Goal: Task Accomplishment & Management: Manage account settings

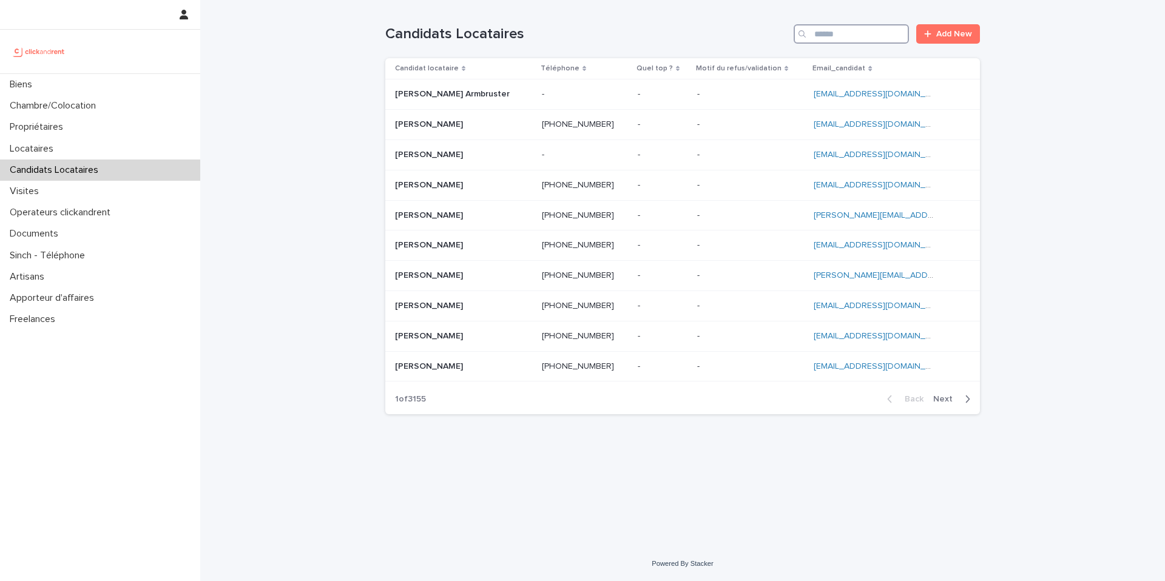
click at [871, 35] on input "Search" at bounding box center [851, 33] width 115 height 19
paste input "**********"
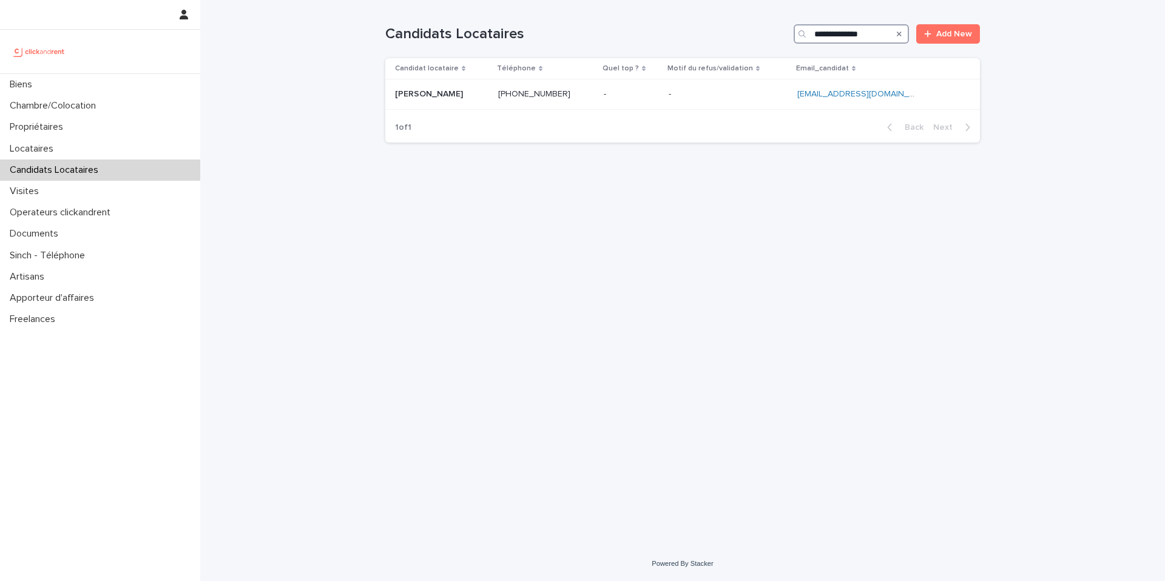
type input "**********"
click at [488, 98] on p at bounding box center [441, 94] width 93 height 10
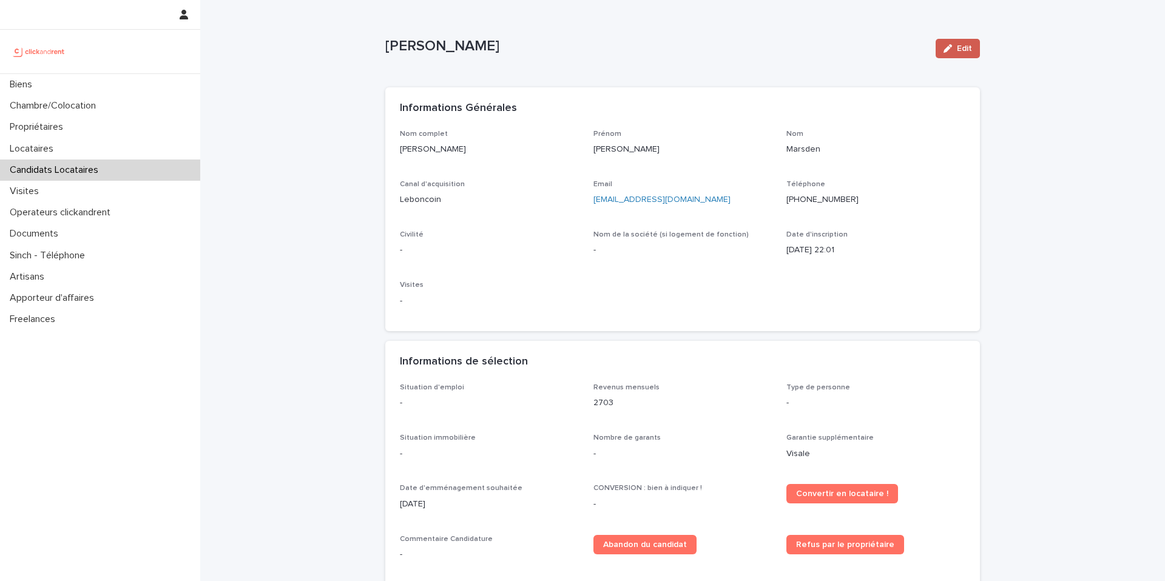
click at [948, 42] on button "Edit" at bounding box center [958, 48] width 44 height 19
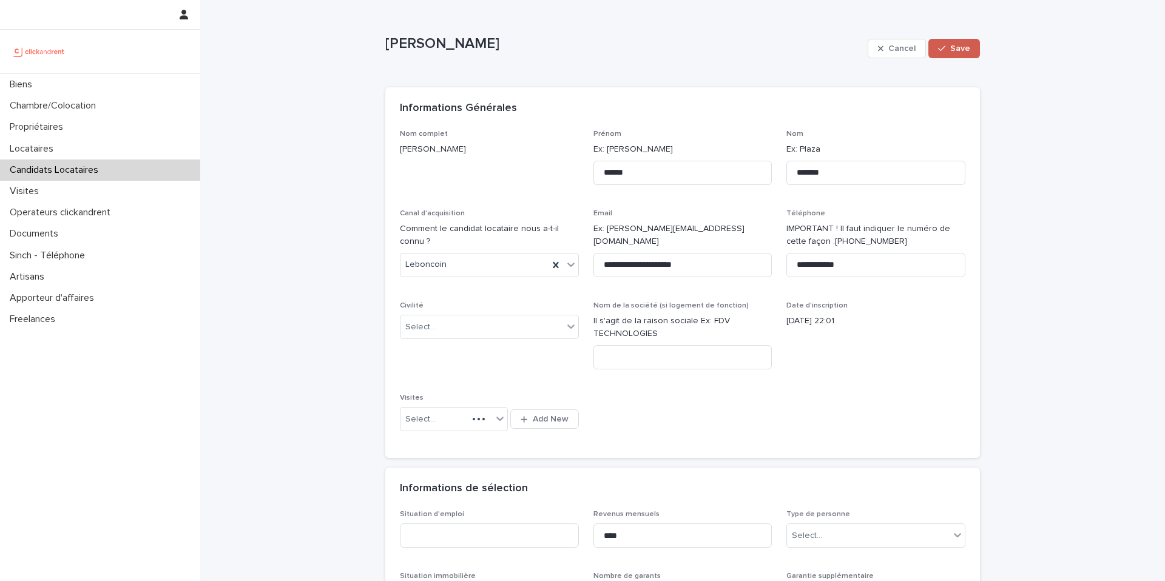
click at [951, 46] on span "Save" at bounding box center [960, 48] width 20 height 8
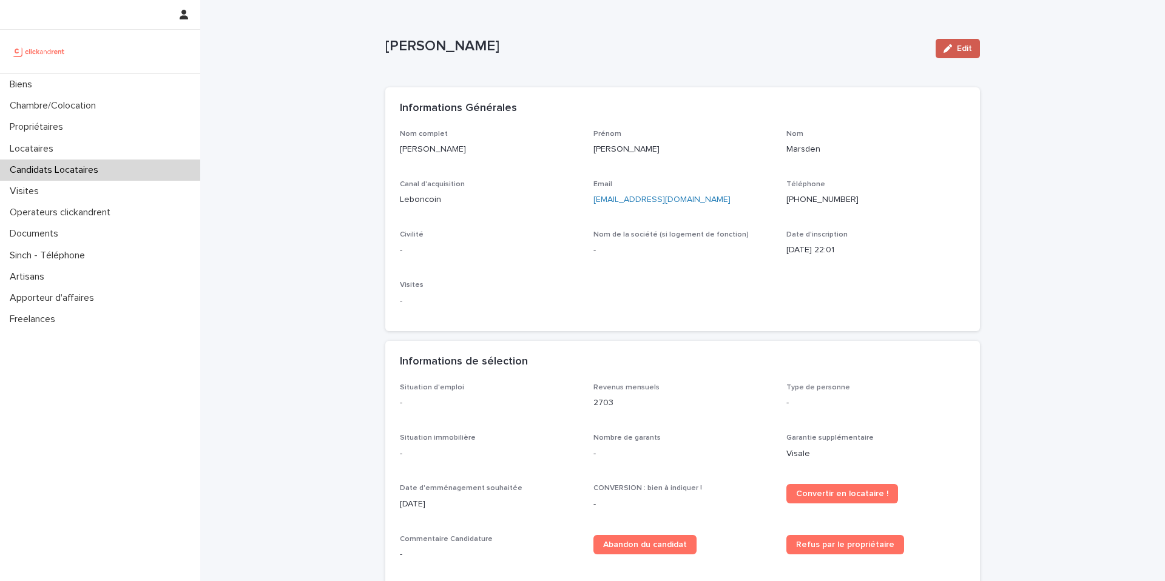
click at [950, 52] on button "Edit" at bounding box center [958, 48] width 44 height 19
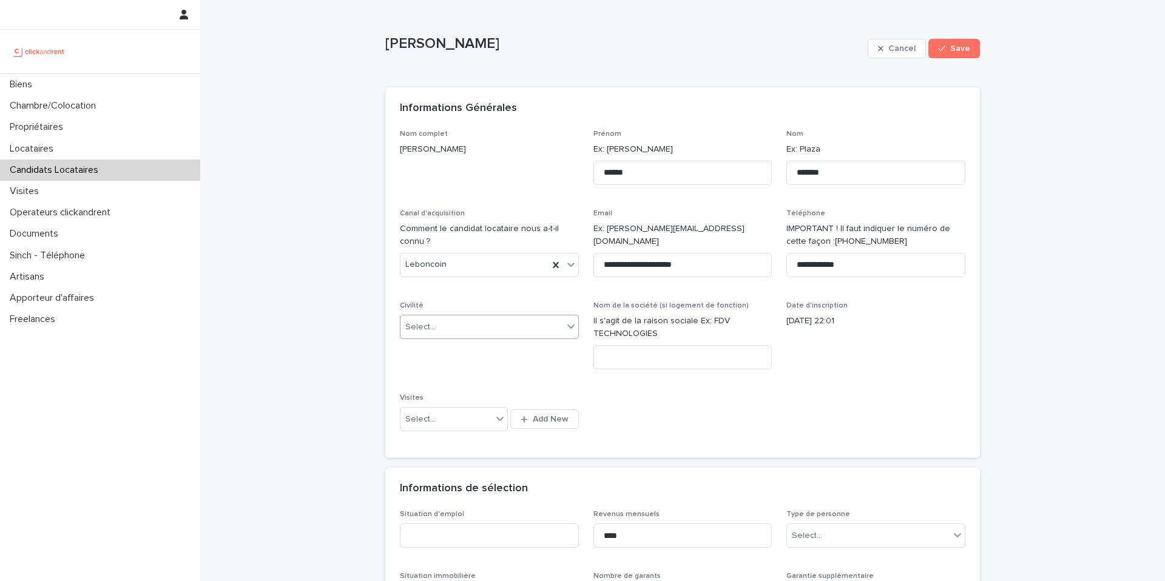
click at [437, 323] on input "text" at bounding box center [437, 327] width 1 height 10
click at [434, 352] on div "Madame" at bounding box center [485, 350] width 178 height 21
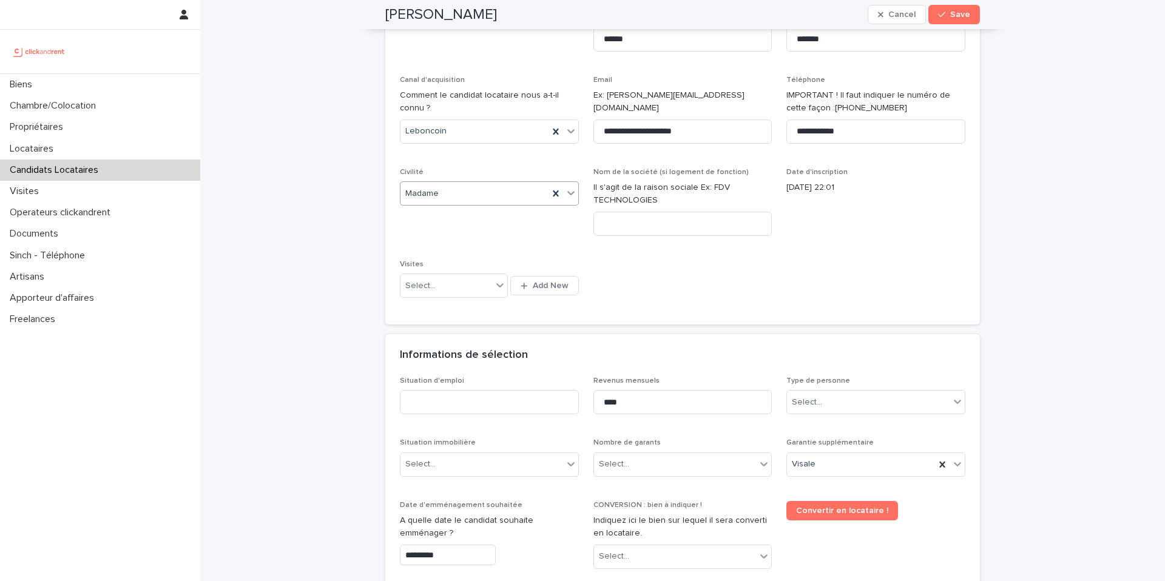
scroll to position [146, 0]
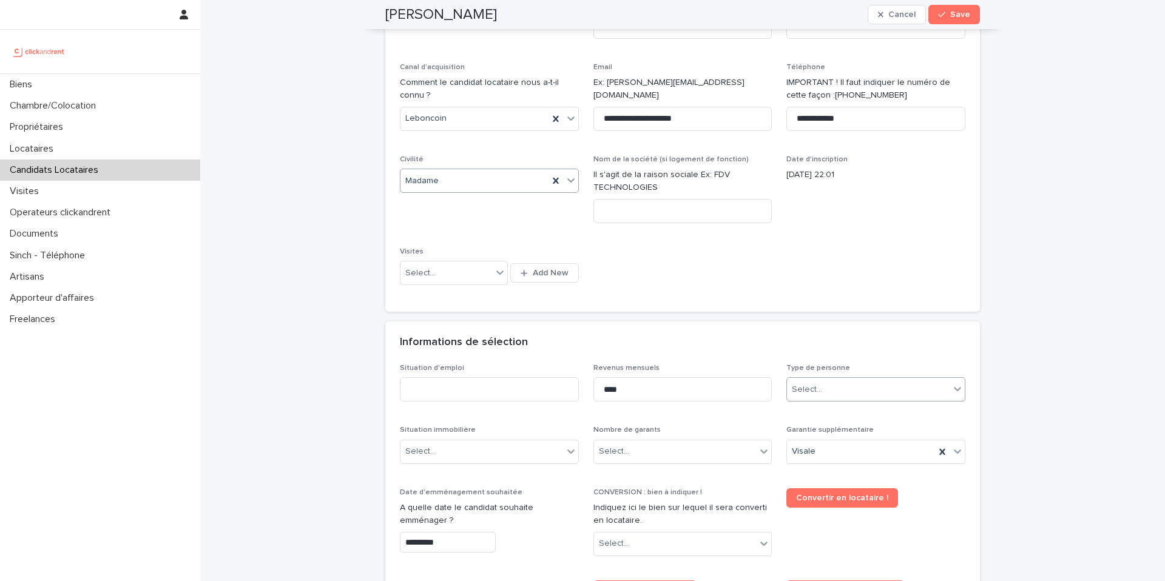
click at [841, 390] on div "Select..." at bounding box center [868, 390] width 163 height 20
click at [822, 419] on div "Particulier" at bounding box center [872, 412] width 178 height 21
click at [521, 392] on input at bounding box center [489, 389] width 179 height 24
drag, startPoint x: 456, startPoint y: 395, endPoint x: 391, endPoint y: 393, distance: 65.6
click at [391, 393] on div "Situation d'emploi ******* Revenus mensuels **** Type de personne Particulier S…" at bounding box center [682, 570] width 595 height 413
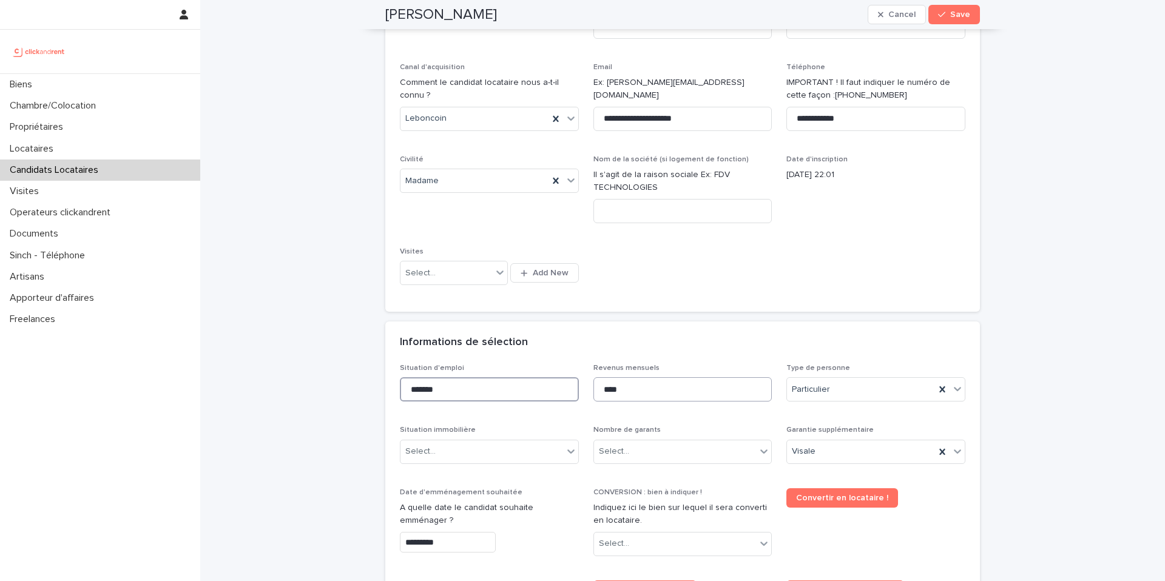
type input "*******"
click at [634, 398] on input "****" at bounding box center [682, 389] width 179 height 24
drag, startPoint x: 629, startPoint y: 393, endPoint x: 598, endPoint y: 393, distance: 31.5
click at [598, 393] on input "****" at bounding box center [682, 389] width 179 height 24
click at [635, 394] on input "****" at bounding box center [682, 389] width 179 height 24
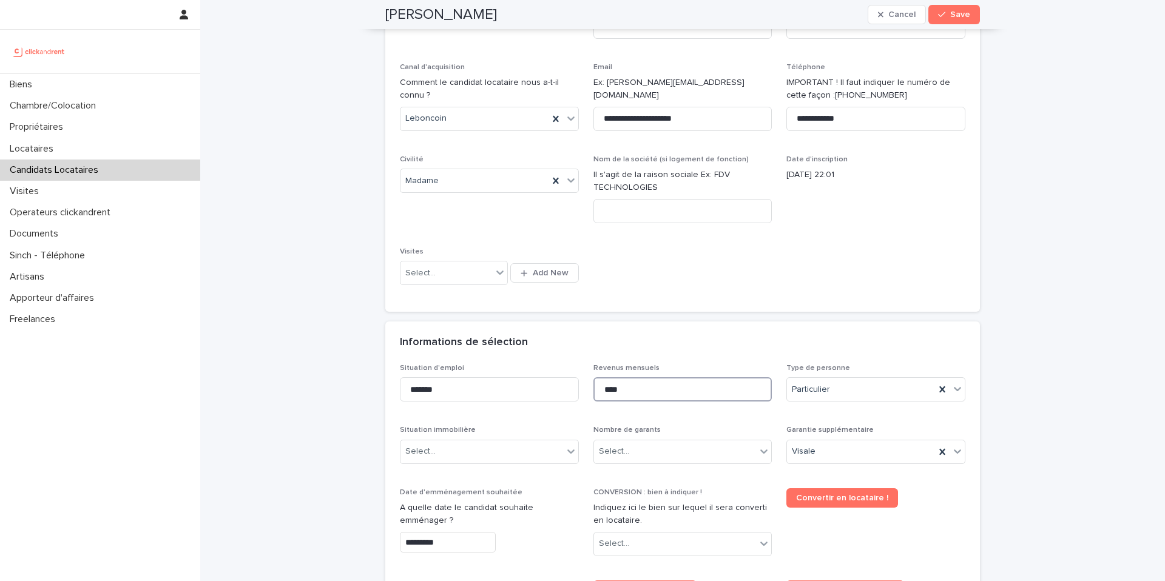
drag, startPoint x: 630, startPoint y: 393, endPoint x: 606, endPoint y: 392, distance: 23.7
click at [606, 392] on input "****" at bounding box center [682, 389] width 179 height 24
type input "****"
click at [700, 344] on div "Informations de sélection" at bounding box center [680, 342] width 561 height 13
click at [661, 450] on div "Select..." at bounding box center [675, 452] width 163 height 20
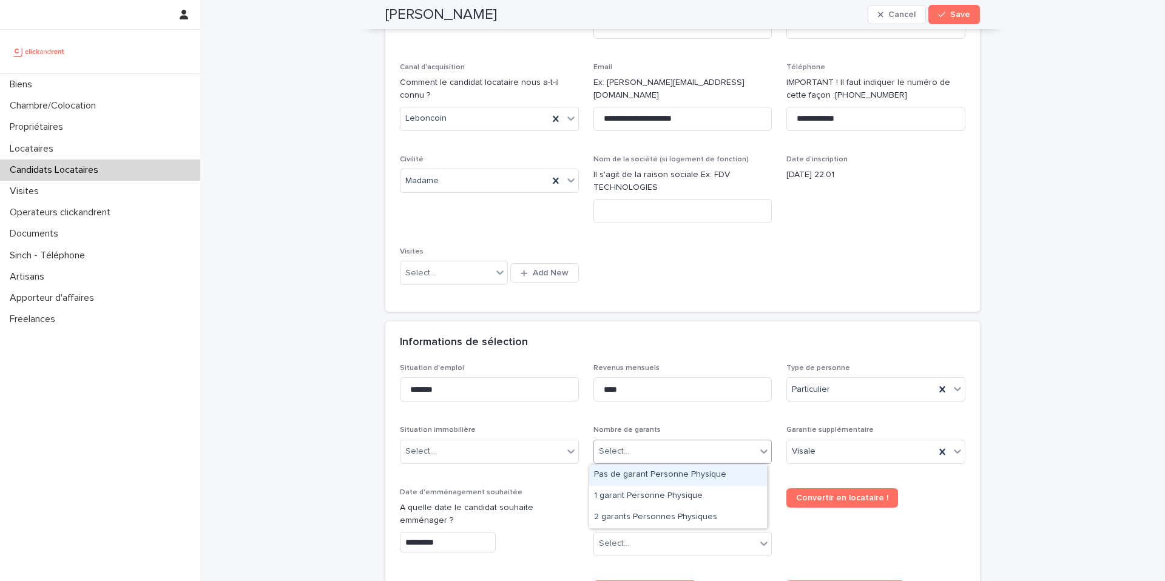
click at [641, 480] on div "Pas de garant Personne Physique" at bounding box center [678, 475] width 178 height 21
click at [468, 450] on div "Select..." at bounding box center [481, 452] width 163 height 20
click at [446, 454] on div "Select..." at bounding box center [481, 452] width 163 height 20
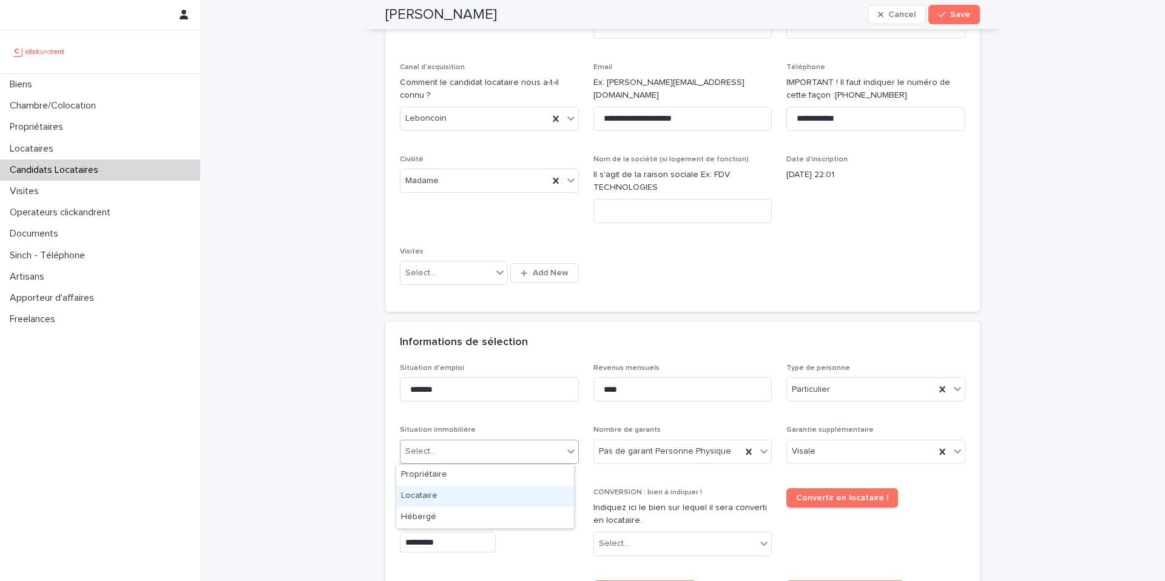
click at [450, 503] on div "Locataire" at bounding box center [485, 496] width 178 height 21
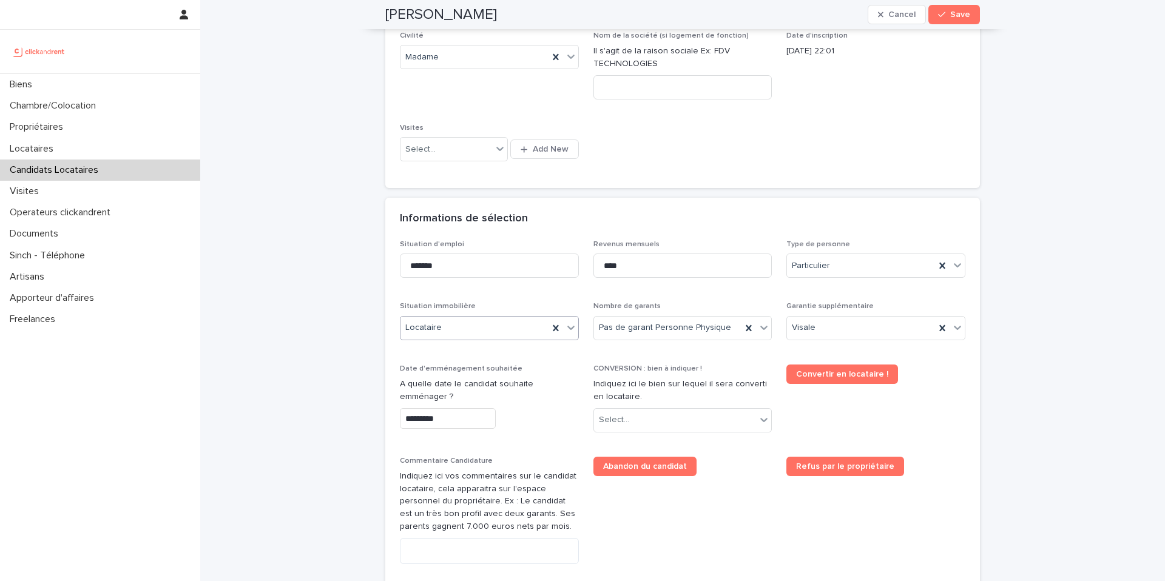
click at [454, 420] on input "*********" at bounding box center [448, 418] width 96 height 21
click at [457, 453] on div "Situation d'emploi ******* Revenus mensuels **** Type de personne Particulier S…" at bounding box center [682, 439] width 565 height 398
click at [440, 429] on div "Date d'emménagement souhaitée A quelle date le candidat souhaite emménager ? **…" at bounding box center [489, 402] width 179 height 75
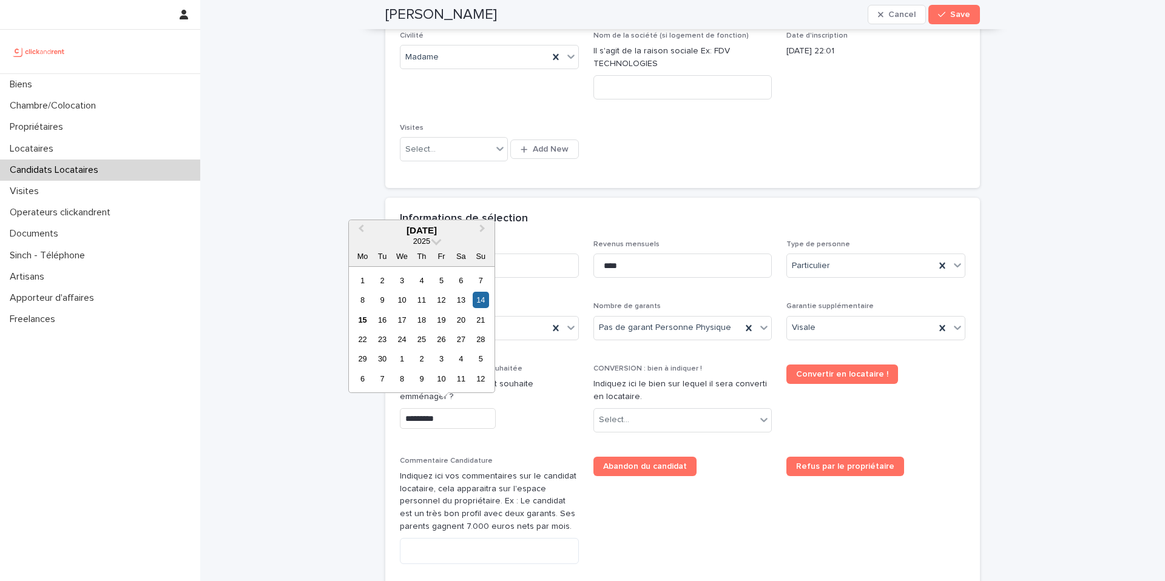
click at [440, 422] on input "*********" at bounding box center [448, 418] width 96 height 21
click at [481, 439] on span "Date d'emménagement souhaitée A quelle date le candidat souhaite emménager ? **…" at bounding box center [489, 404] width 179 height 78
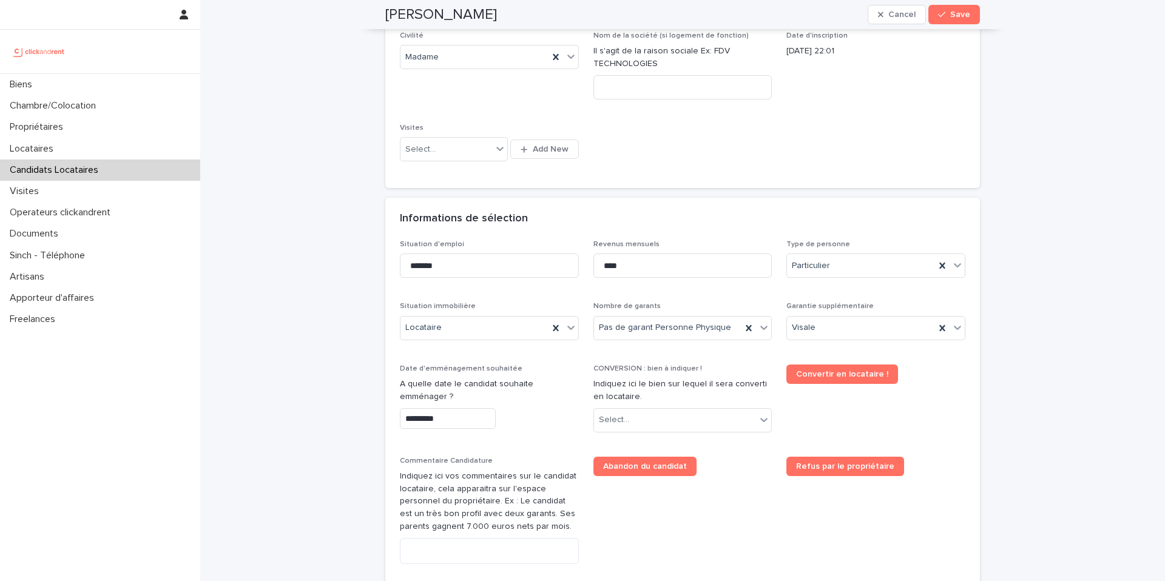
click at [457, 420] on input "*********" at bounding box center [448, 418] width 96 height 21
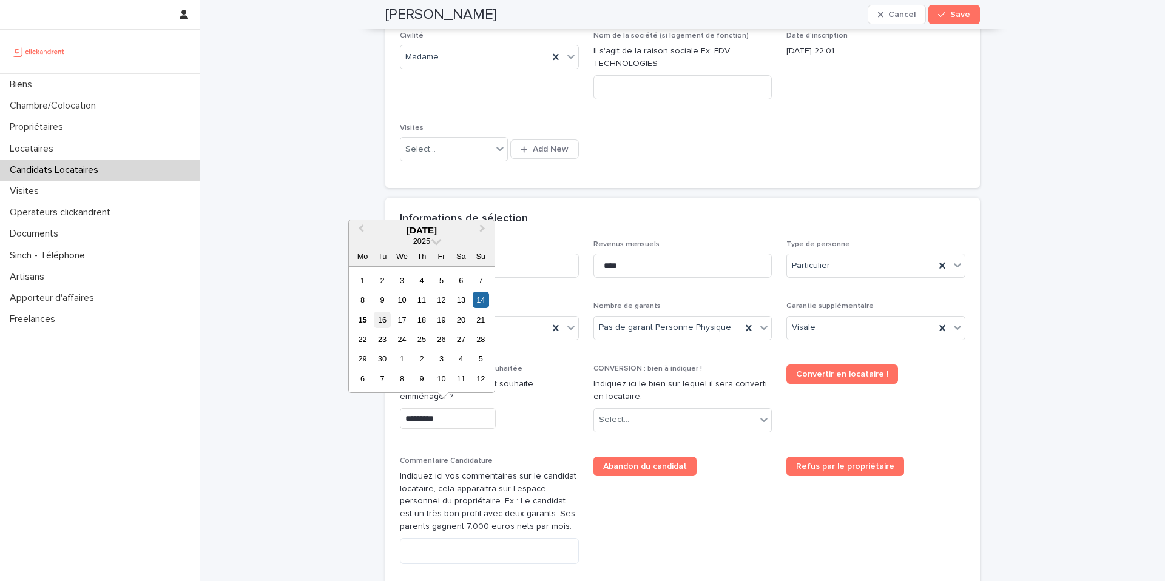
click at [386, 322] on div "16" at bounding box center [382, 320] width 16 height 16
type input "*********"
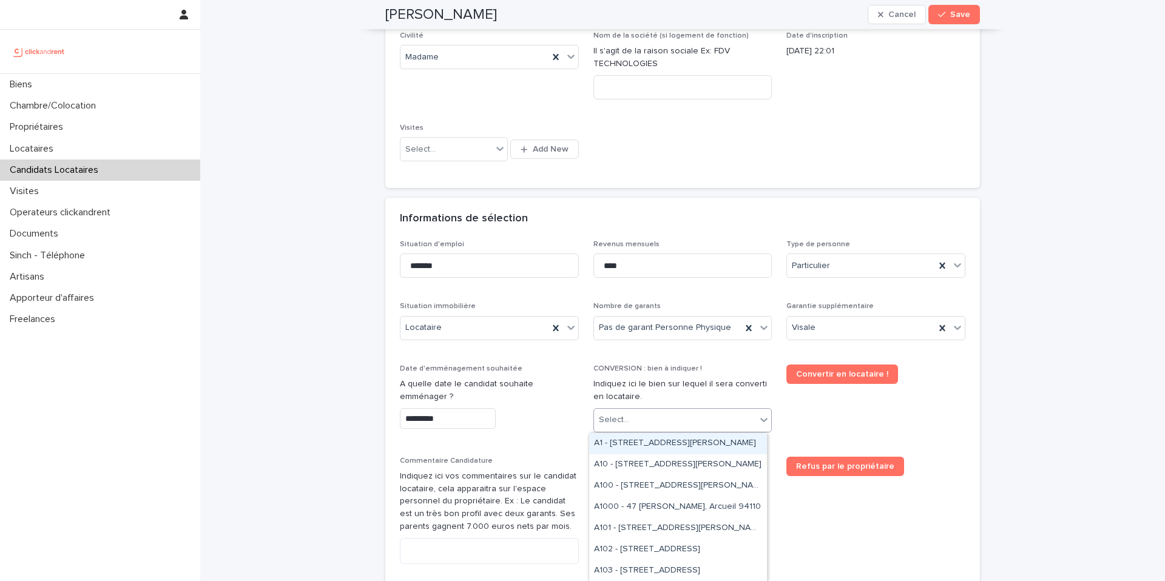
click at [638, 426] on div "Select..." at bounding box center [675, 420] width 163 height 20
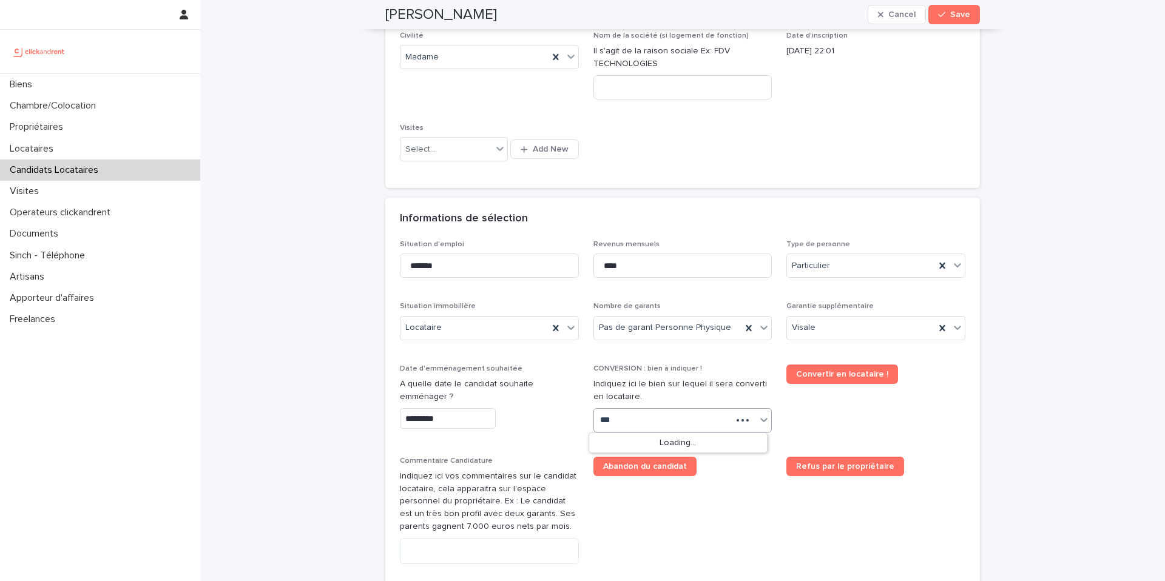
type input "****"
click at [619, 445] on div "A2545 - [STREET_ADDRESS]" at bounding box center [678, 443] width 178 height 21
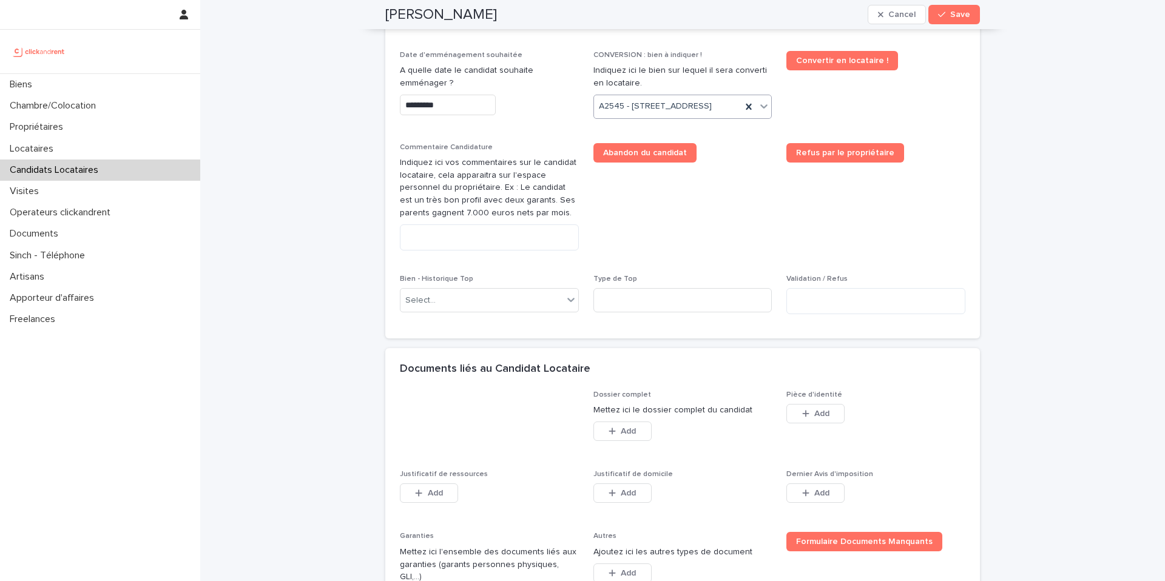
scroll to position [670, 0]
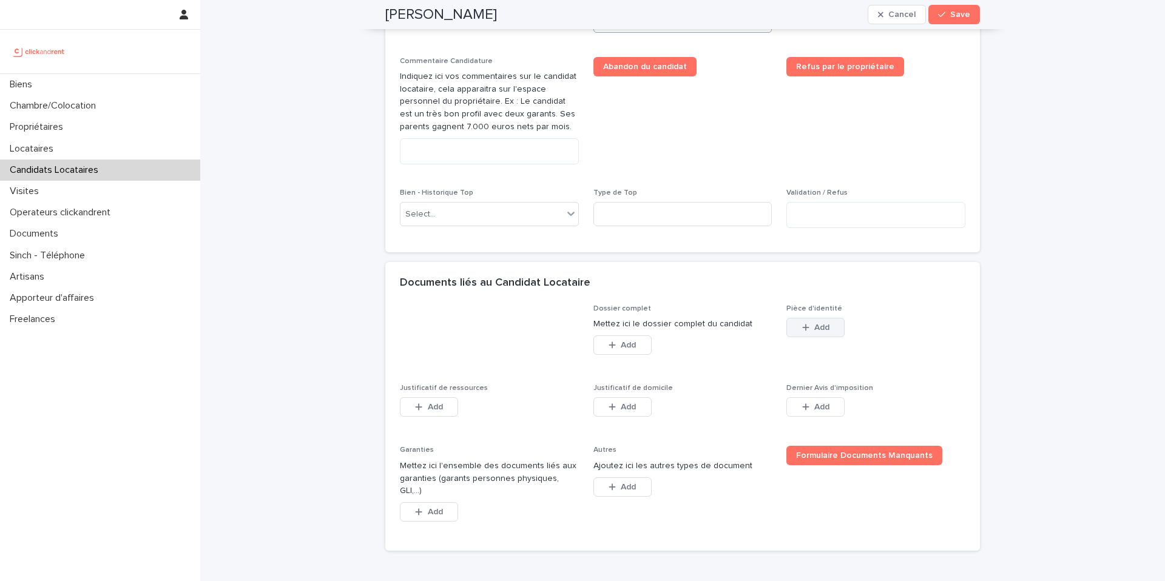
click at [810, 337] on button "Add" at bounding box center [815, 327] width 58 height 19
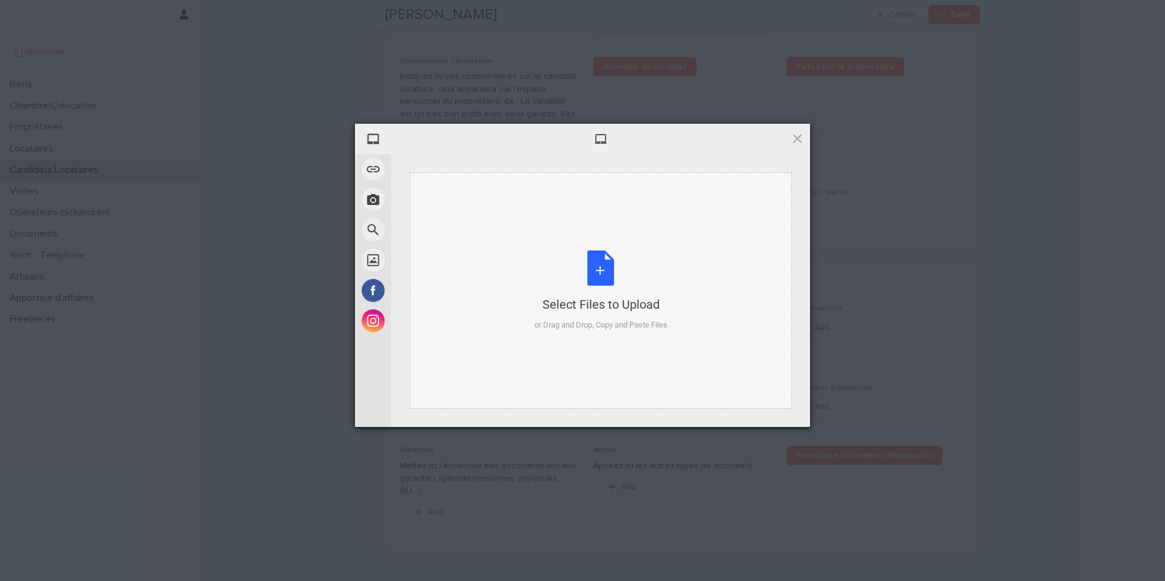
click at [624, 308] on div "Select Files to Upload" at bounding box center [601, 304] width 133 height 17
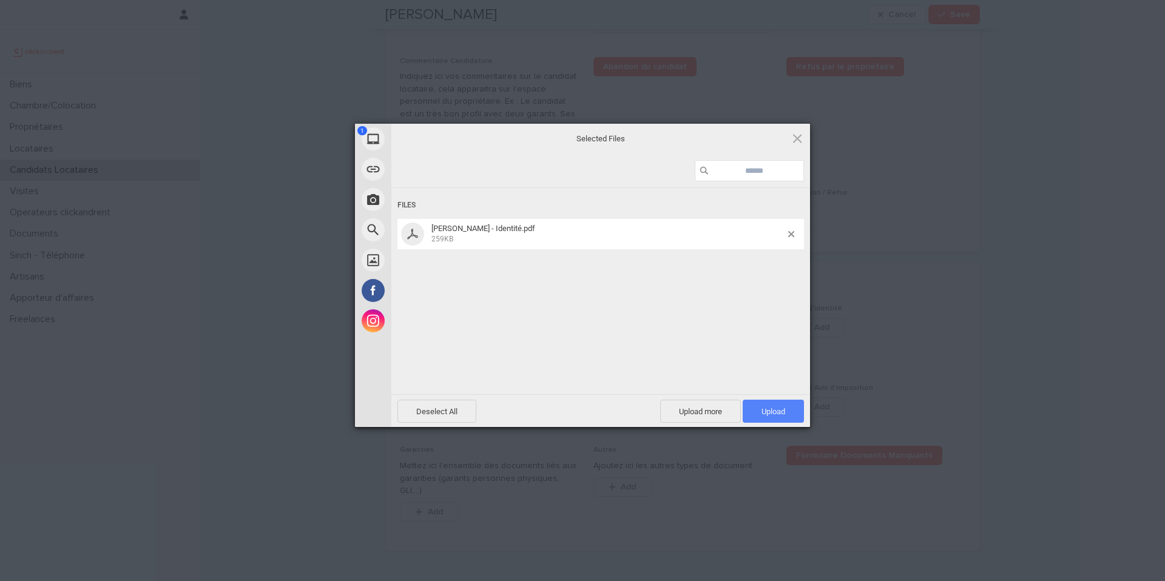
click at [781, 411] on span "Upload 1" at bounding box center [773, 411] width 24 height 9
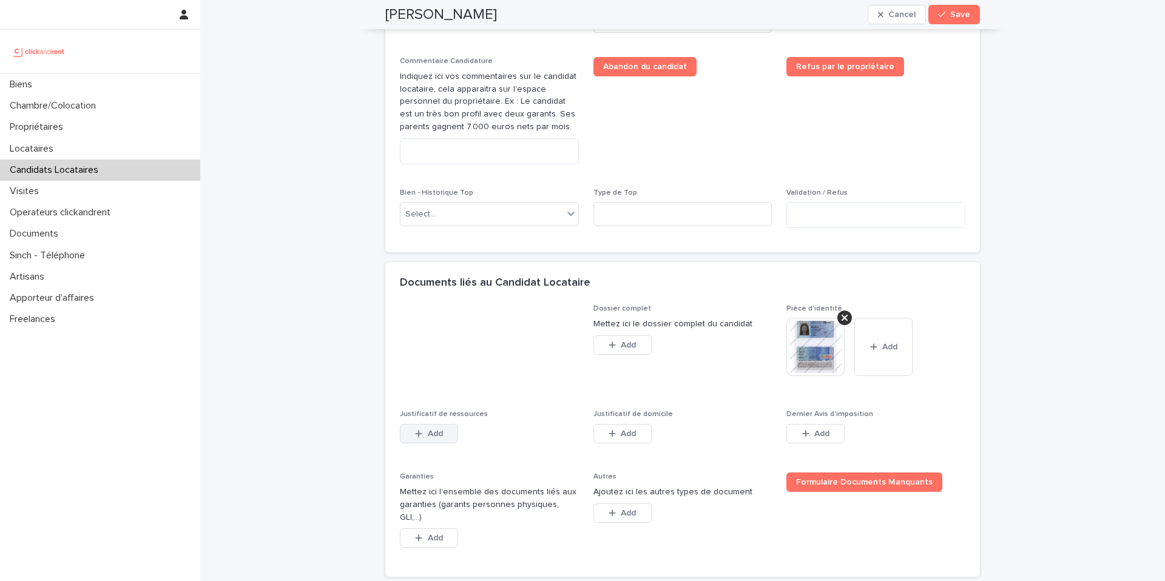
click at [430, 438] on span "Add" at bounding box center [435, 434] width 15 height 8
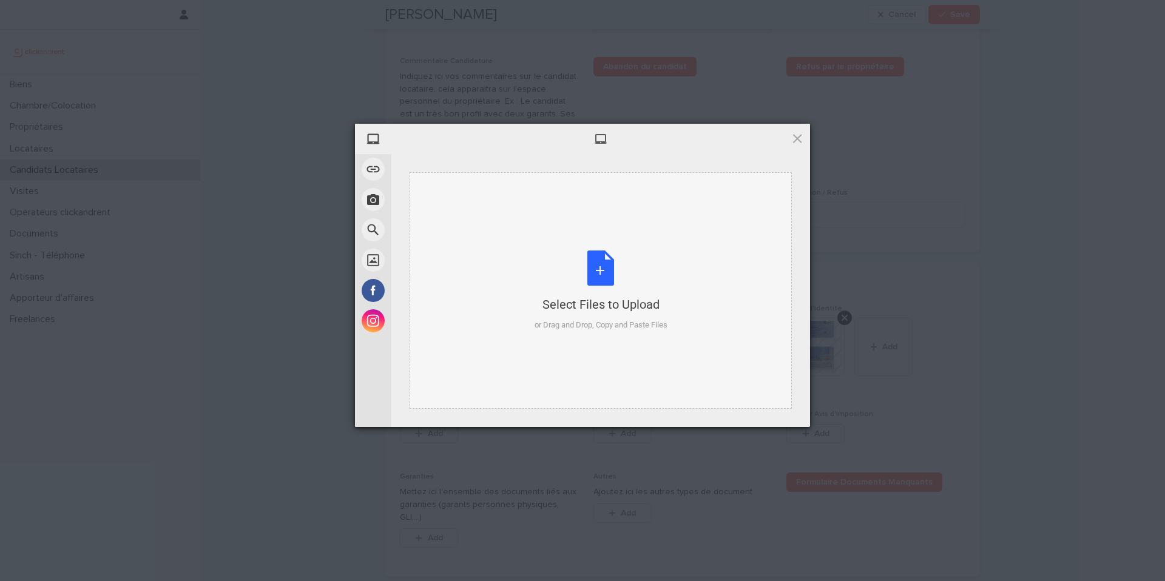
click at [520, 352] on div "Select Files to Upload or Drag and Drop, Copy and Paste Files" at bounding box center [601, 290] width 382 height 237
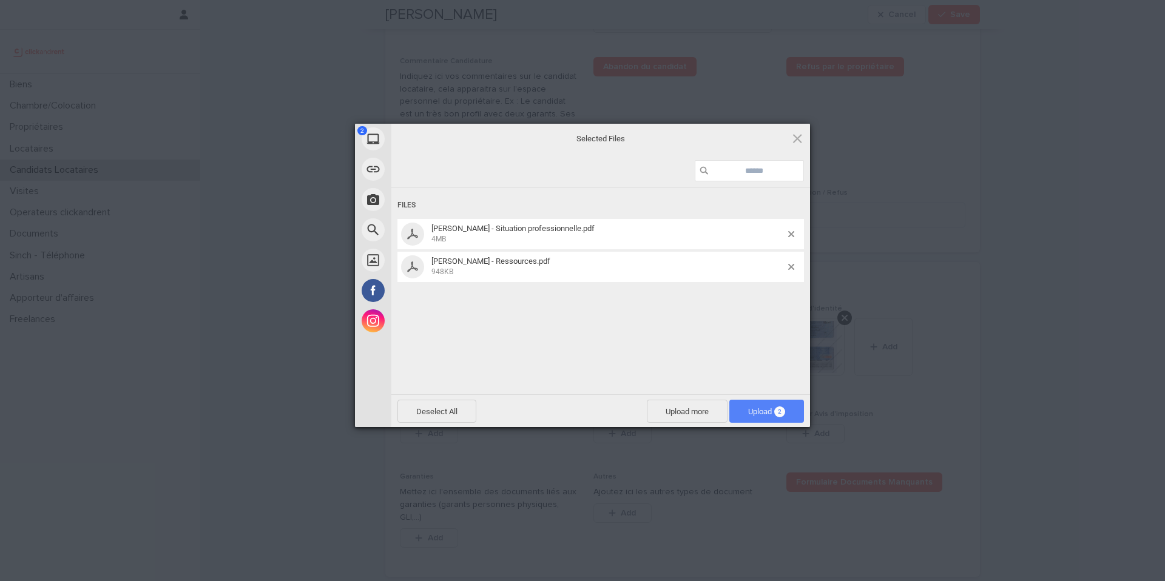
click at [779, 416] on span "2" at bounding box center [779, 412] width 11 height 11
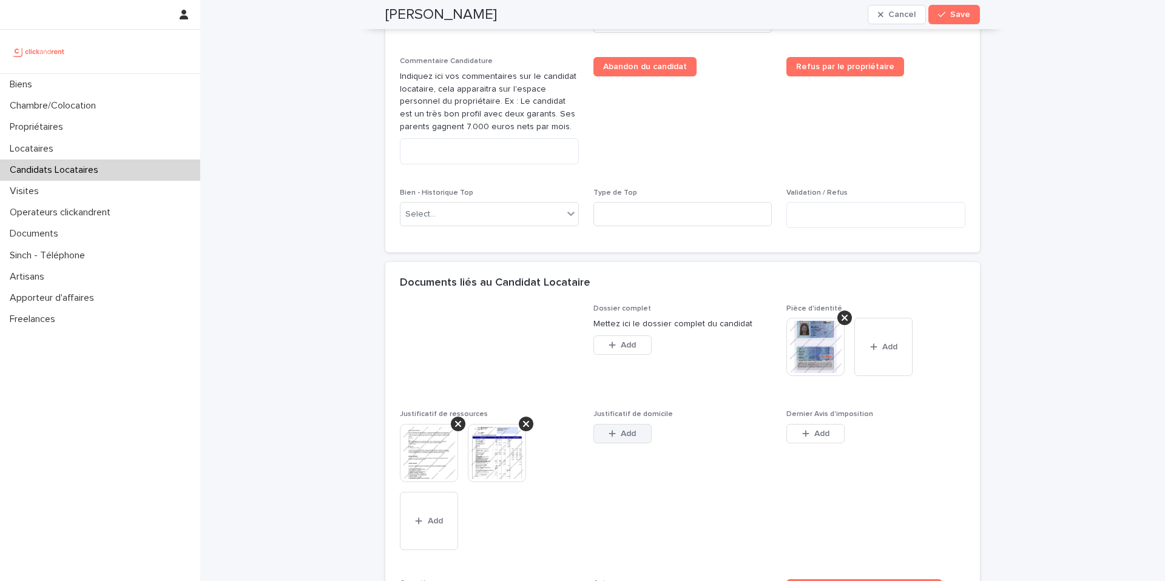
click at [615, 444] on button "Add" at bounding box center [622, 433] width 58 height 19
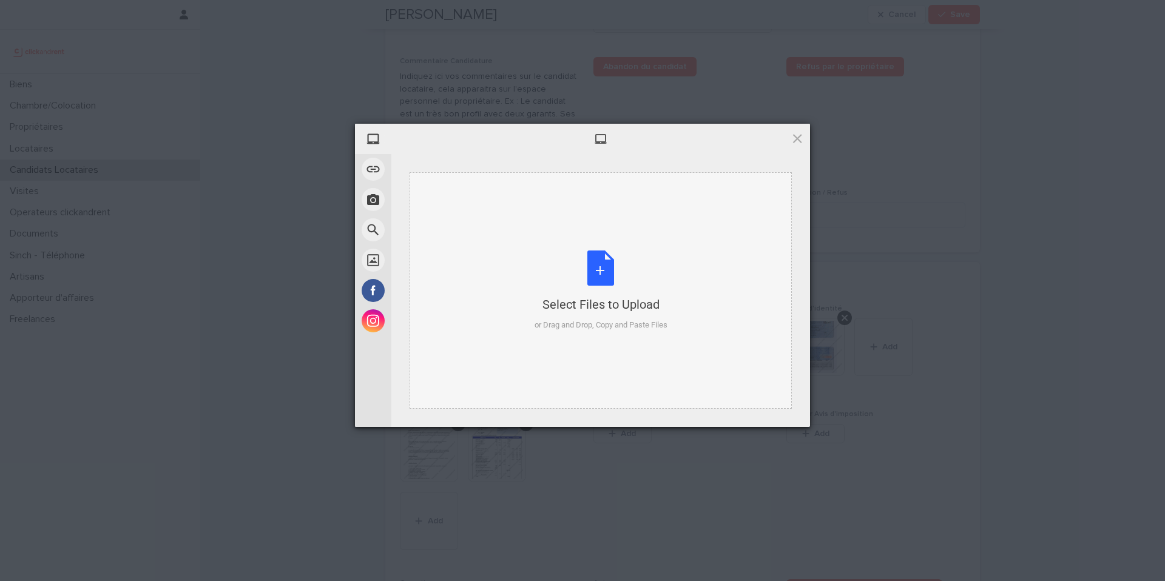
click at [570, 289] on div "Select Files to Upload or Drag and Drop, Copy and Paste Files" at bounding box center [601, 291] width 133 height 81
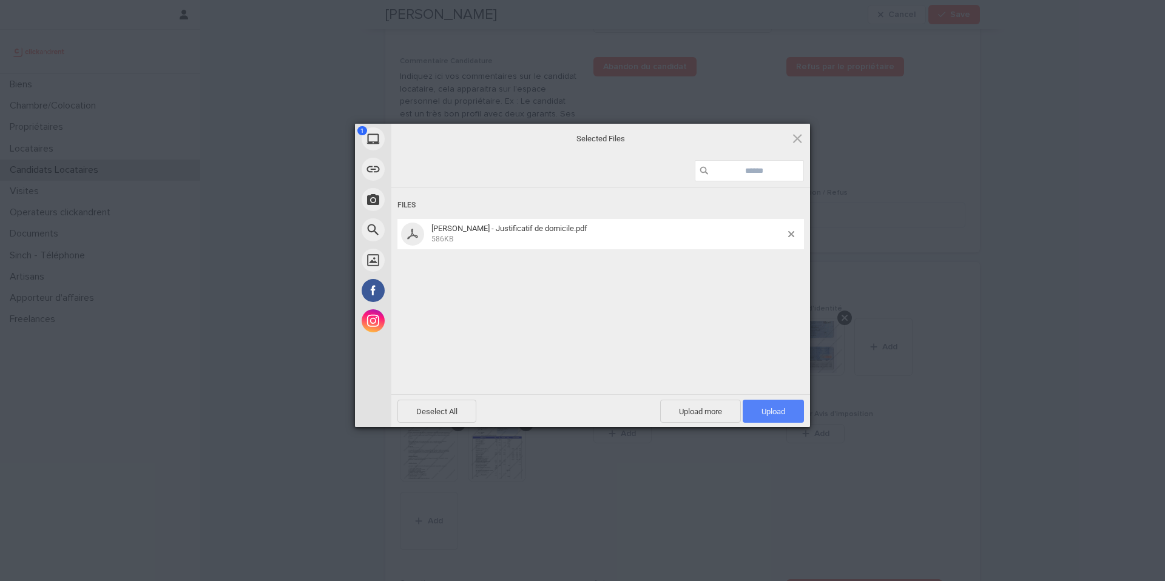
click at [795, 411] on span "Upload 1" at bounding box center [773, 411] width 61 height 23
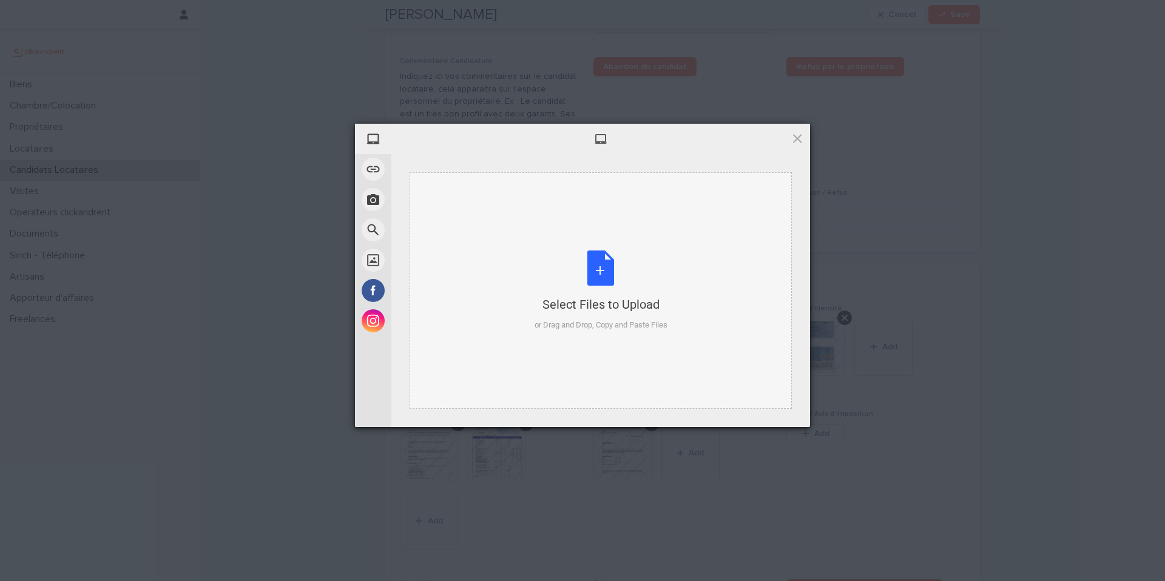
click at [573, 289] on div "Select Files to Upload or Drag and Drop, Copy and Paste Files" at bounding box center [601, 291] width 133 height 81
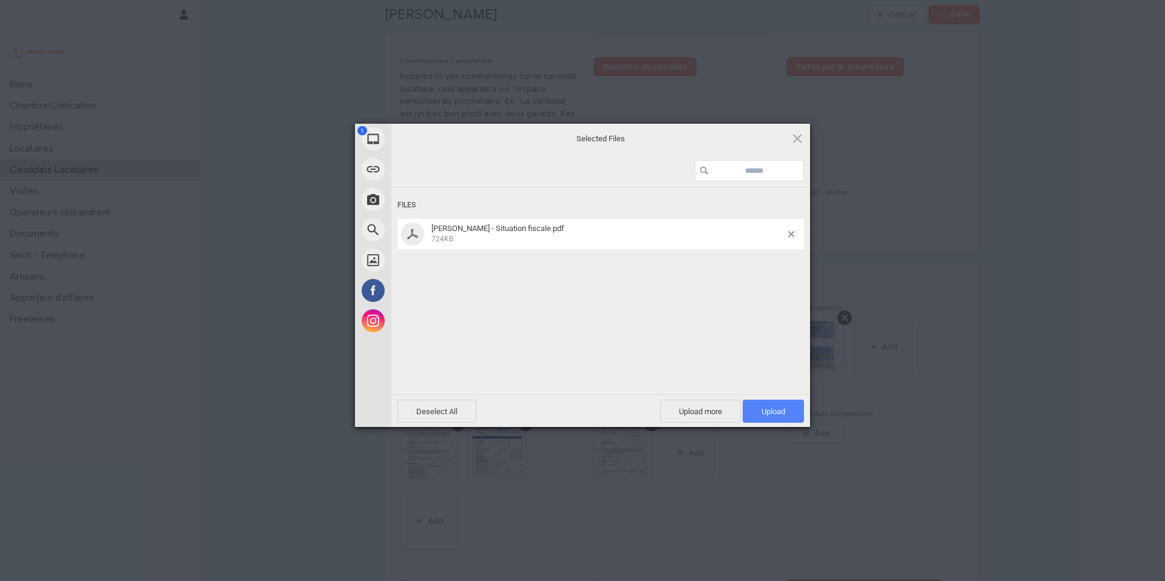
click at [789, 421] on span "Upload 1" at bounding box center [773, 411] width 61 height 23
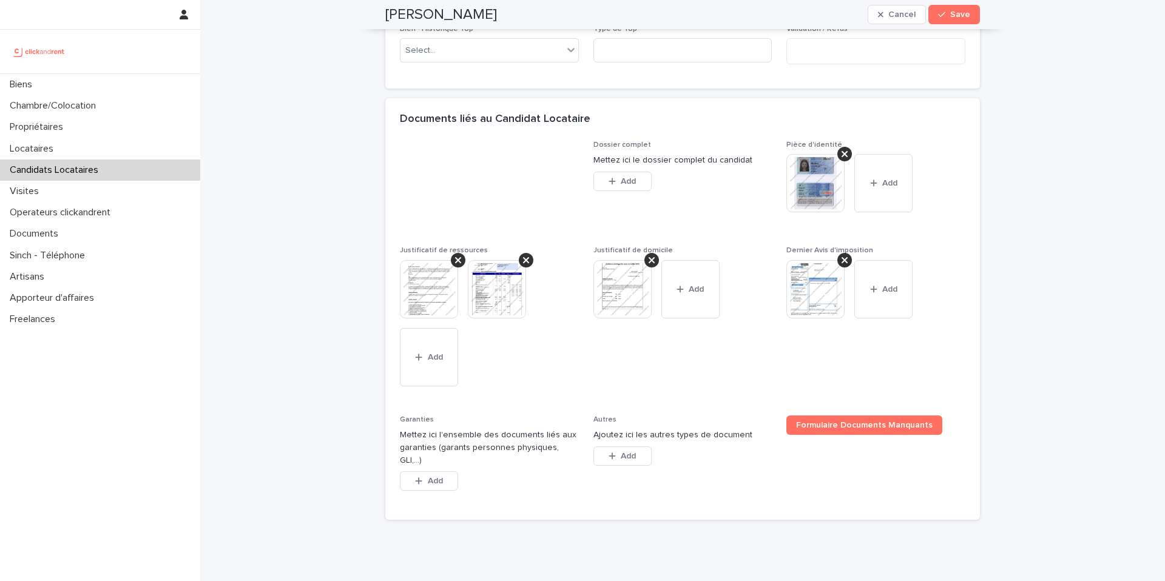
scroll to position [887, 0]
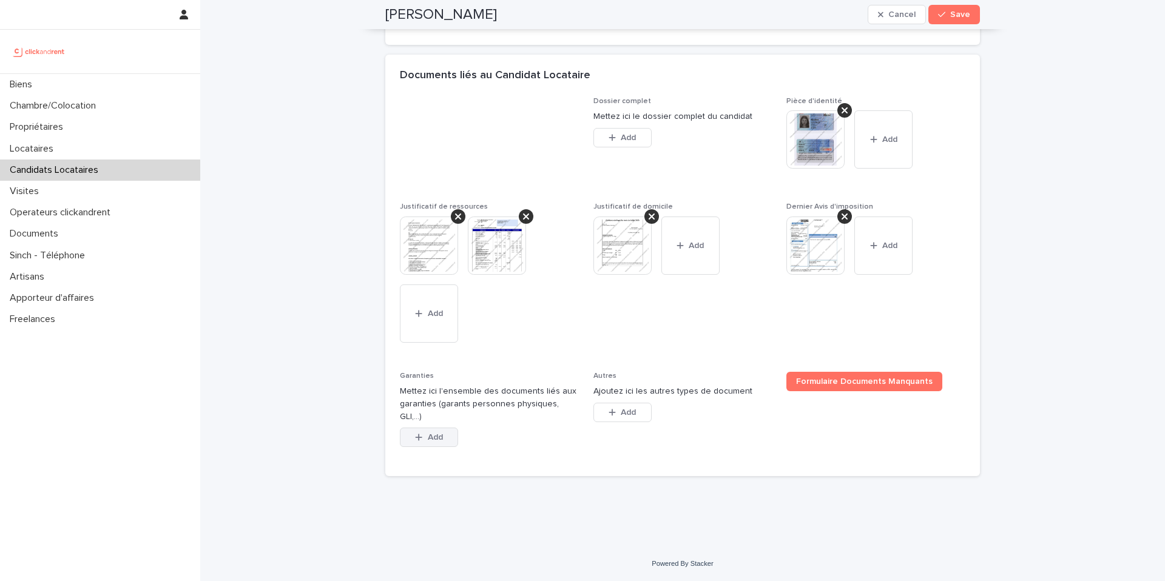
click at [440, 440] on button "Add" at bounding box center [429, 437] width 58 height 19
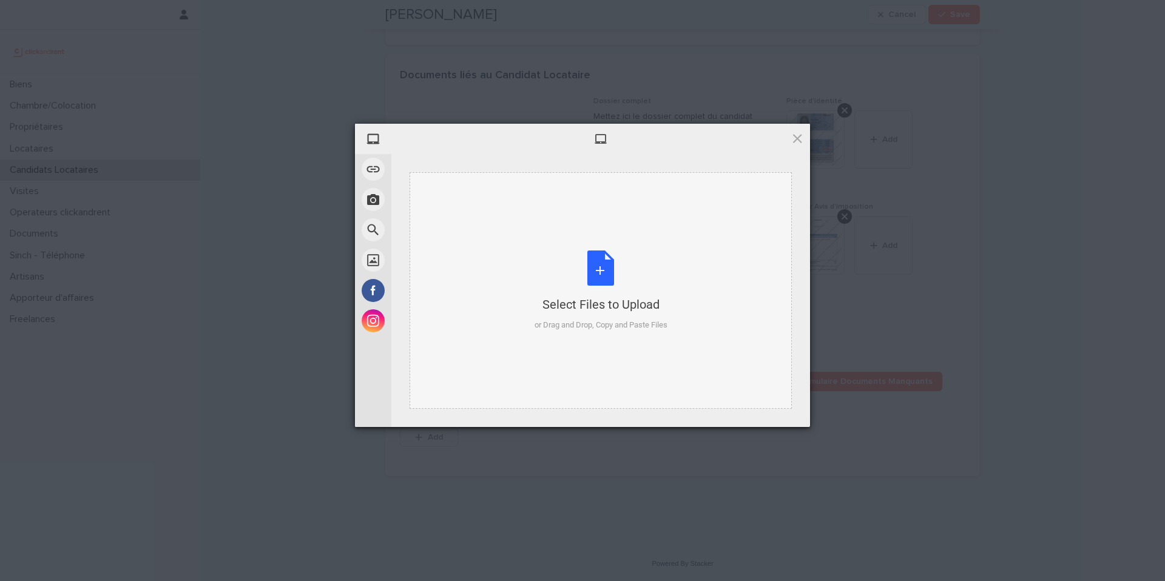
click at [607, 312] on div "Select Files to Upload" at bounding box center [601, 304] width 133 height 17
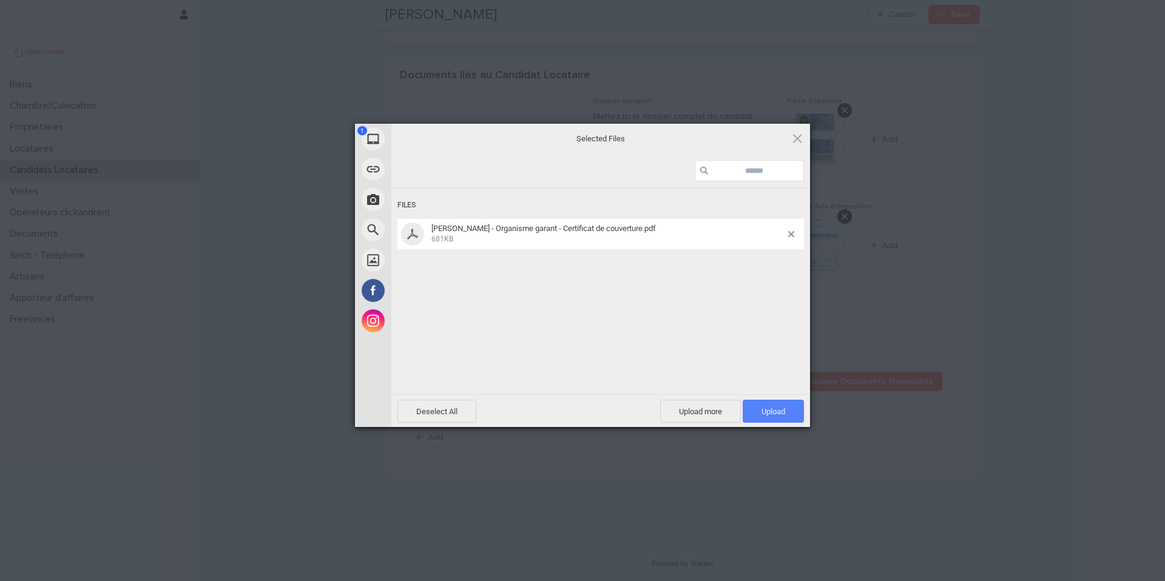
click at [791, 412] on span "Upload 1" at bounding box center [773, 411] width 61 height 23
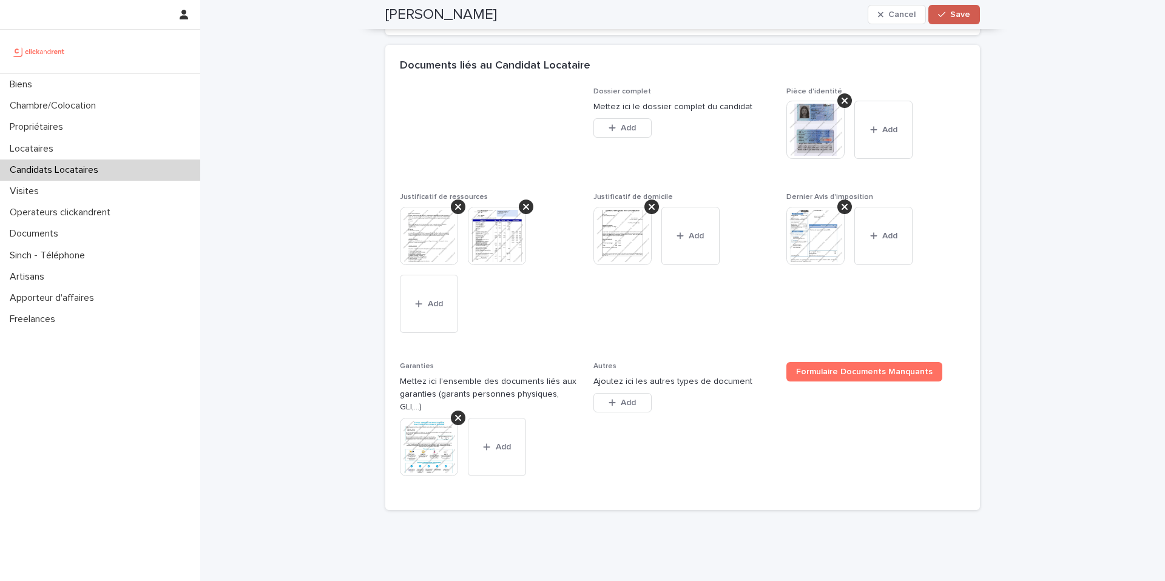
click at [950, 16] on span "Save" at bounding box center [960, 14] width 20 height 8
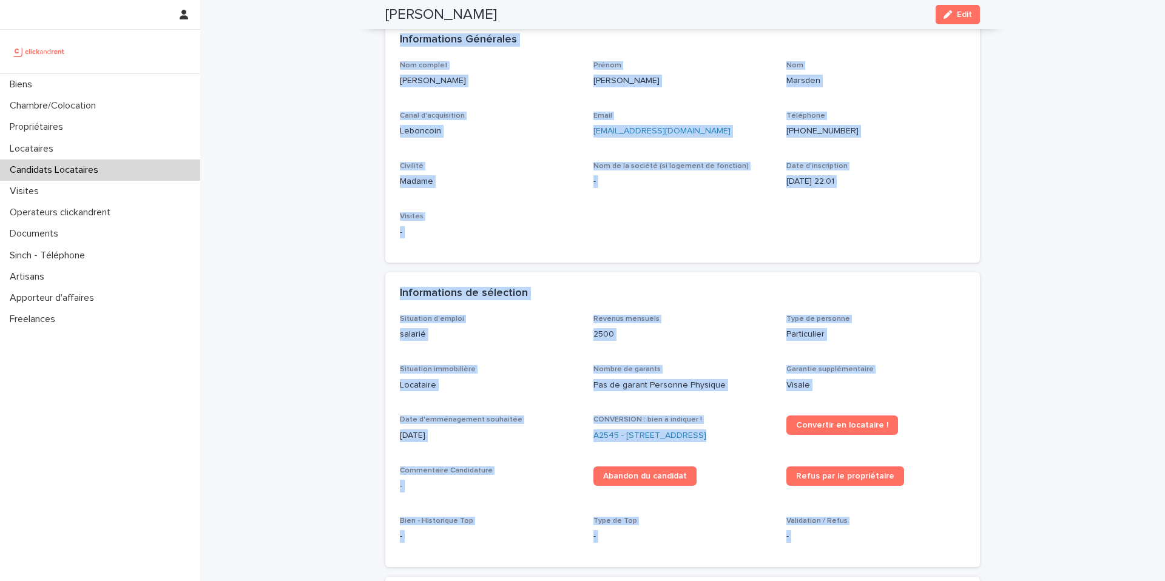
scroll to position [0, 0]
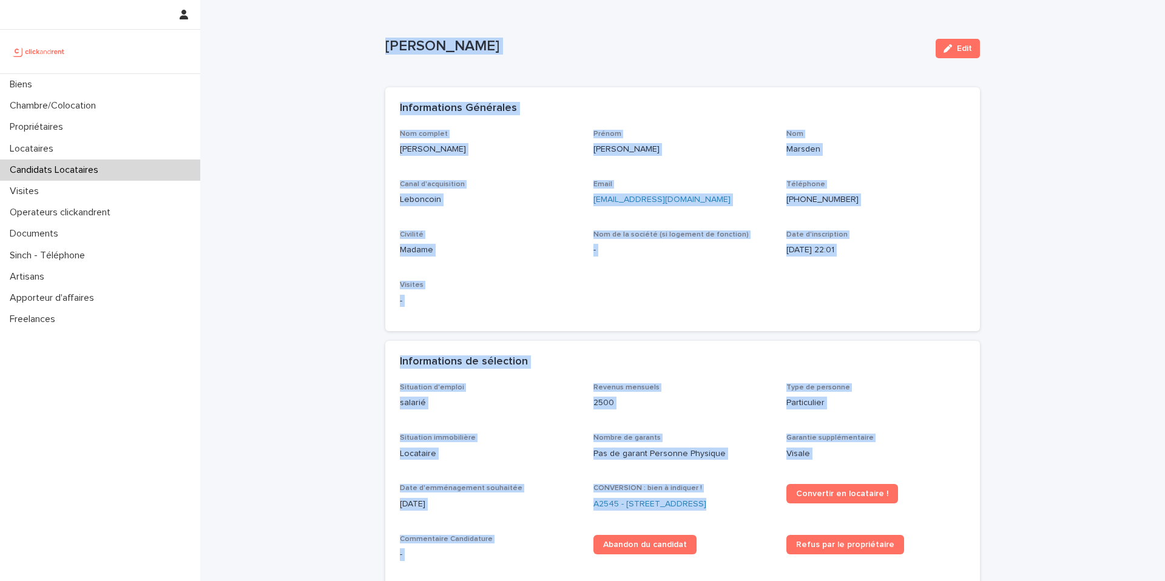
drag, startPoint x: 508, startPoint y: 463, endPoint x: 354, endPoint y: 3, distance: 484.8
click at [354, 3] on div "Loading... Saving… Loading... Saving… [PERSON_NAME] Edit [PERSON_NAME] Edit Sor…" at bounding box center [682, 527] width 965 height 1054
click at [523, 305] on p "-" at bounding box center [489, 301] width 179 height 13
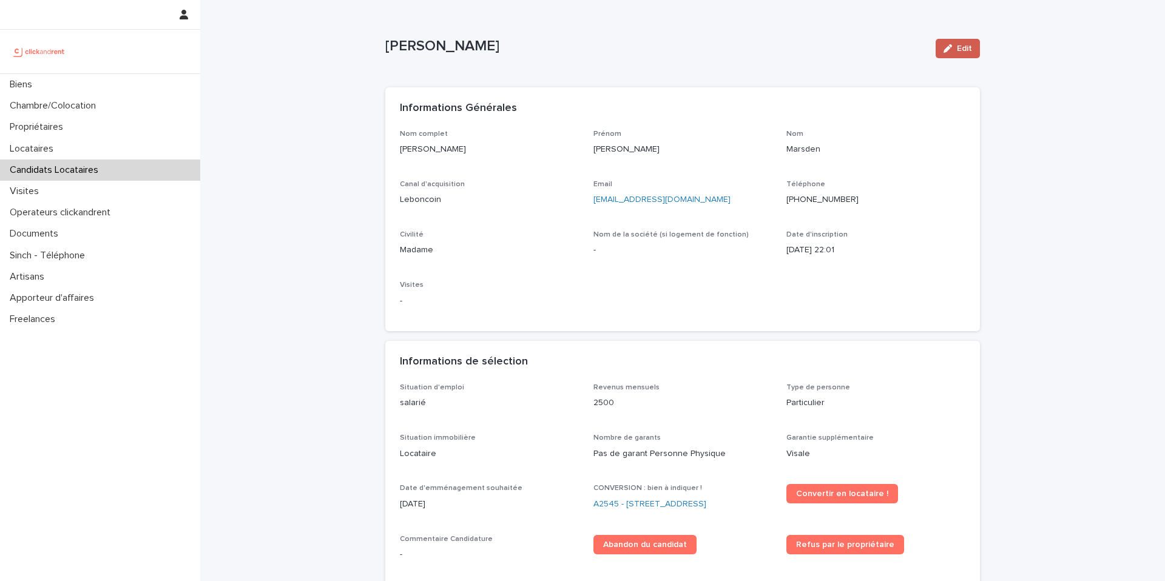
click at [963, 49] on span "Edit" at bounding box center [964, 48] width 15 height 8
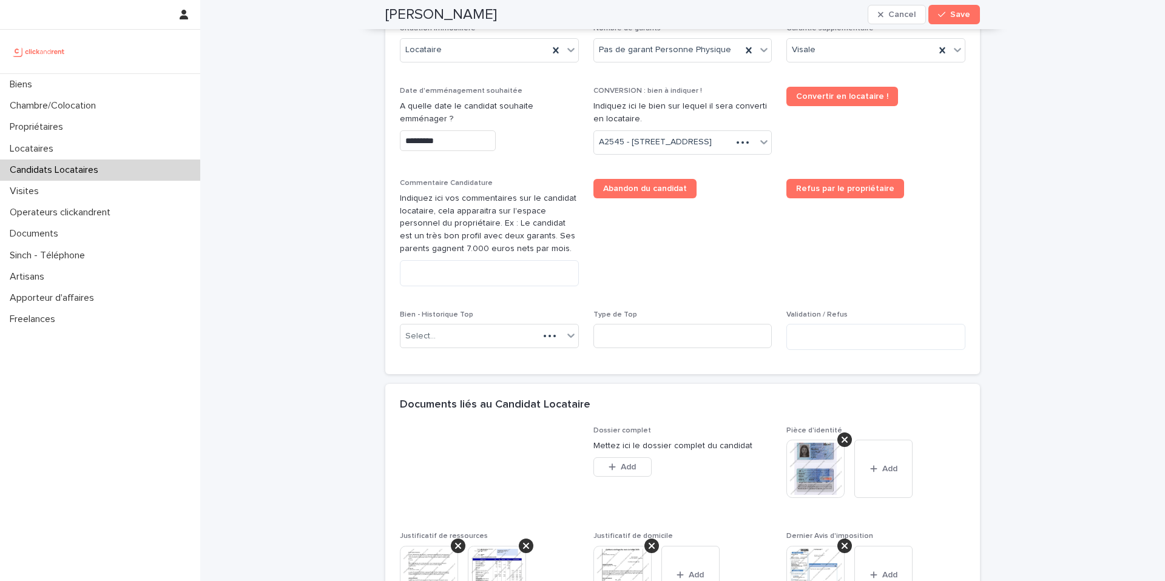
scroll to position [548, 0]
click at [453, 286] on textarea at bounding box center [489, 273] width 179 height 26
paste textarea "**********"
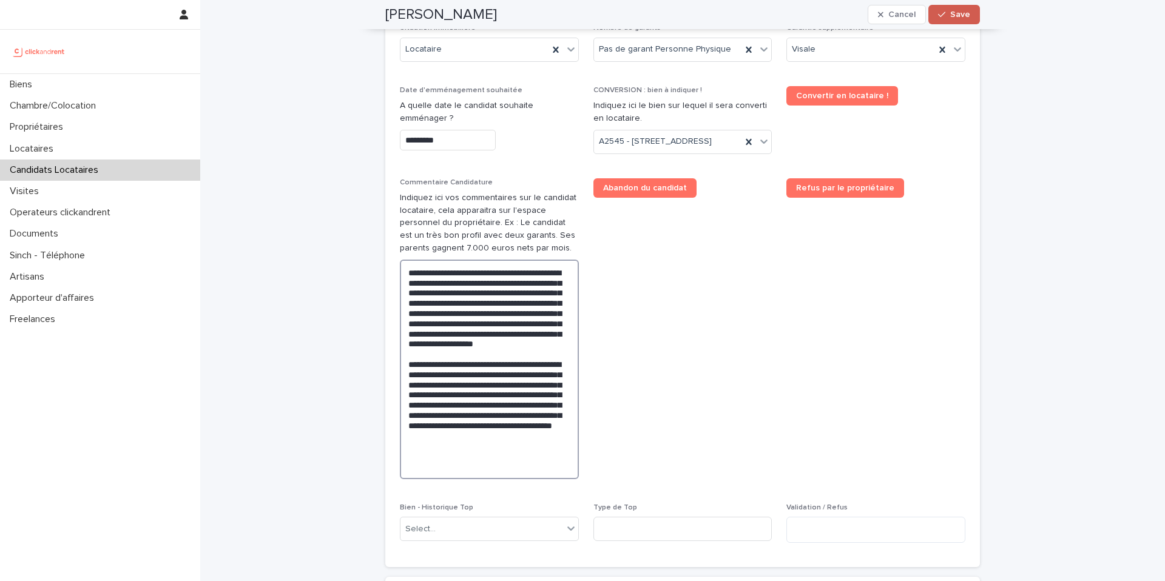
type textarea "**********"
click at [955, 21] on button "Save" at bounding box center [954, 14] width 52 height 19
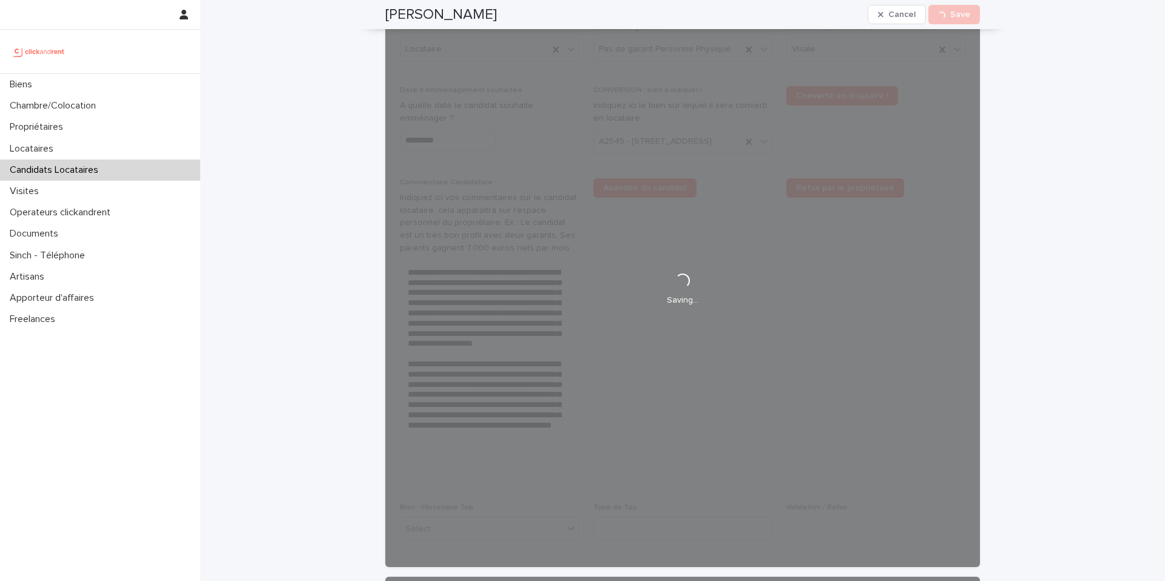
drag, startPoint x: 494, startPoint y: 12, endPoint x: 382, endPoint y: 12, distance: 112.2
click at [385, 12] on div "[PERSON_NAME] Cancel Loading... Save" at bounding box center [682, 14] width 595 height 29
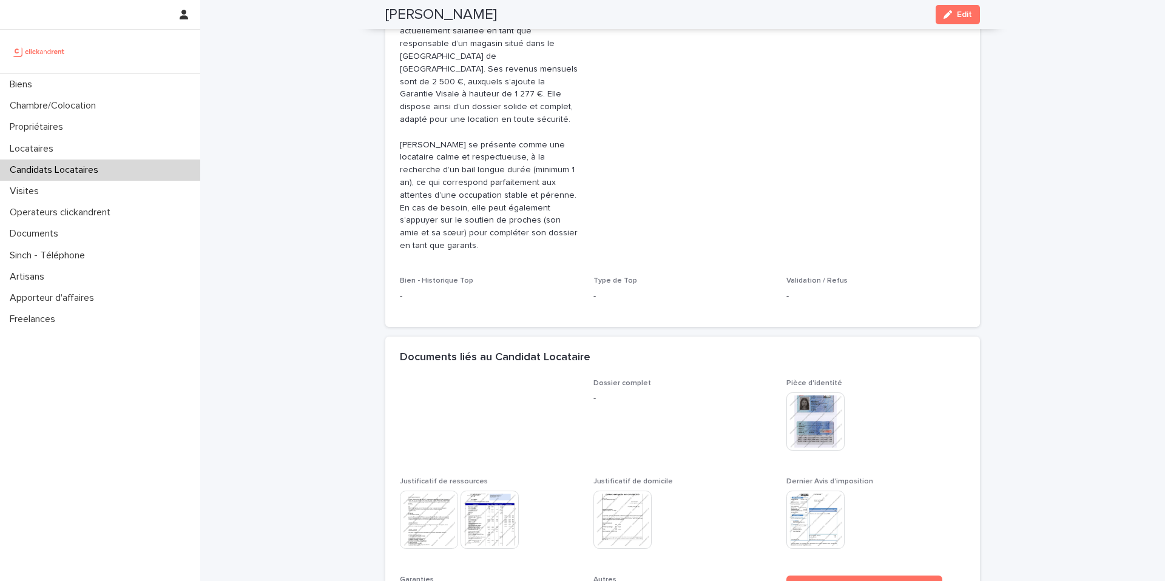
scroll to position [347, 0]
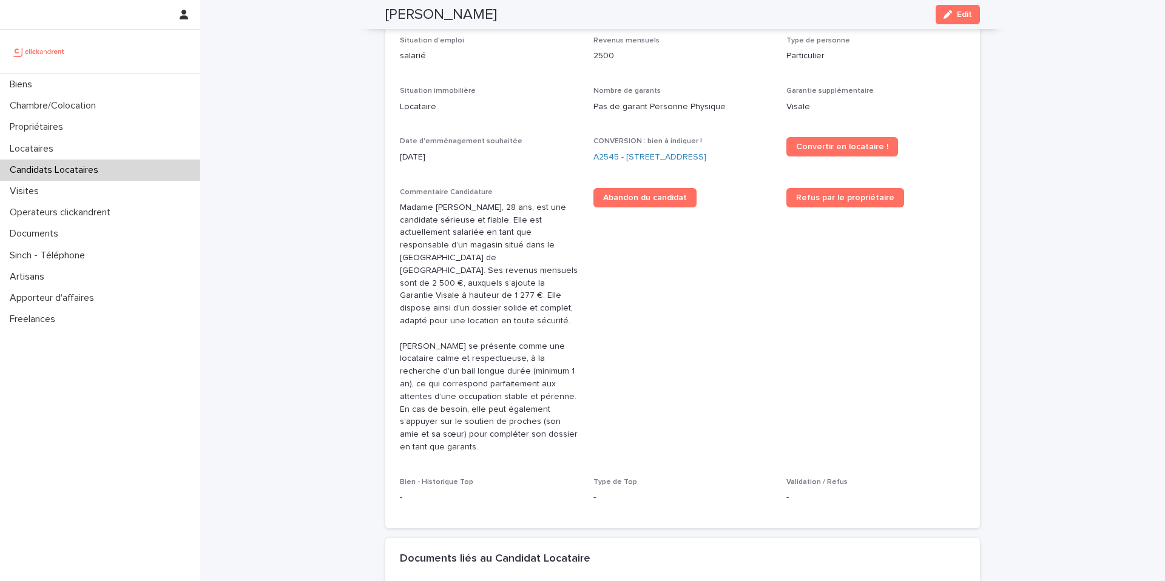
copy h2 "[PERSON_NAME]"
click at [621, 158] on link "A2545 - [STREET_ADDRESS]" at bounding box center [649, 157] width 113 height 13
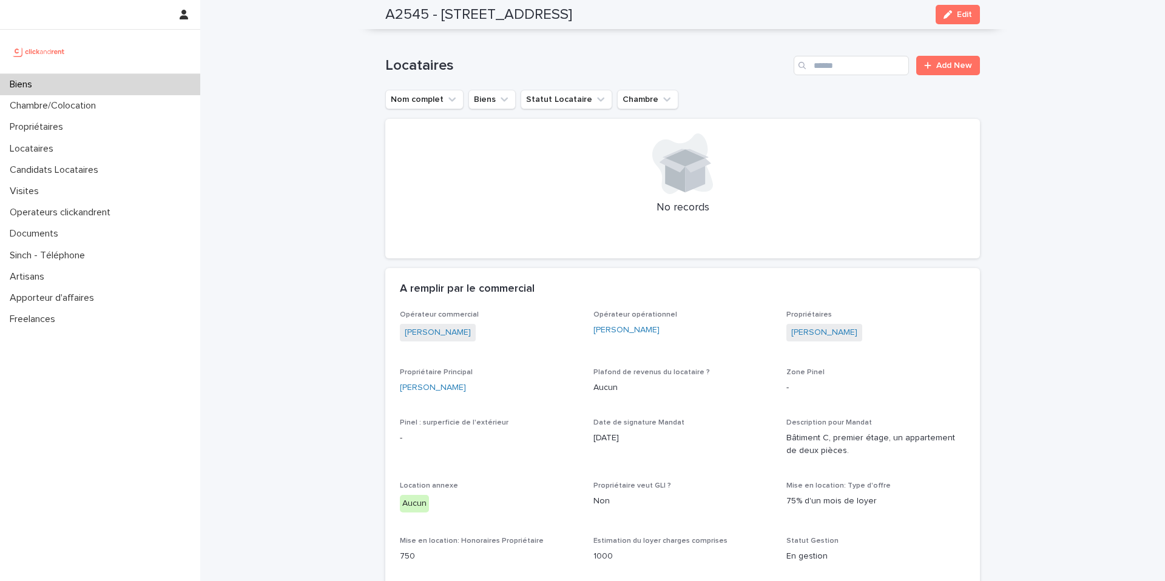
scroll to position [615, 0]
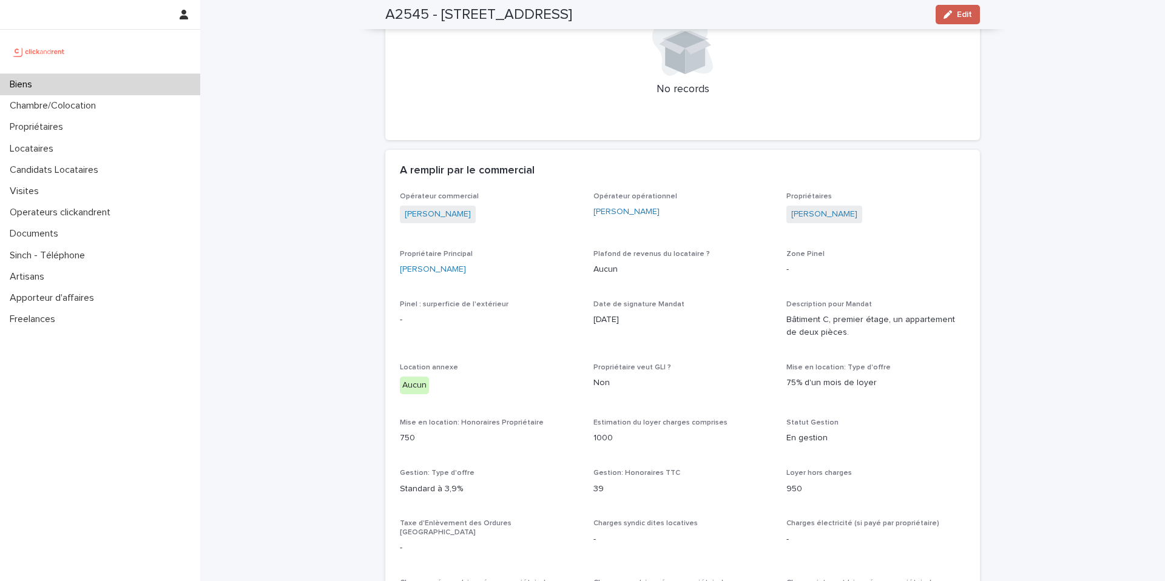
click at [971, 13] on button "Edit" at bounding box center [958, 14] width 44 height 19
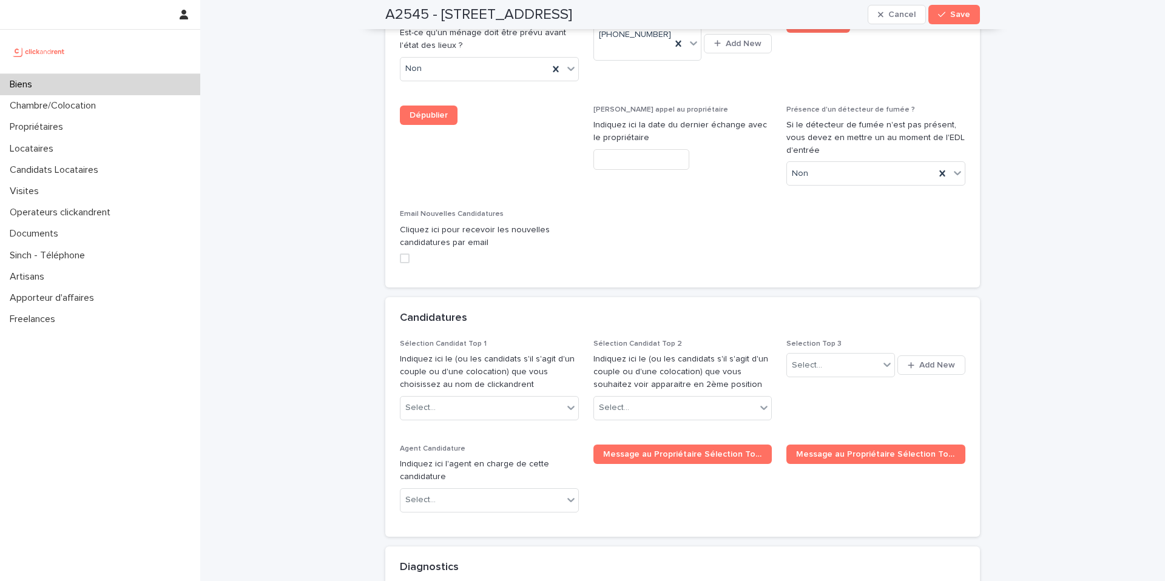
scroll to position [5484, 0]
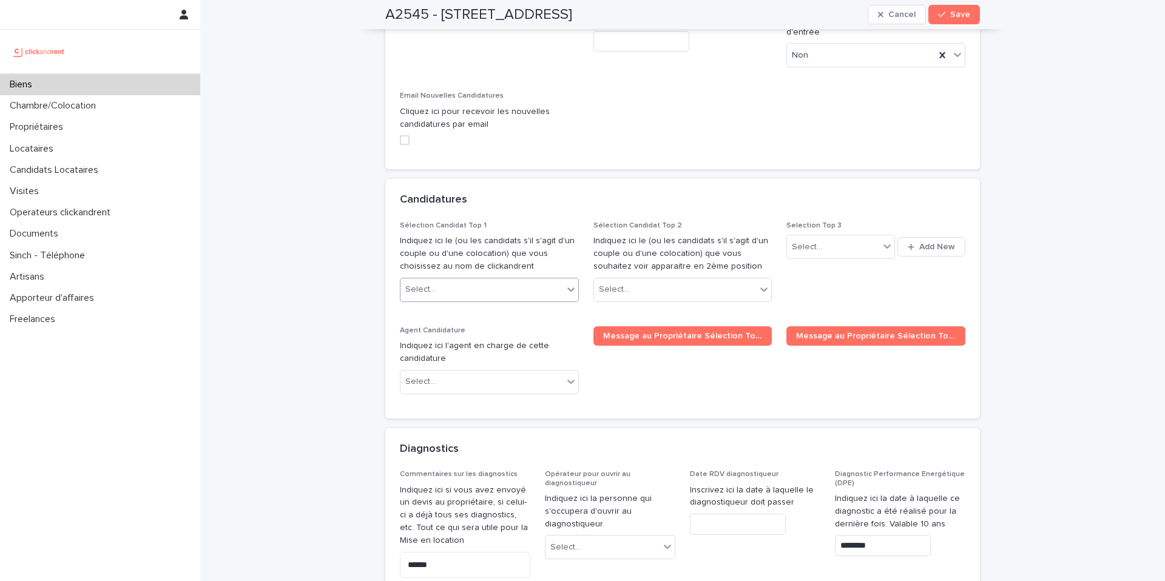
click at [524, 280] on div "Select..." at bounding box center [481, 290] width 163 height 20
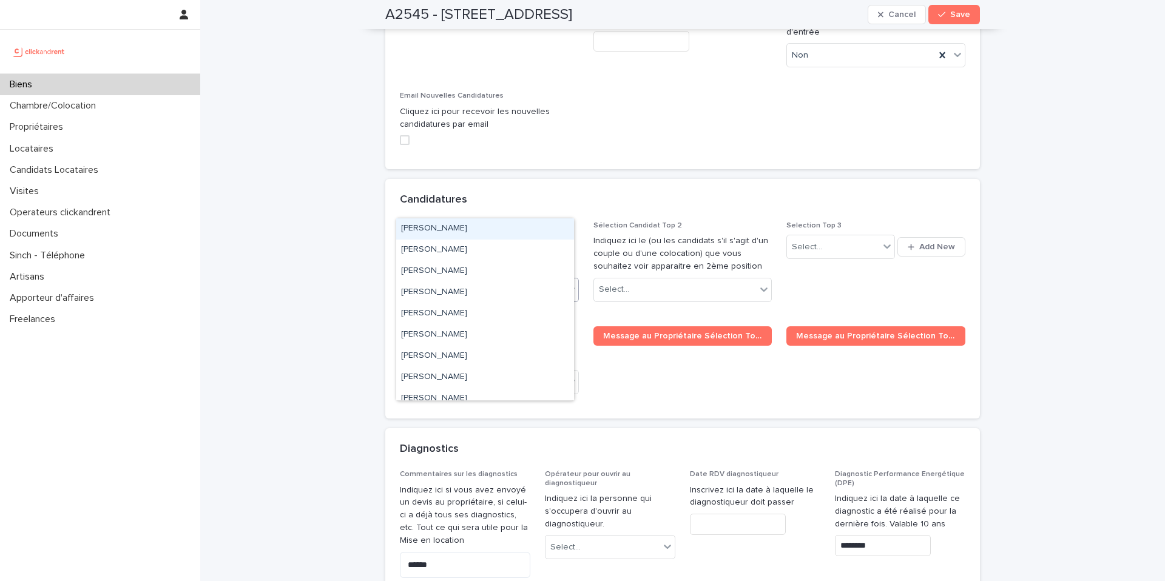
paste input "**********"
type input "**********"
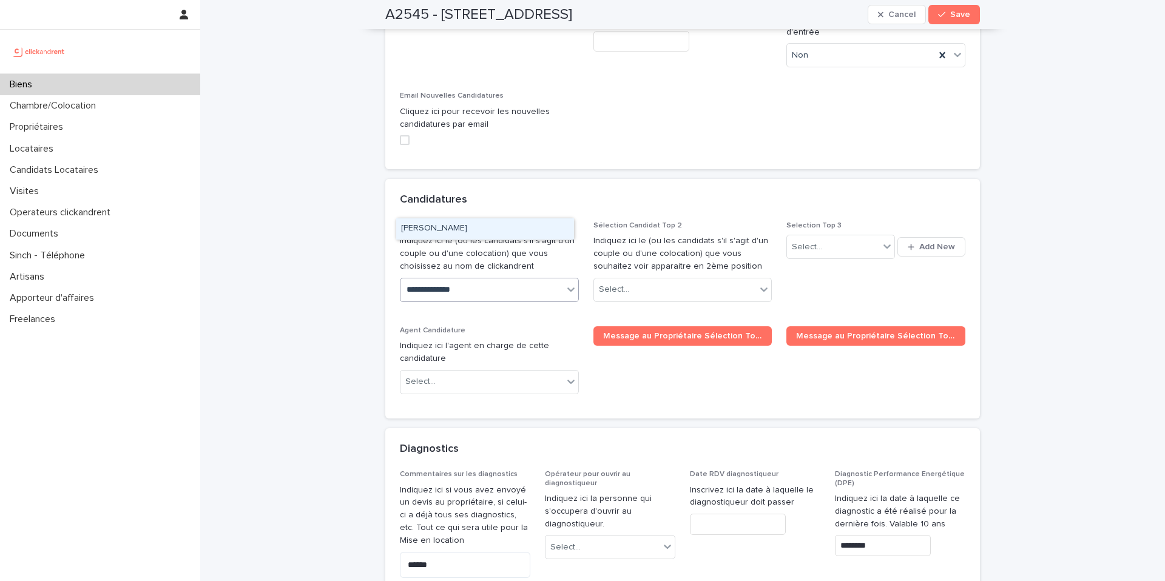
click at [456, 231] on div "[PERSON_NAME]" at bounding box center [485, 228] width 178 height 21
click at [959, 16] on span "Save" at bounding box center [960, 14] width 20 height 8
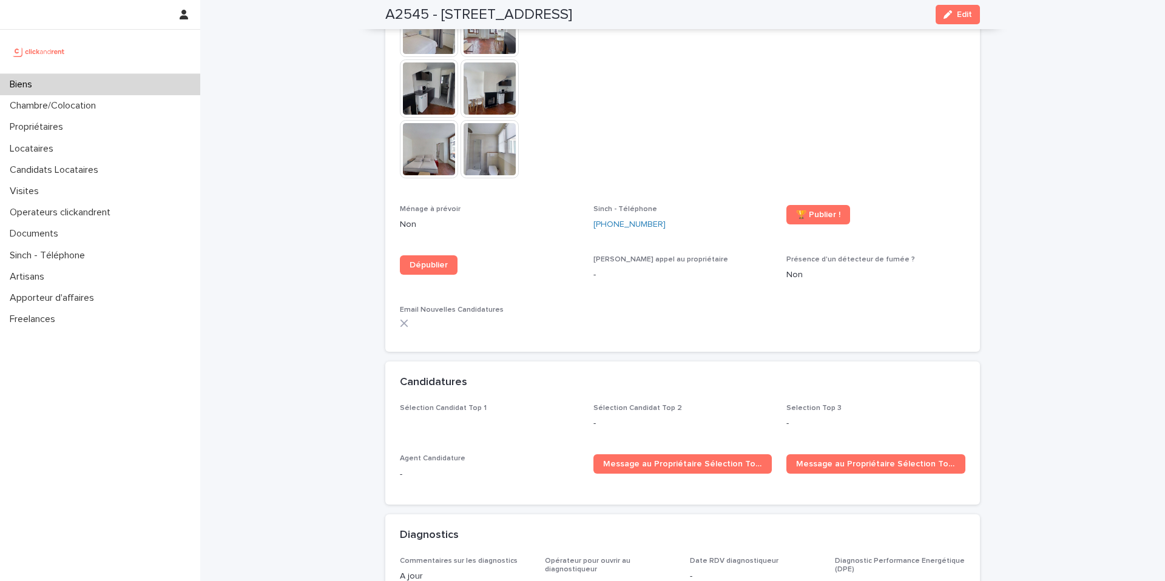
scroll to position [3100, 0]
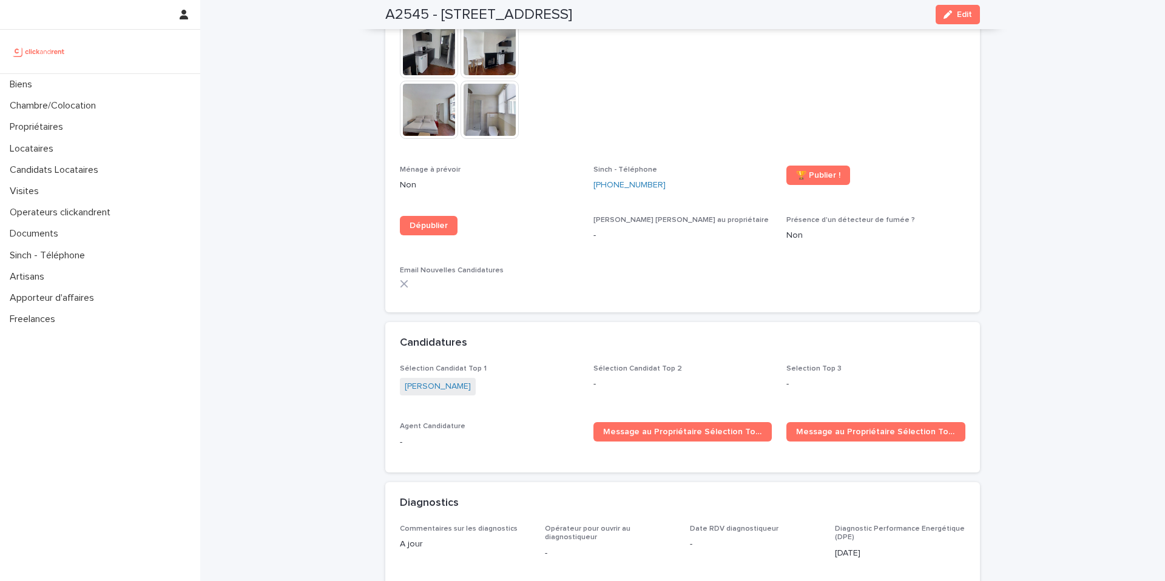
scroll to position [3159, 0]
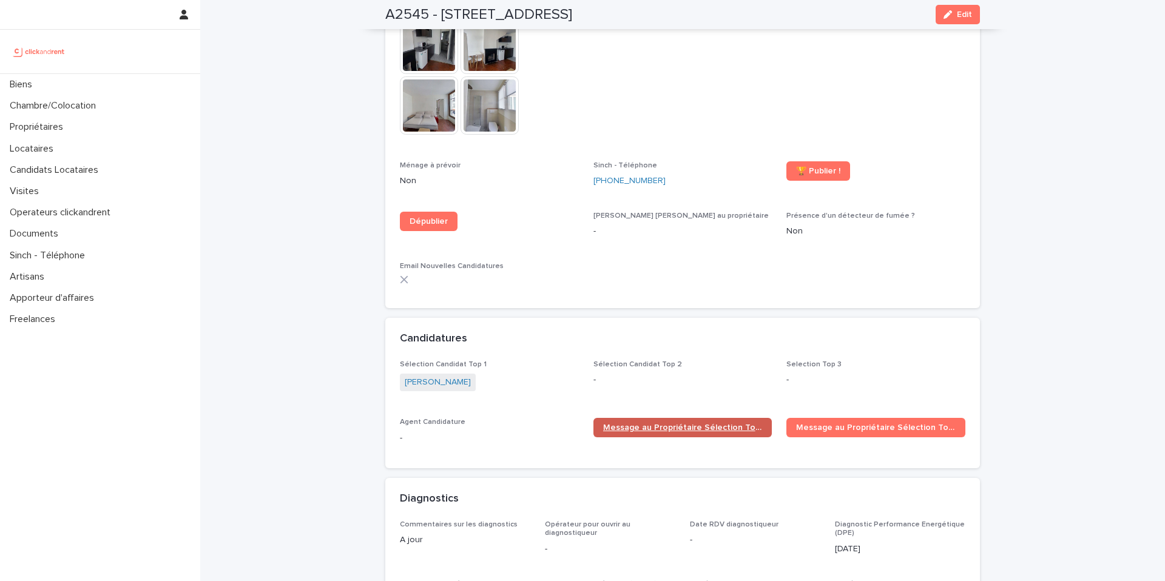
click at [656, 418] on link "Message au Propriétaire Sélection Top 1" at bounding box center [682, 427] width 179 height 19
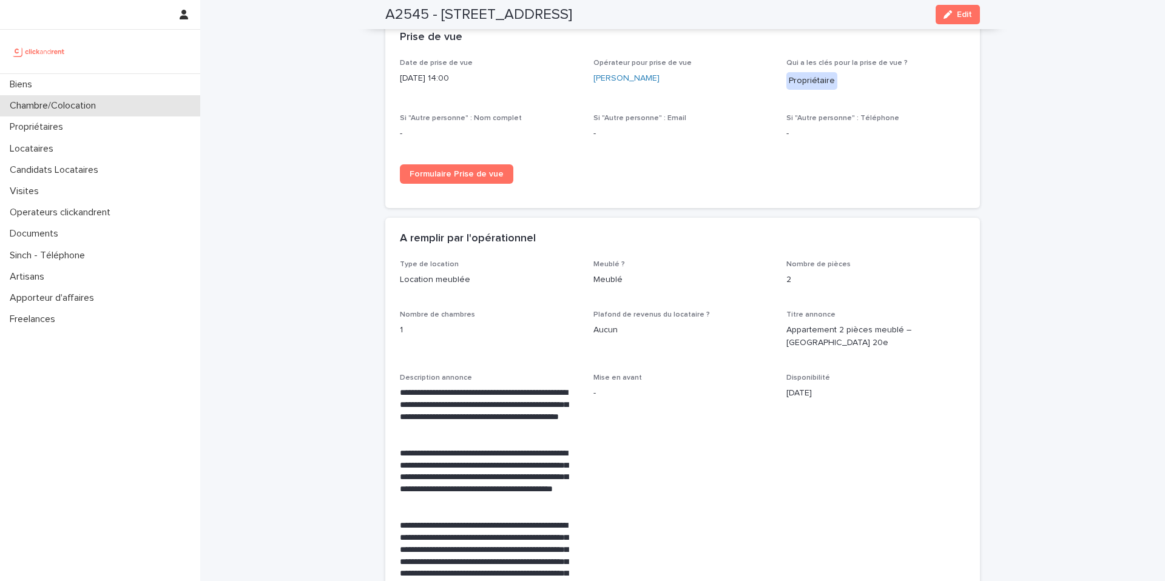
scroll to position [1635, 0]
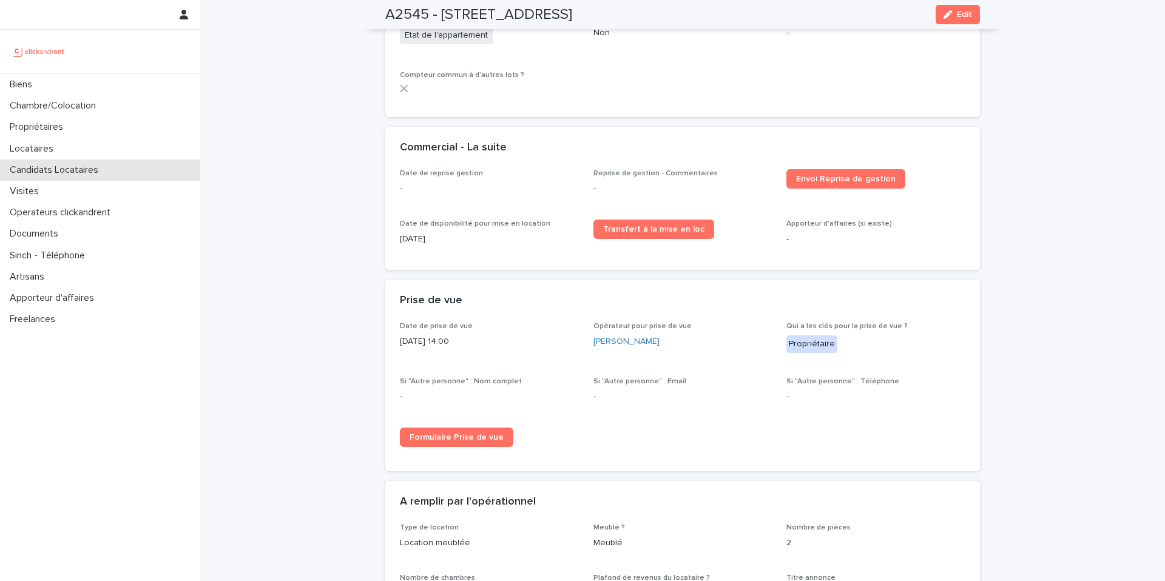
click at [72, 175] on p "Candidats Locataires" at bounding box center [56, 170] width 103 height 12
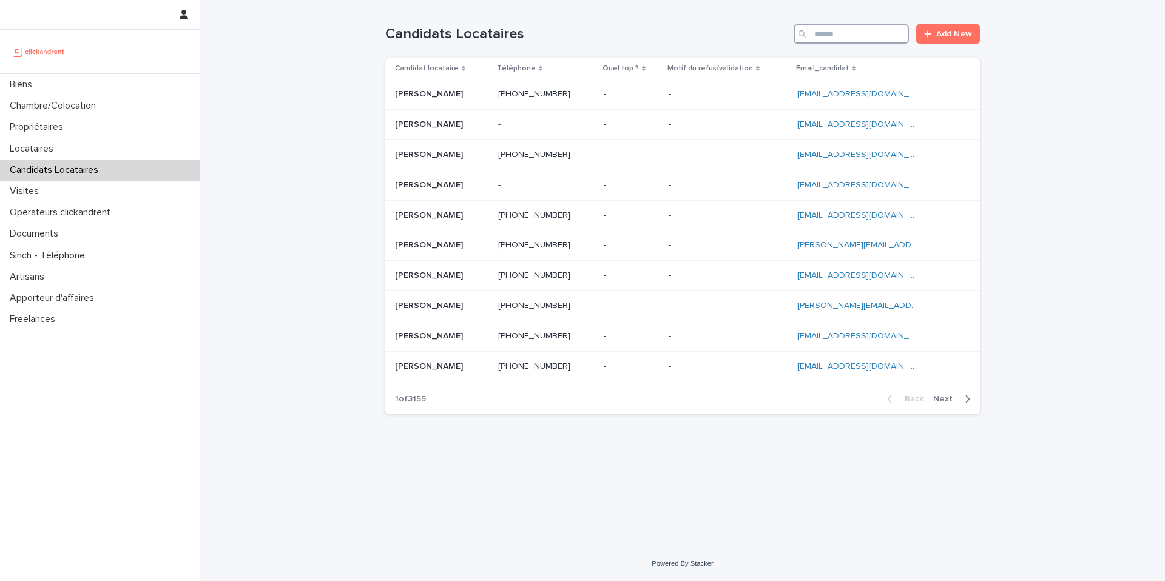
click at [828, 39] on input "Search" at bounding box center [851, 33] width 115 height 19
paste input "**********"
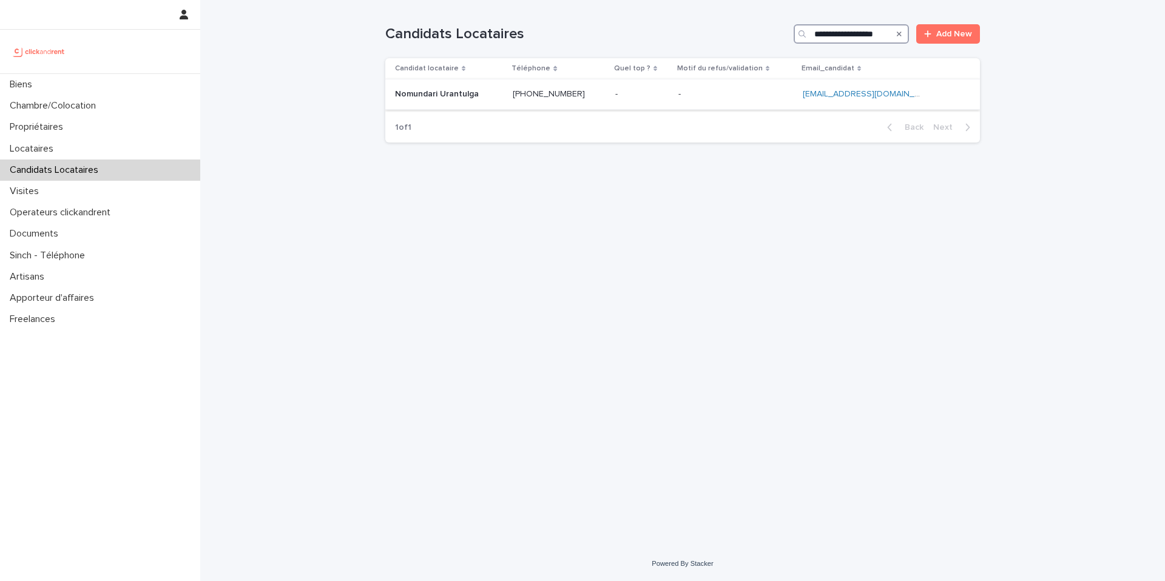
type input "**********"
click at [470, 93] on p "Nomundari Urantulga" at bounding box center [438, 93] width 86 height 13
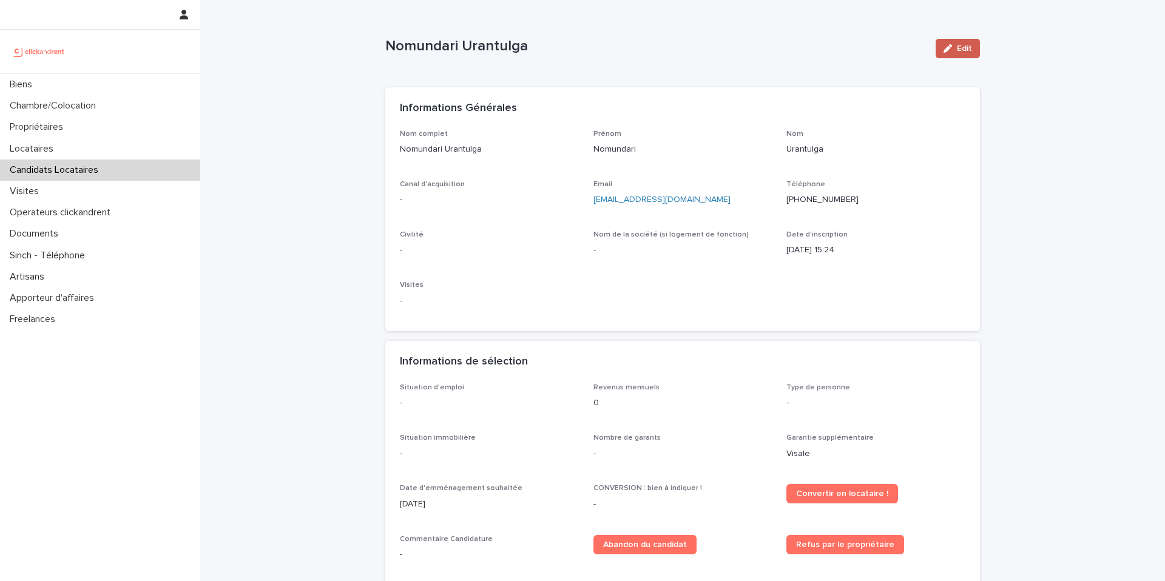
click at [945, 49] on icon "button" at bounding box center [947, 48] width 8 height 8
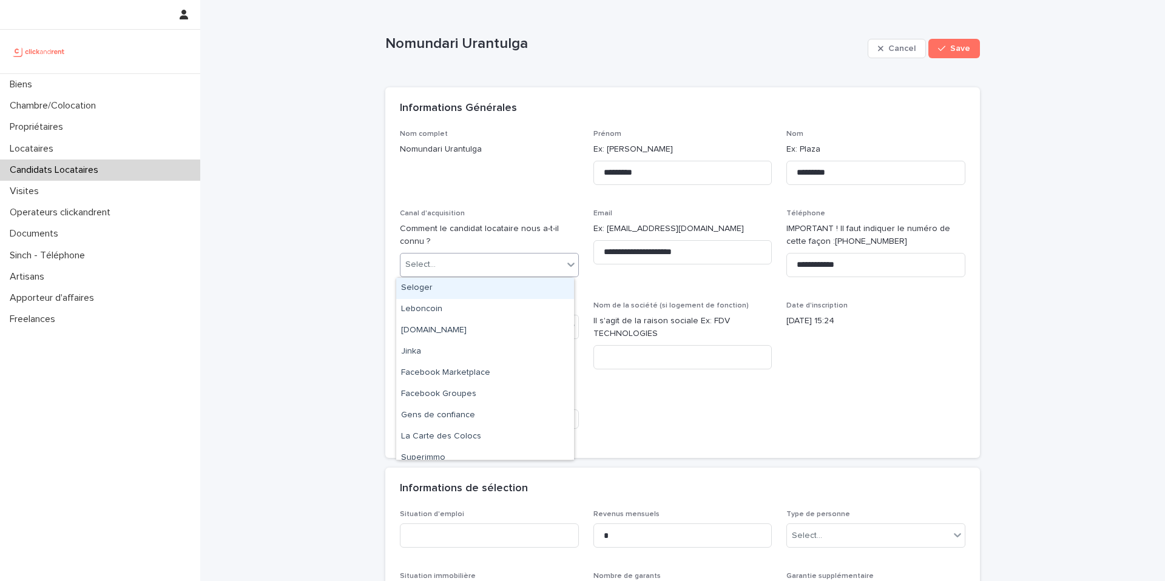
click at [498, 266] on div "Select..." at bounding box center [481, 265] width 163 height 20
click at [430, 330] on div "clickandrent.fr" at bounding box center [485, 330] width 178 height 21
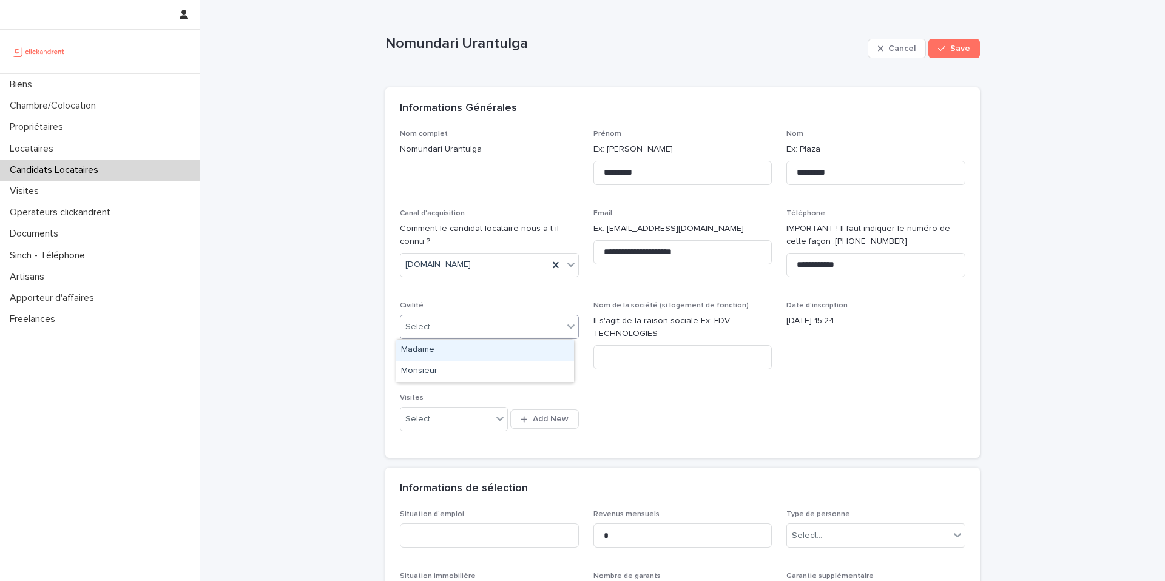
click at [440, 327] on div "Select..." at bounding box center [481, 327] width 163 height 20
click at [442, 354] on div "Madame" at bounding box center [485, 350] width 178 height 21
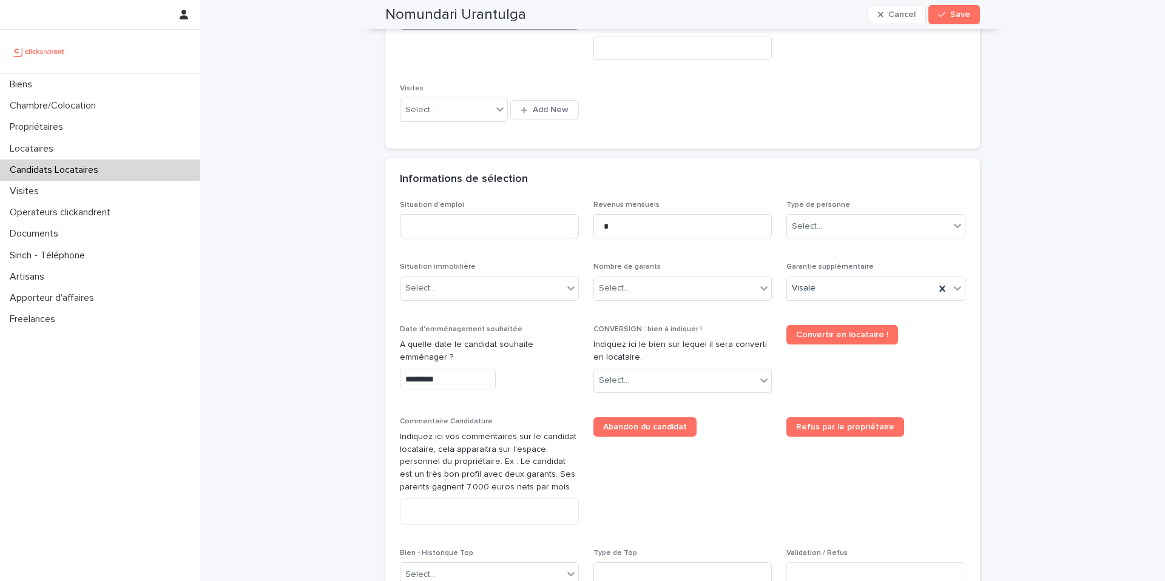
scroll to position [315, 0]
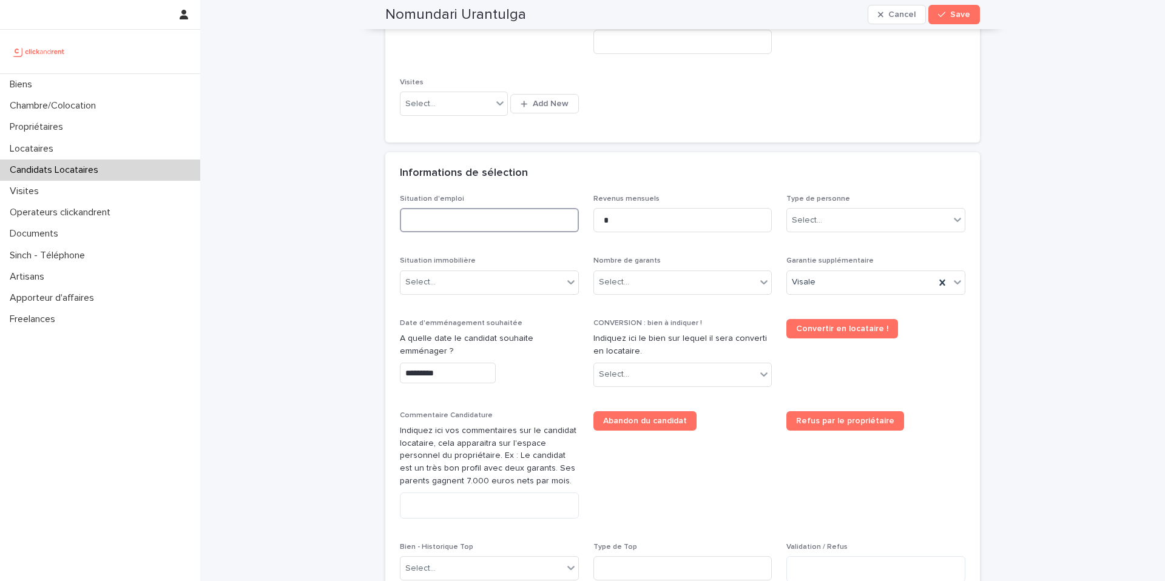
click at [494, 218] on input at bounding box center [489, 220] width 179 height 24
type input "*********"
click at [800, 228] on div "Select..." at bounding box center [868, 221] width 163 height 20
click at [800, 241] on div "Particulier" at bounding box center [872, 243] width 178 height 21
click at [548, 286] on div "Select..." at bounding box center [481, 282] width 163 height 20
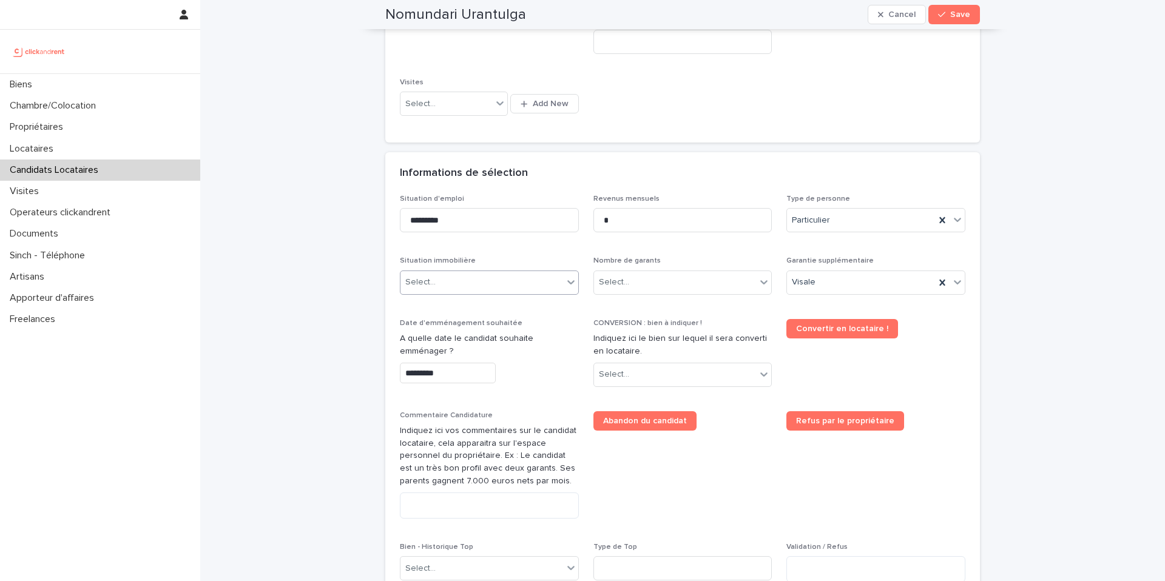
click at [511, 286] on div "Select..." at bounding box center [481, 282] width 163 height 20
click at [434, 351] on div "Hébergé" at bounding box center [485, 348] width 178 height 21
drag, startPoint x: 629, startPoint y: 286, endPoint x: 635, endPoint y: 294, distance: 9.1
click at [629, 288] on div "Select..." at bounding box center [675, 282] width 163 height 20
click at [650, 304] on div "Pas de garant Personne Physique" at bounding box center [678, 305] width 178 height 21
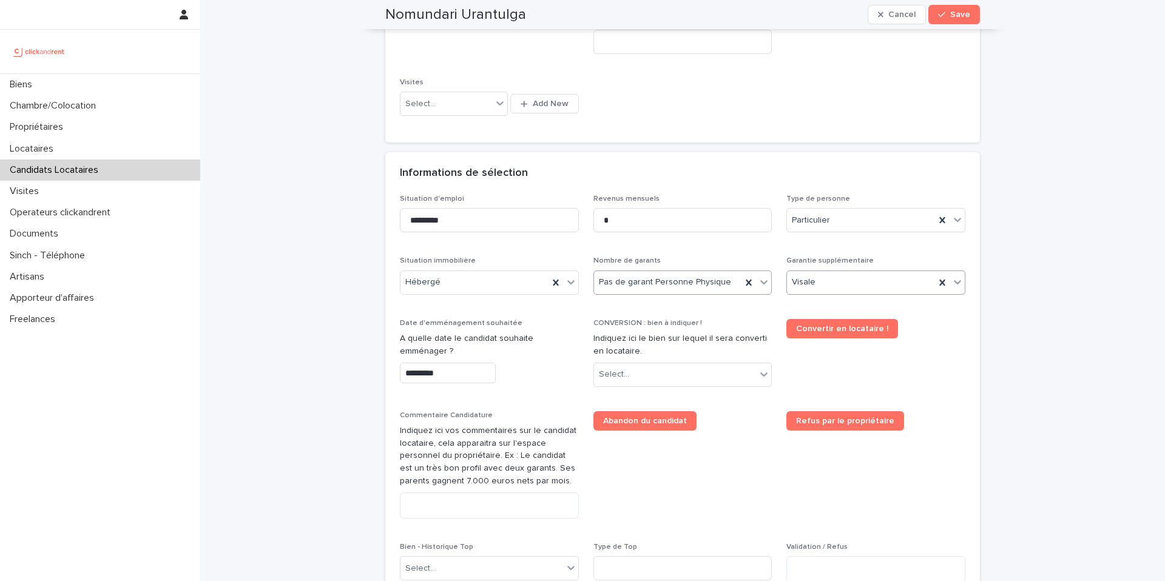
click at [958, 283] on icon at bounding box center [957, 282] width 12 height 12
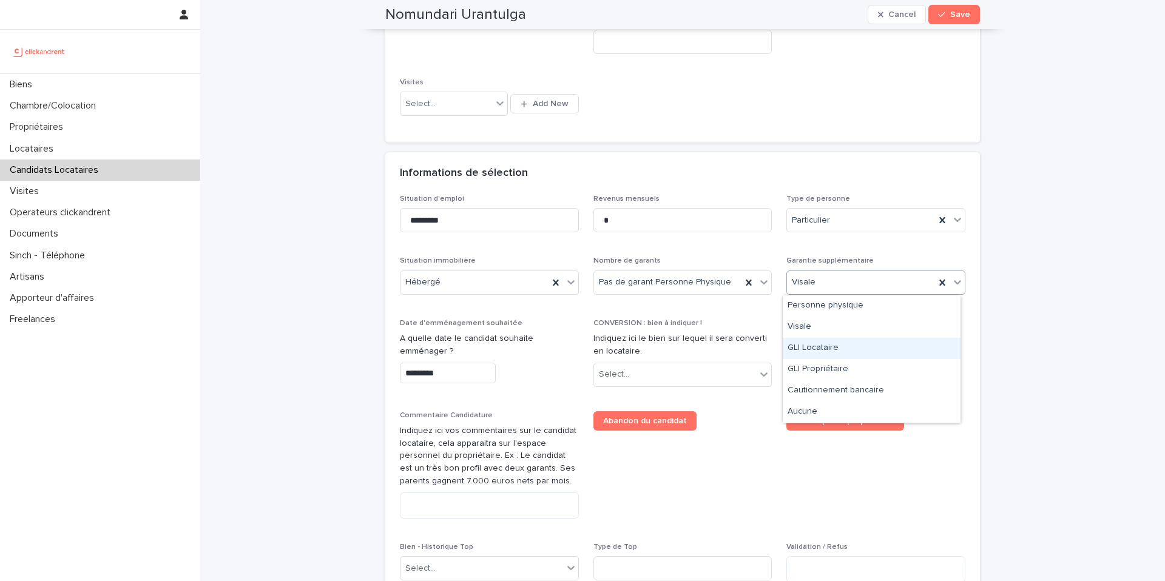
click at [838, 350] on div "GLI Locataire" at bounding box center [872, 348] width 178 height 21
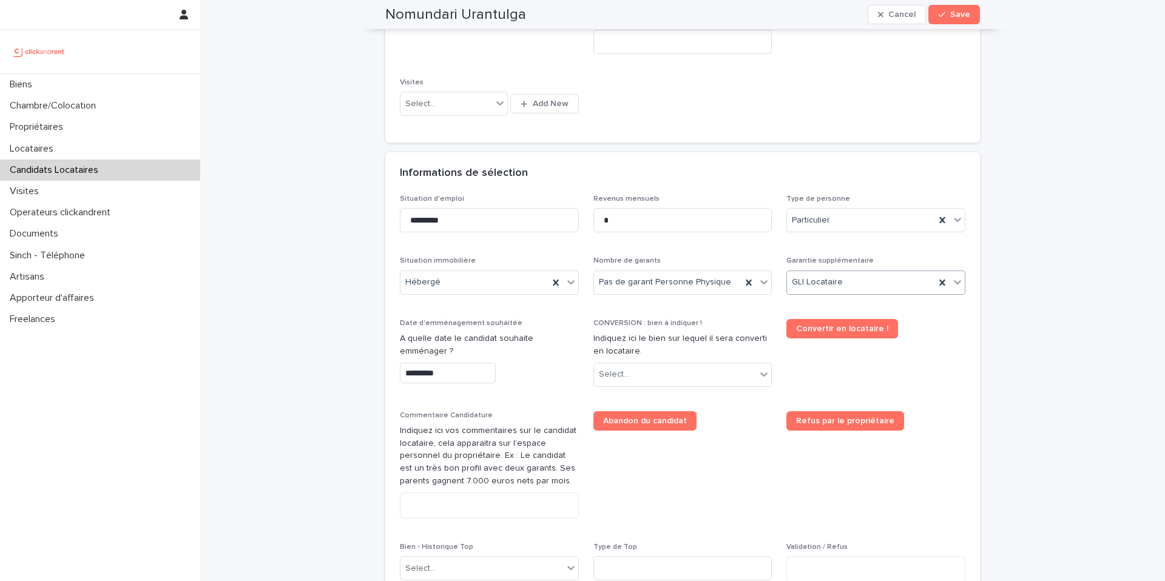
click at [452, 379] on input "*********" at bounding box center [448, 373] width 96 height 21
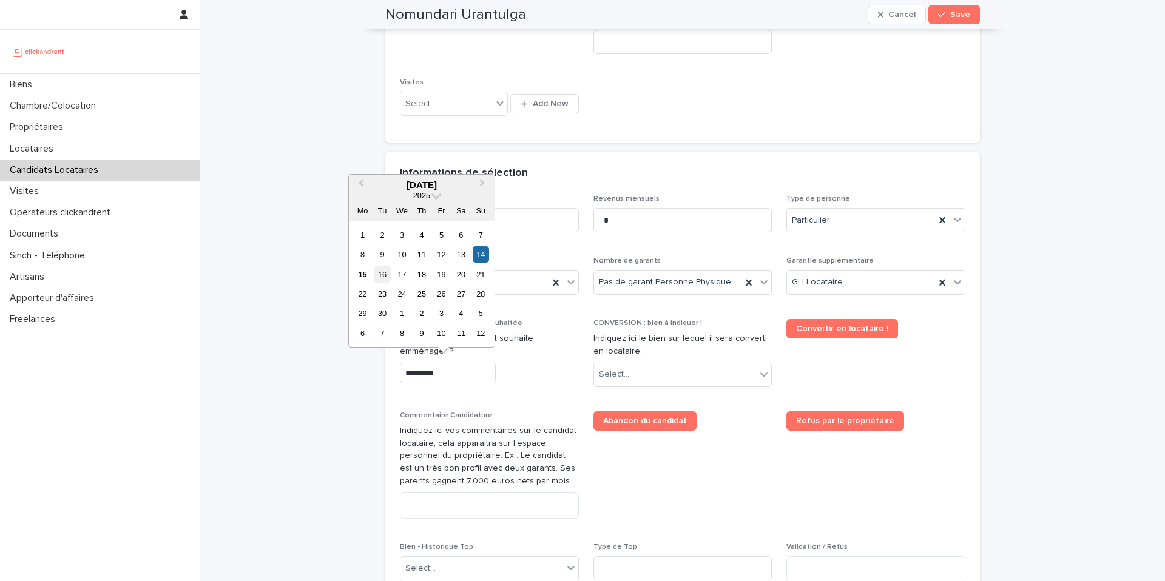
click at [382, 273] on div "16" at bounding box center [382, 274] width 16 height 16
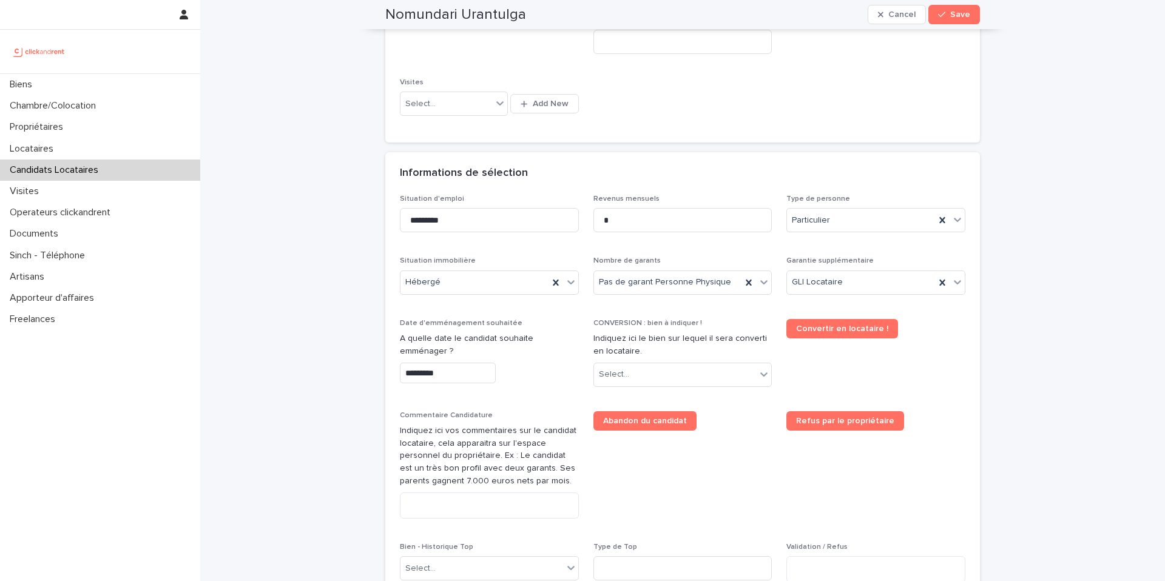
type input "*********"
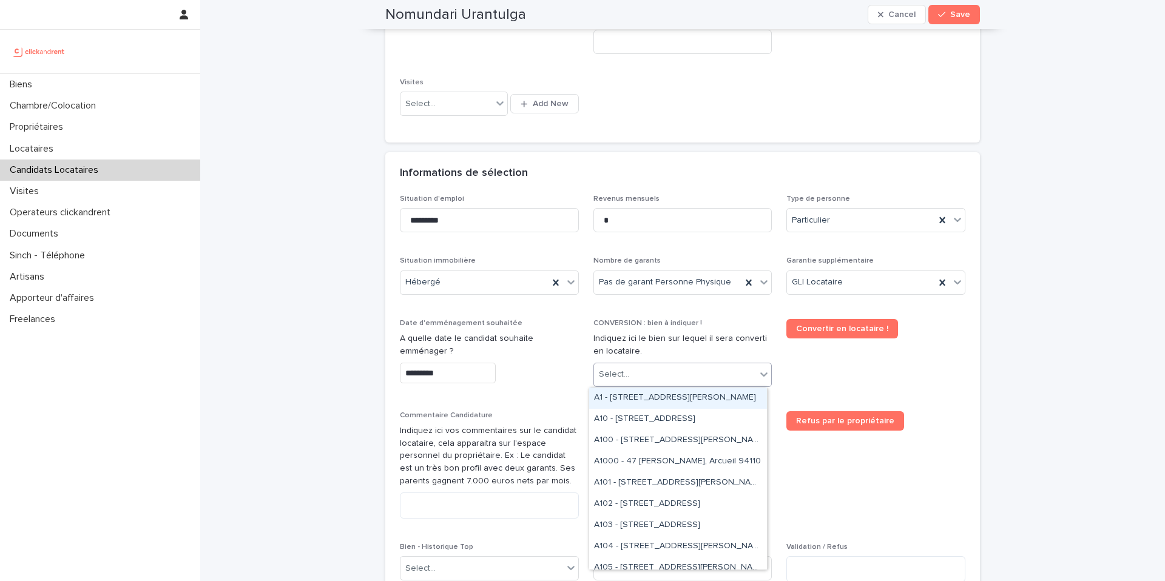
click at [632, 380] on div "Select..." at bounding box center [675, 375] width 163 height 20
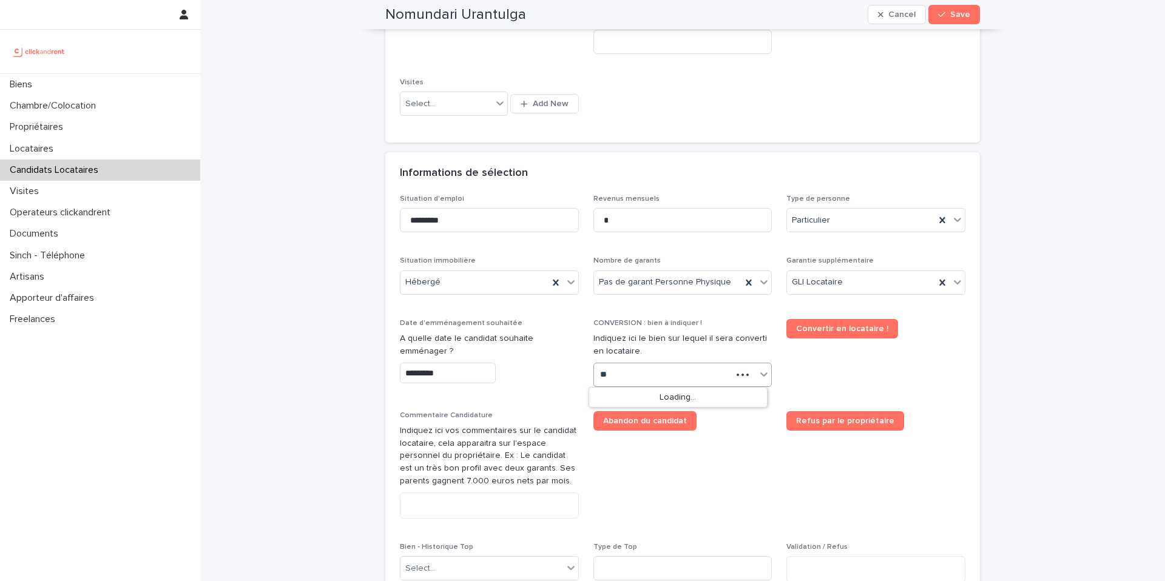
type input "*"
type input "****"
click at [692, 404] on div "A2545 - [STREET_ADDRESS]" at bounding box center [678, 398] width 178 height 21
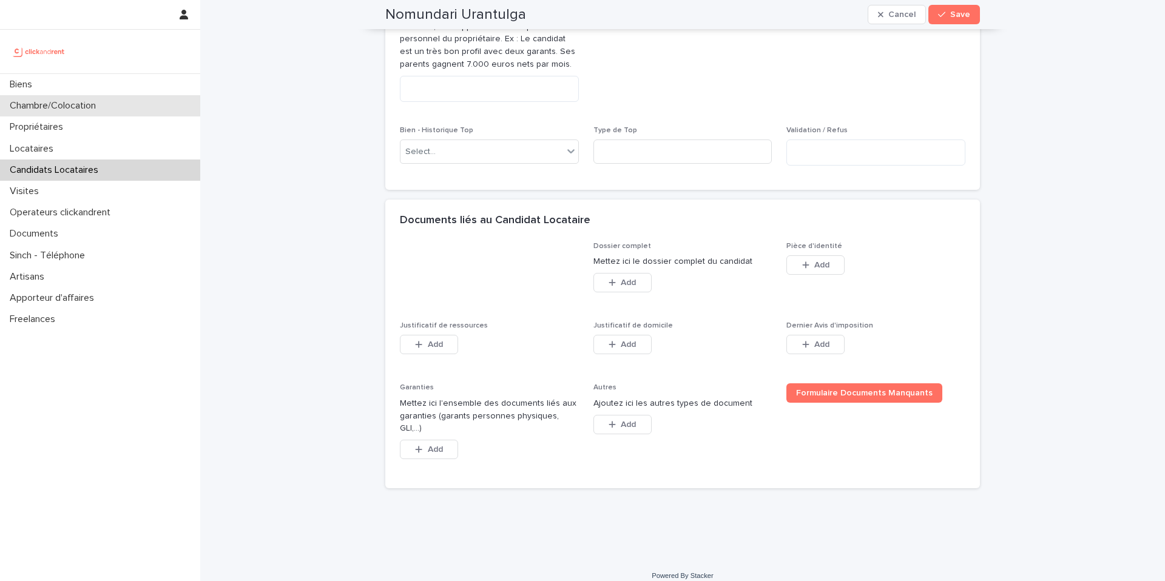
scroll to position [754, 0]
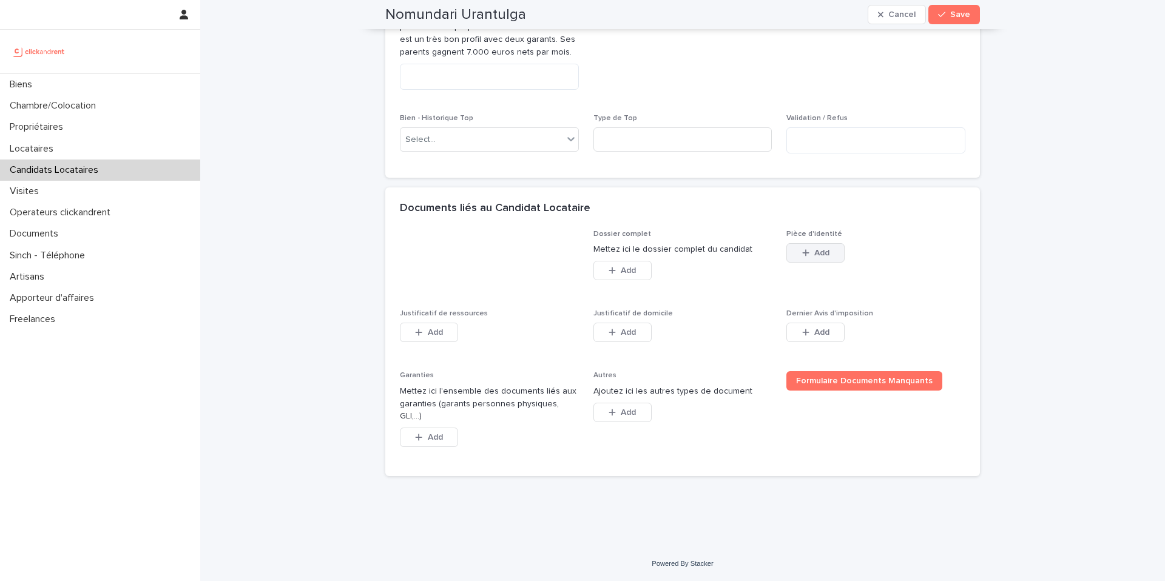
click at [815, 257] on span "Add" at bounding box center [821, 253] width 15 height 8
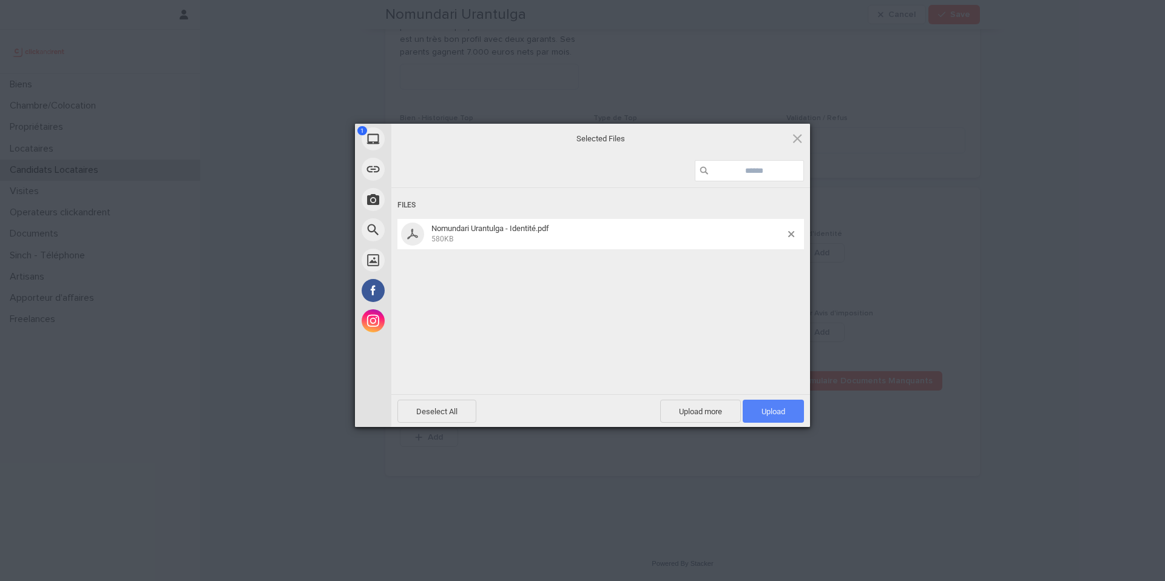
click at [770, 411] on span "Upload 1" at bounding box center [773, 411] width 24 height 9
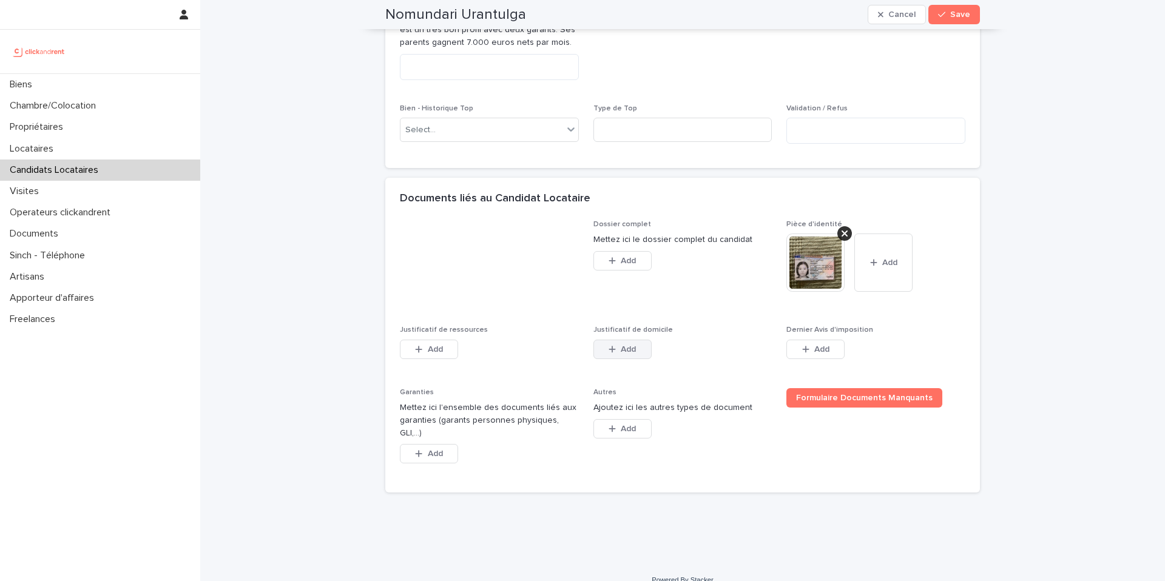
click at [624, 354] on span "Add" at bounding box center [628, 349] width 15 height 8
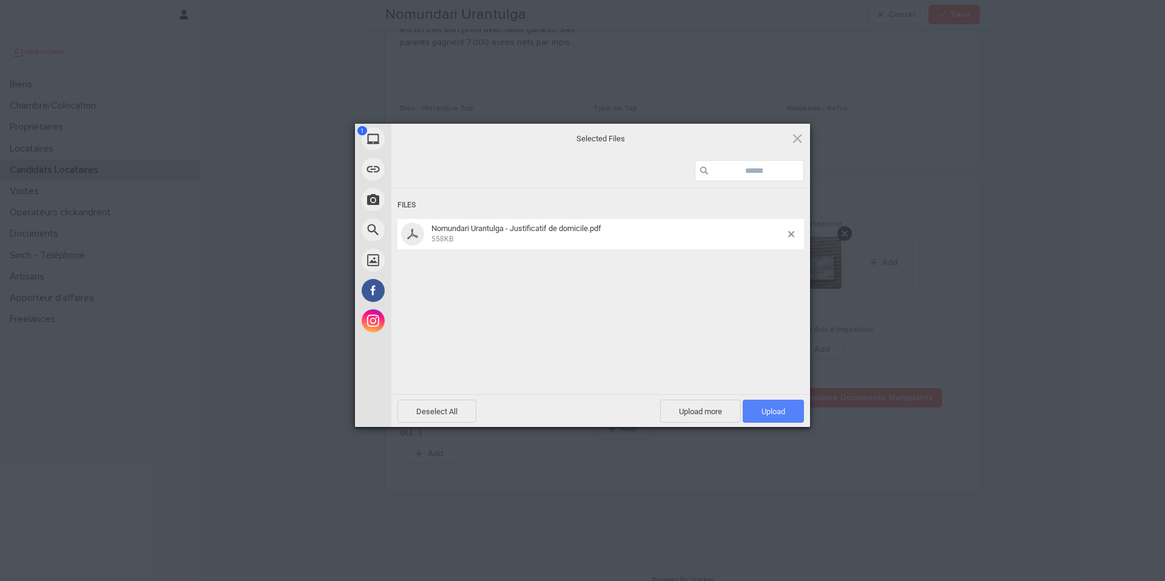
click at [762, 408] on span "Upload 1" at bounding box center [773, 411] width 24 height 9
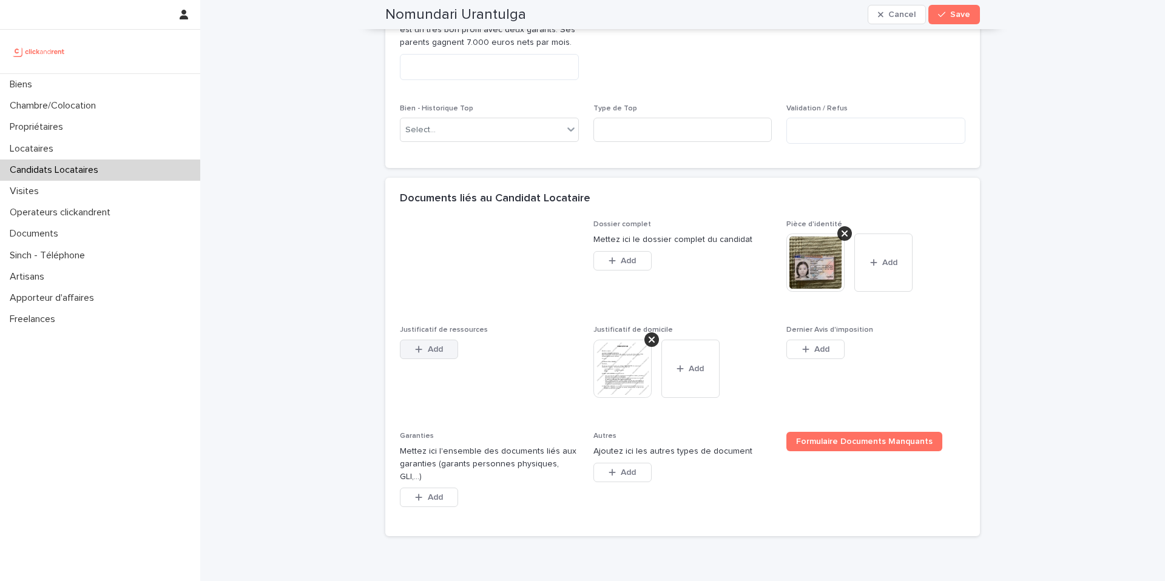
click at [430, 354] on span "Add" at bounding box center [435, 349] width 15 height 8
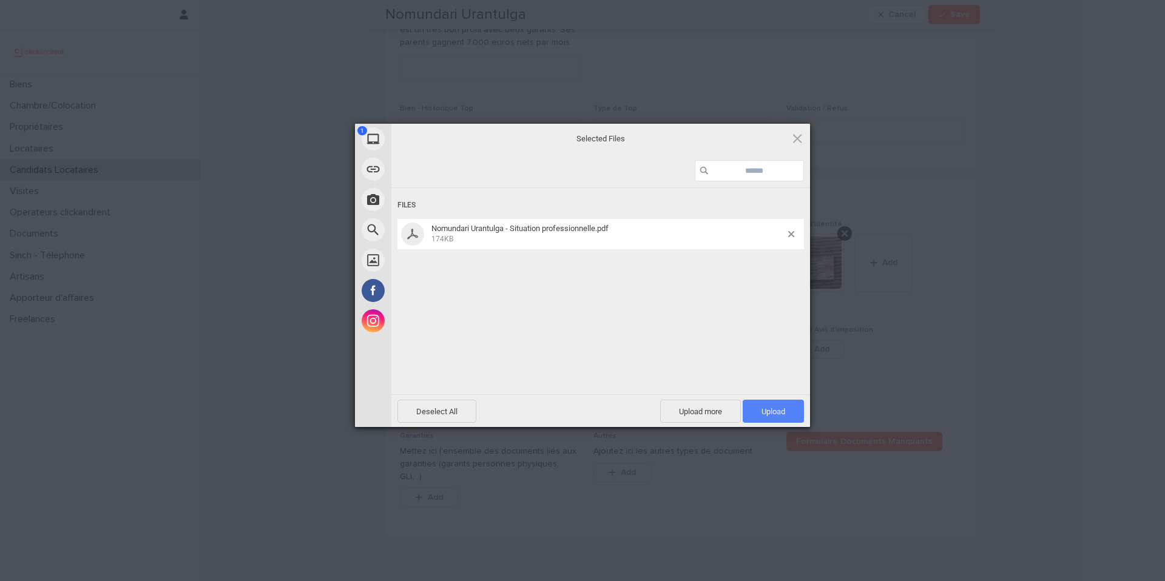
click at [773, 410] on span "Upload 1" at bounding box center [773, 411] width 24 height 9
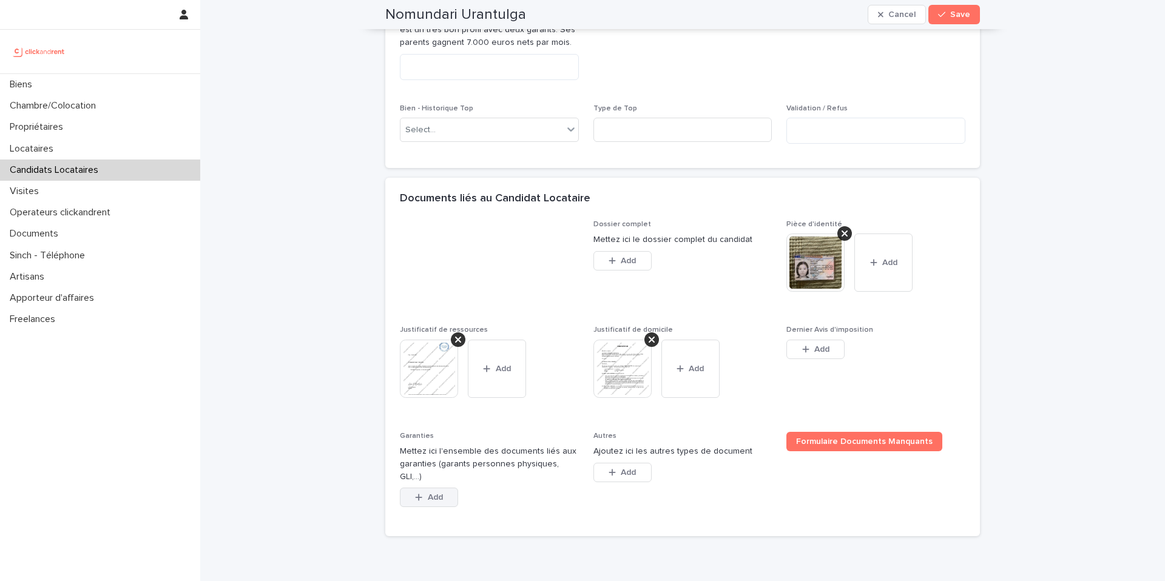
click at [437, 502] on span "Add" at bounding box center [435, 497] width 15 height 8
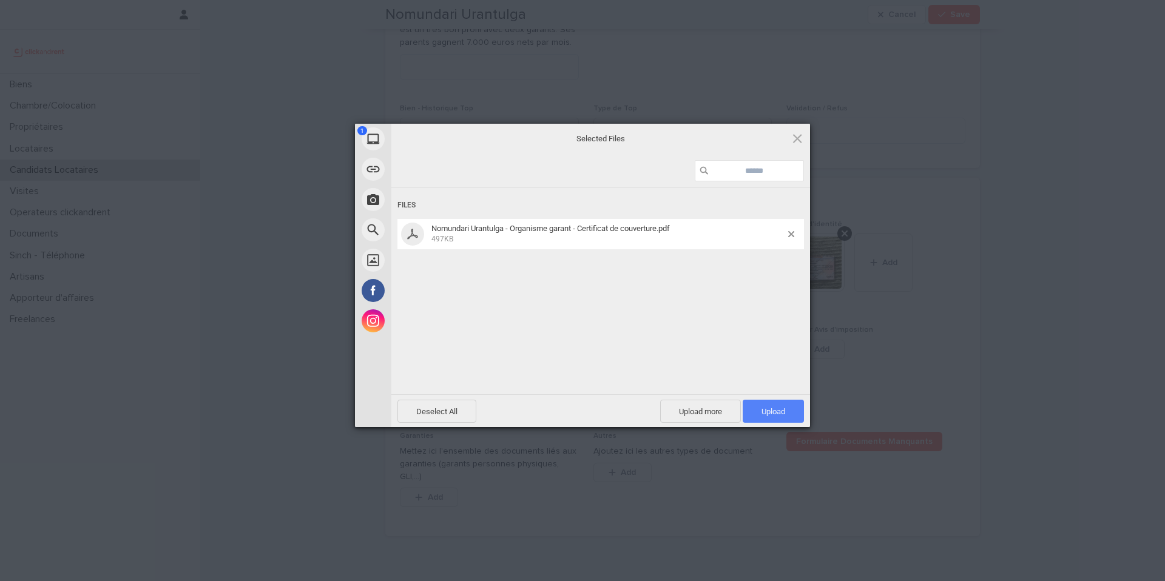
click at [769, 416] on span "Upload 1" at bounding box center [773, 411] width 61 height 23
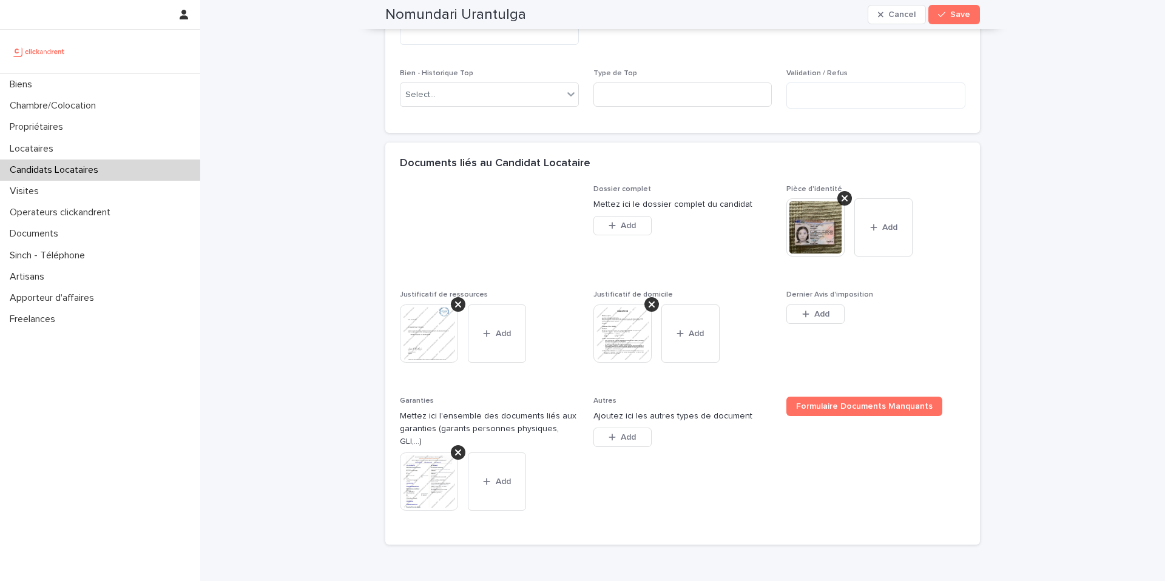
scroll to position [868, 0]
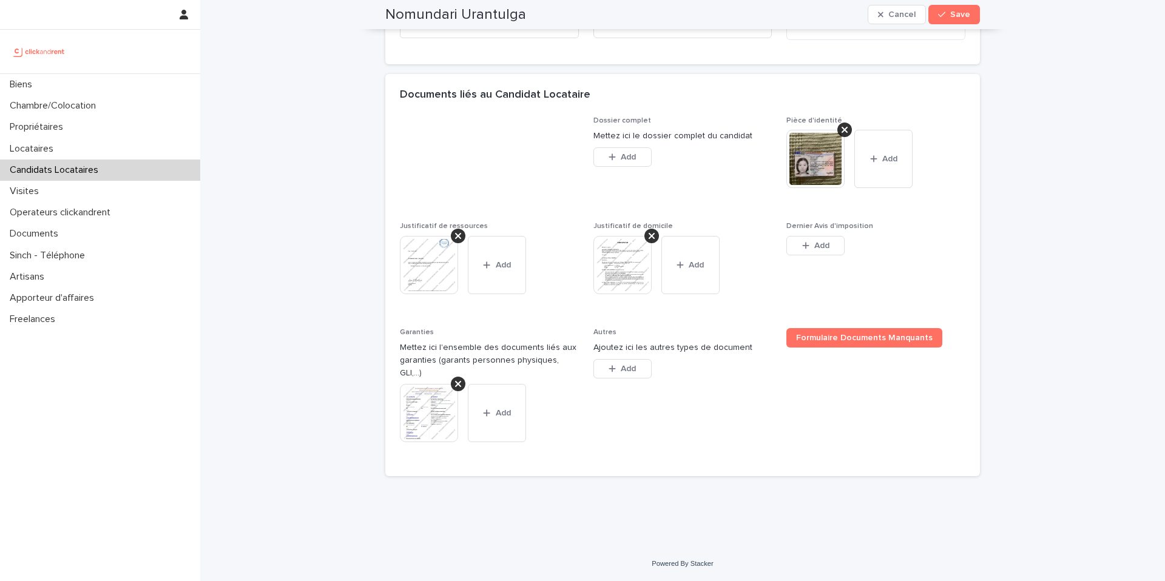
drag, startPoint x: 679, startPoint y: 449, endPoint x: 482, endPoint y: 189, distance: 326.2
click at [482, 189] on div "Dossier complet Mettez ici le dossier complet du candidat This file cannot be o…" at bounding box center [682, 289] width 565 height 346
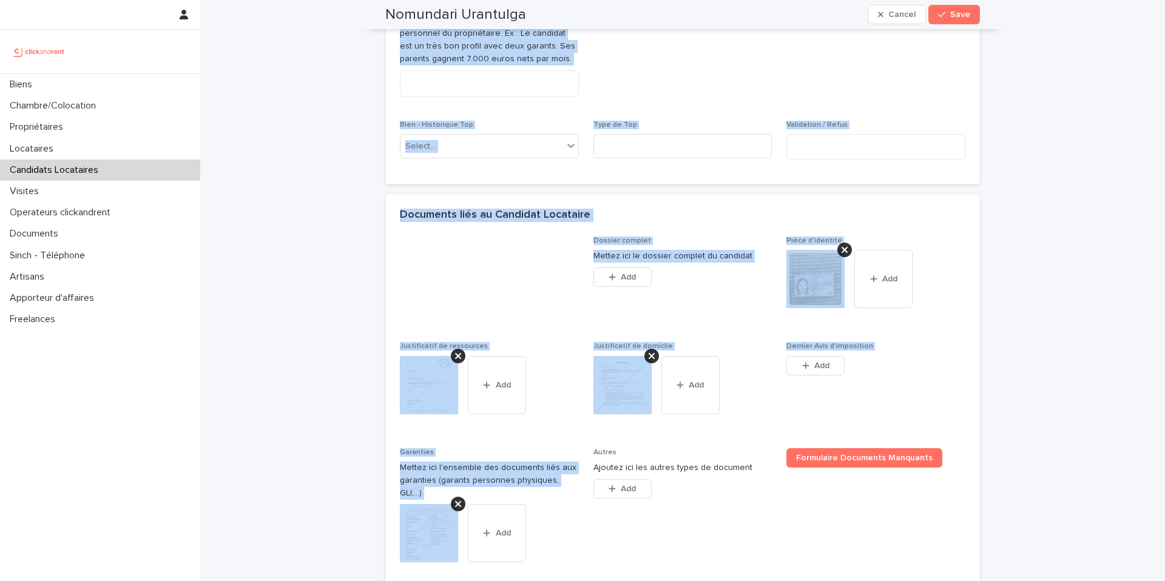
scroll to position [0, 0]
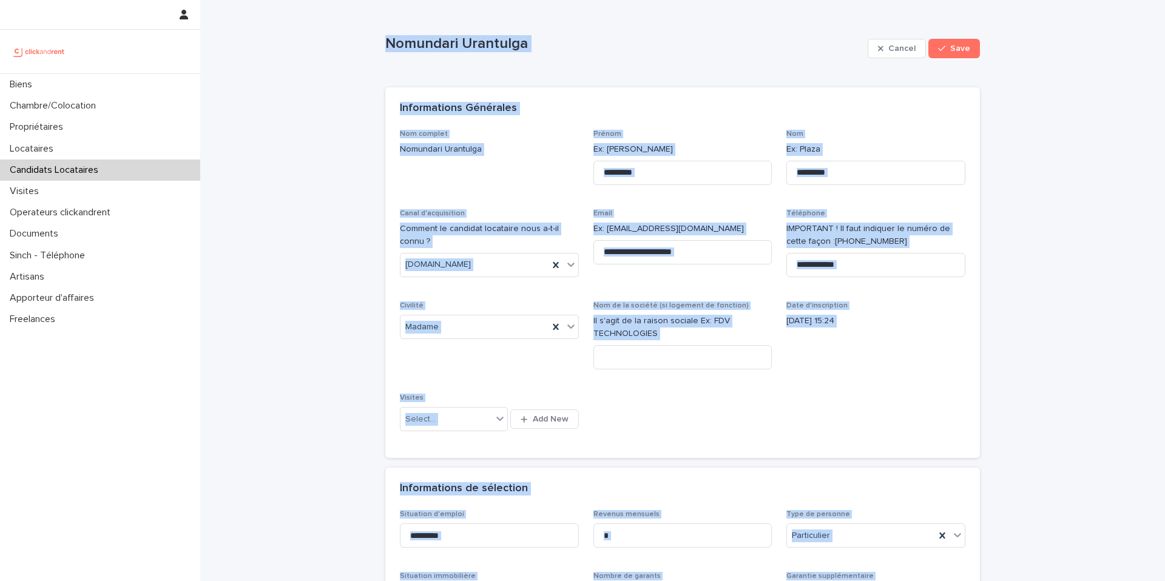
drag, startPoint x: 552, startPoint y: 416, endPoint x: 382, endPoint y: -67, distance: 512.5
click at [382, 0] on html "**********" at bounding box center [582, 290] width 1165 height 581
copy div "Nomundari Urantulga Cancel Save Sorry, there was an error saving your record. P…"
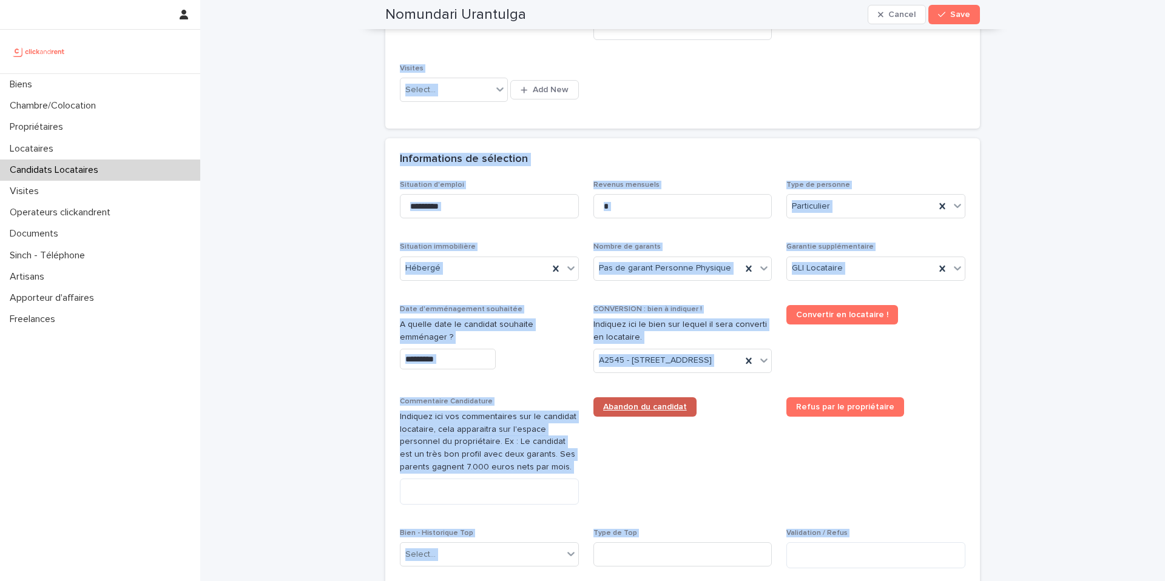
scroll to position [341, 0]
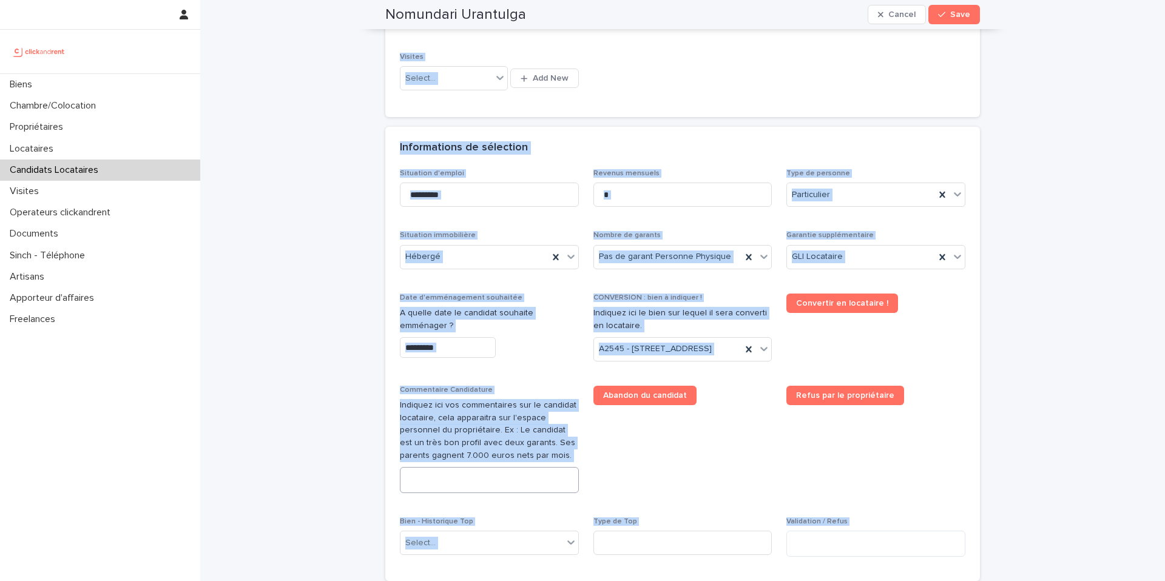
click at [498, 493] on textarea at bounding box center [489, 480] width 179 height 26
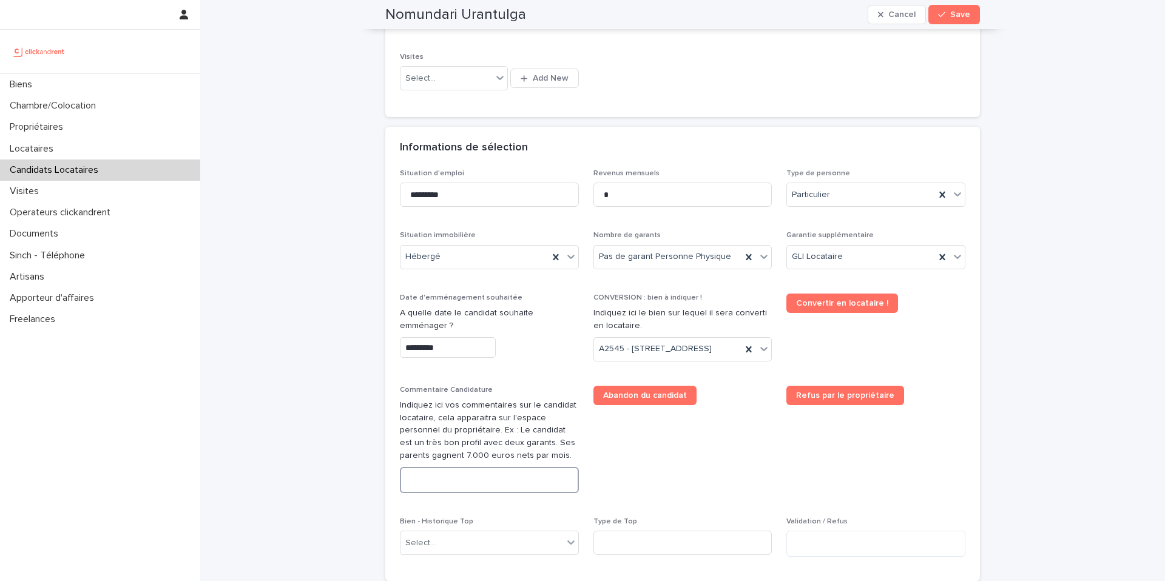
paste textarea "**********"
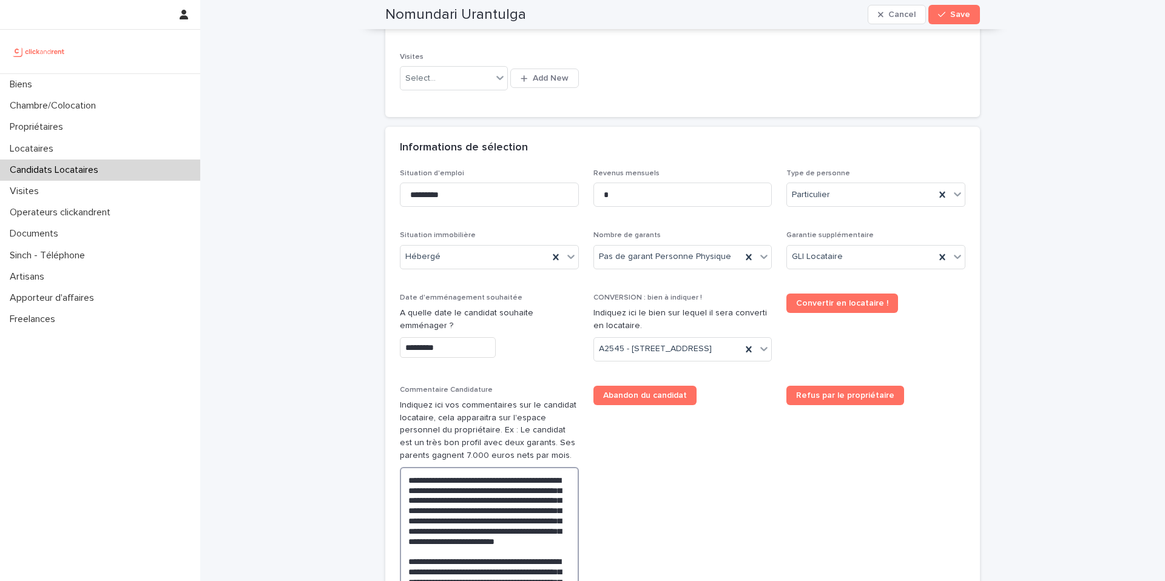
scroll to position [410, 0]
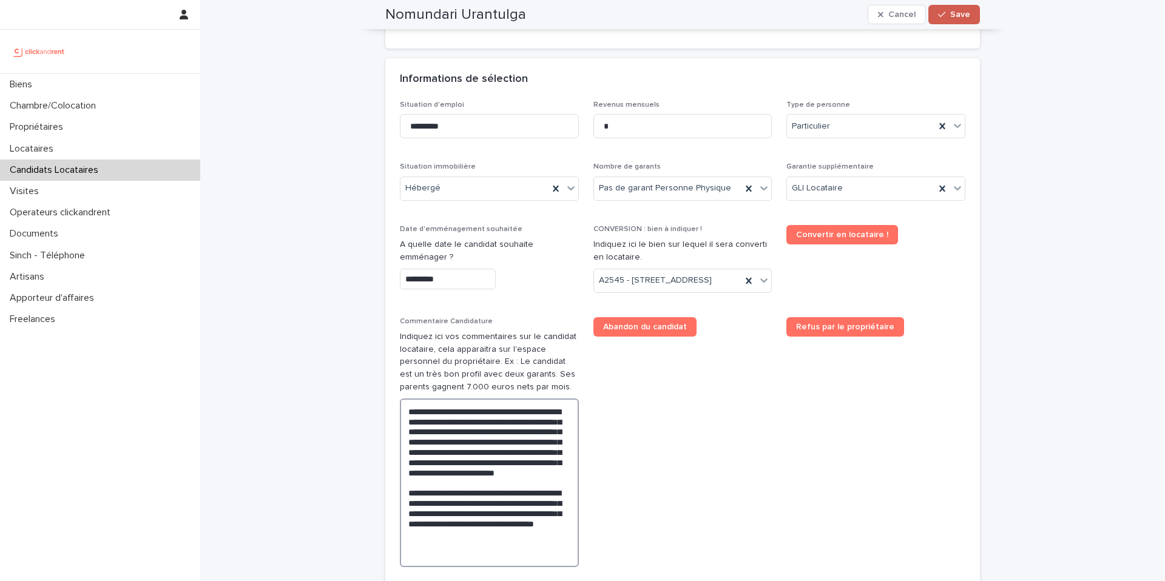
type textarea "**********"
click at [946, 20] on button "Save" at bounding box center [954, 14] width 52 height 19
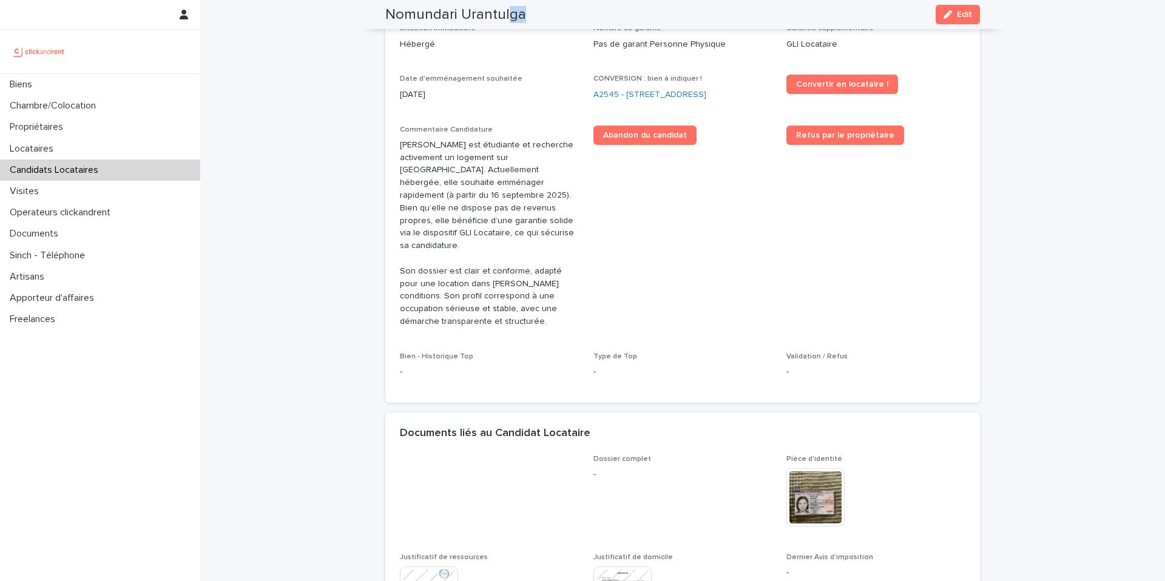
scroll to position [240, 0]
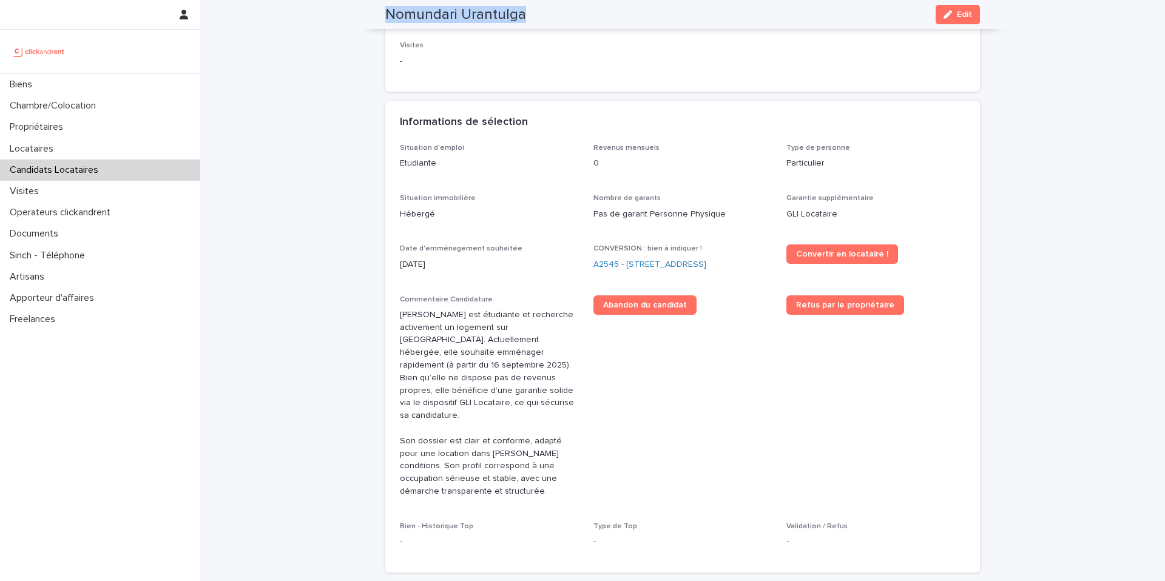
drag, startPoint x: 516, startPoint y: 16, endPoint x: 377, endPoint y: 15, distance: 138.9
click at [377, 14] on div "Nomundari Urantulga Edit" at bounding box center [682, 14] width 653 height 29
copy h2 "Nomundari Urantulga"
click at [631, 265] on link "A2545 - [STREET_ADDRESS]" at bounding box center [649, 264] width 113 height 13
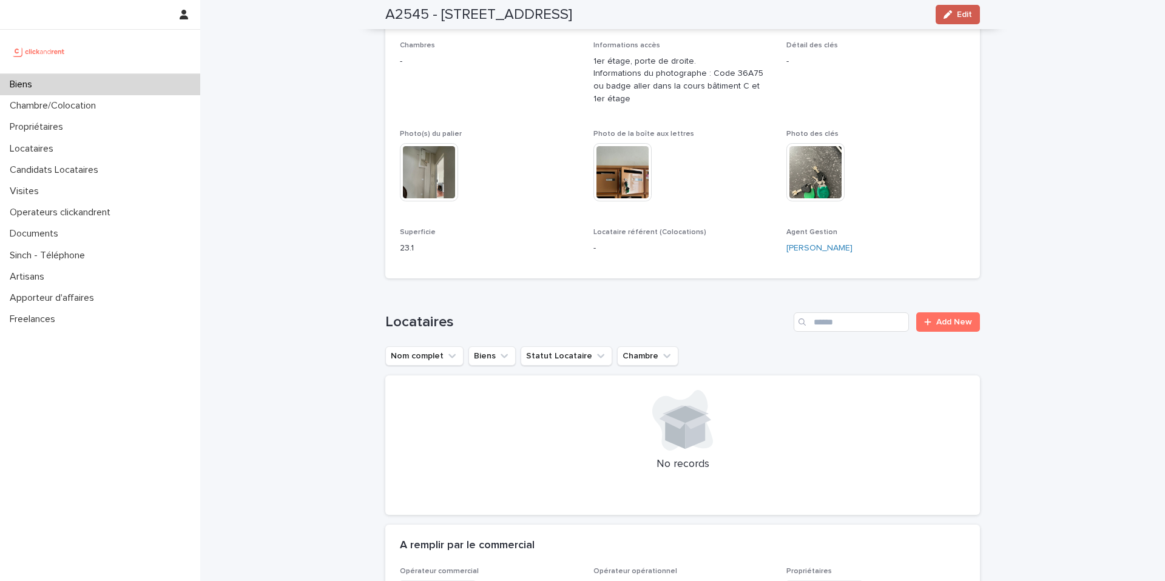
click at [943, 15] on icon "button" at bounding box center [947, 14] width 8 height 8
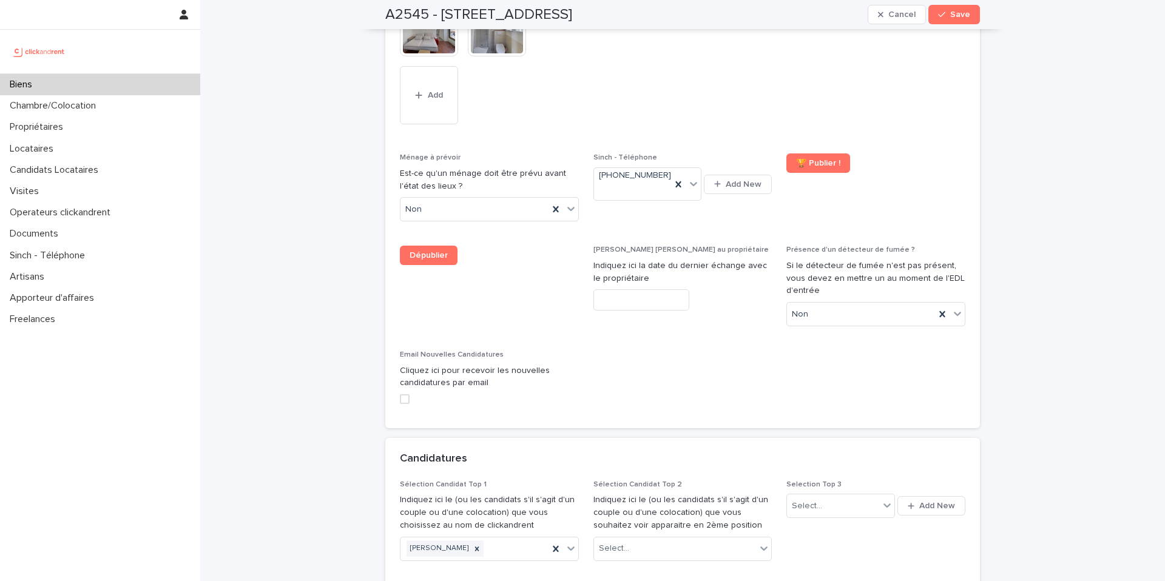
scroll to position [5238, 0]
click at [688, 538] on div "Select..." at bounding box center [675, 548] width 163 height 20
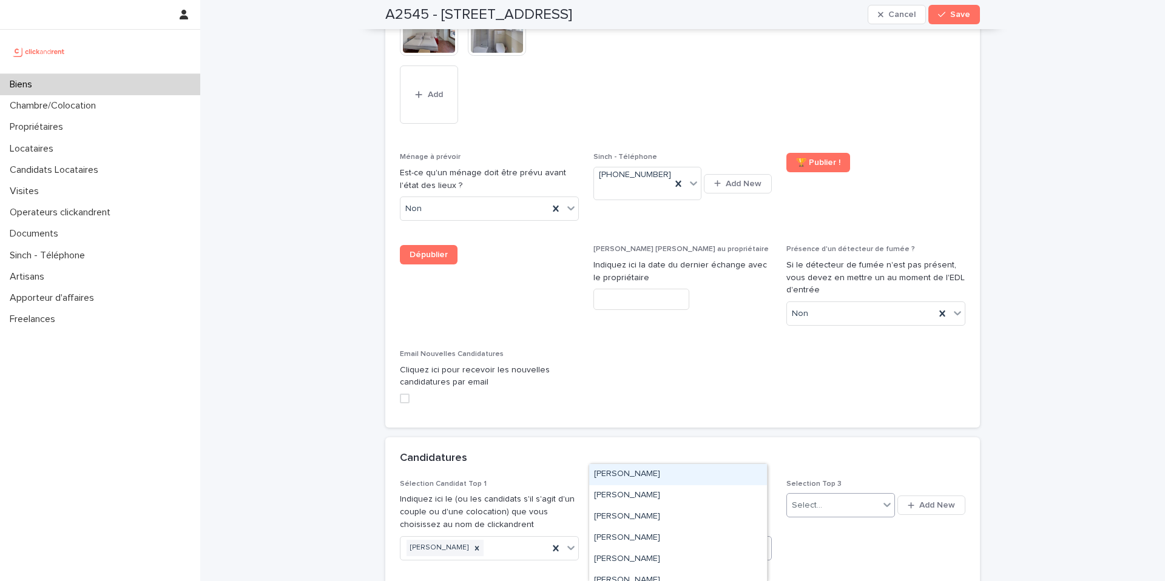
click at [810, 499] on div "Select..." at bounding box center [807, 505] width 30 height 13
click at [698, 538] on div "Select..." at bounding box center [675, 548] width 163 height 20
paste input "**********"
type input "**********"
click at [651, 475] on div "Nomundari Urantulga" at bounding box center [678, 474] width 178 height 21
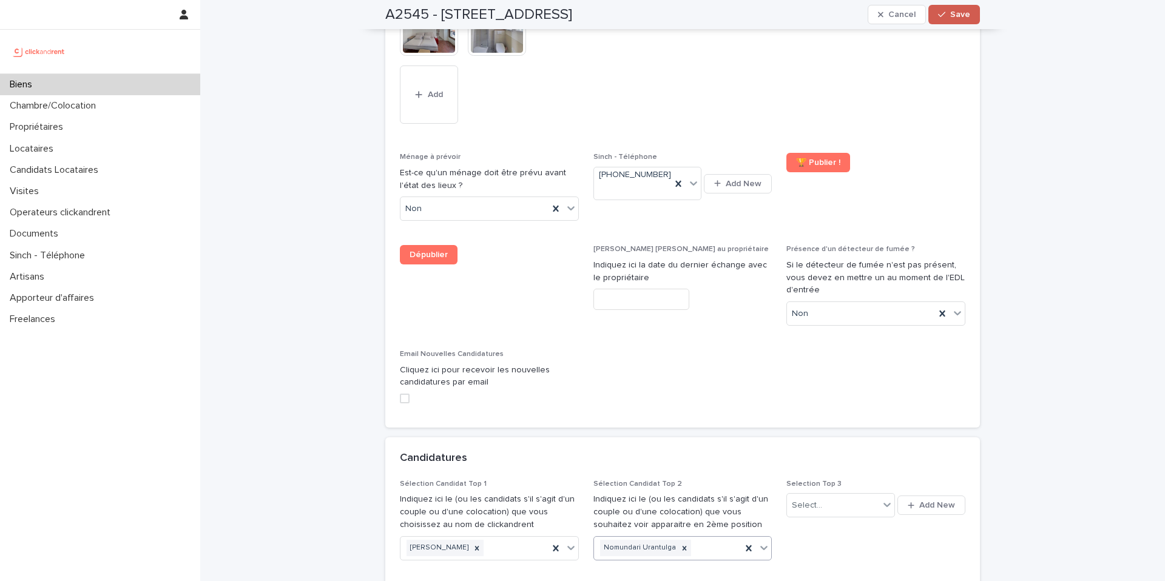
click at [950, 16] on span "Save" at bounding box center [960, 14] width 20 height 8
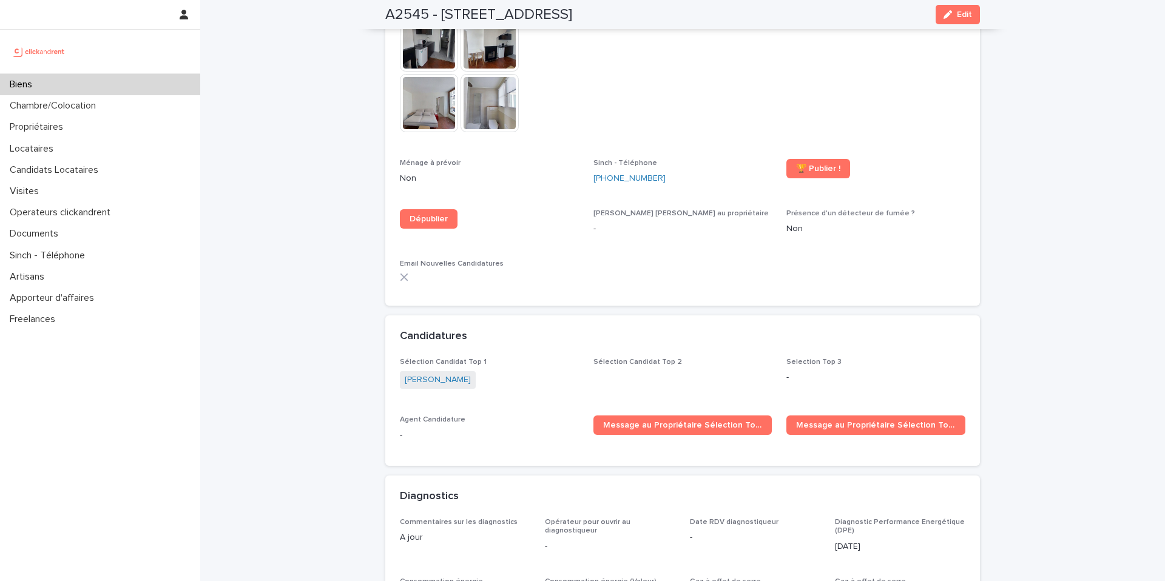
scroll to position [3156, 0]
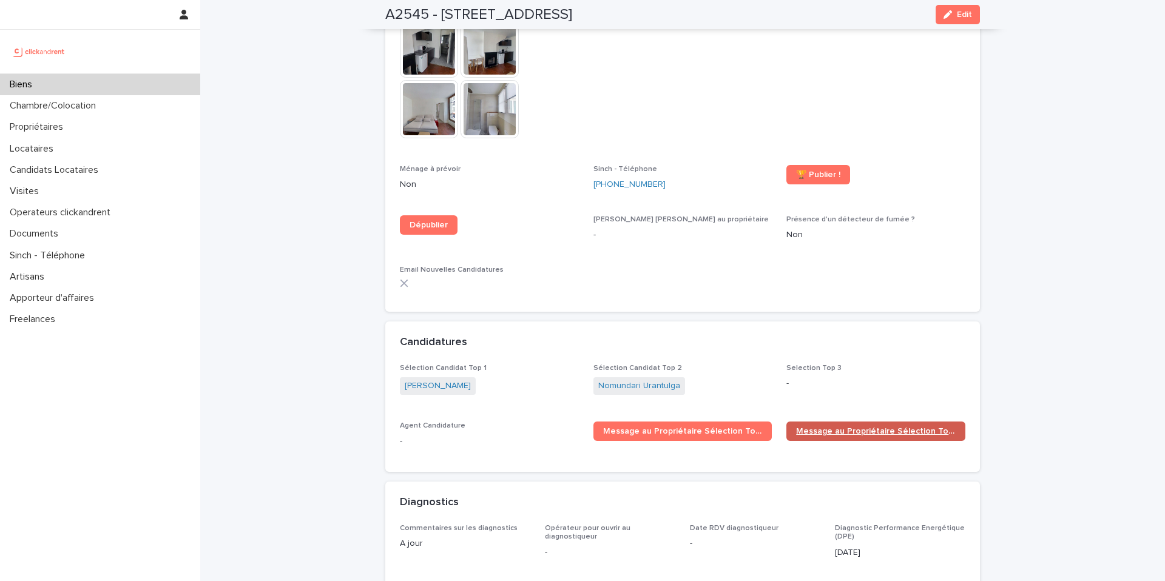
click at [859, 427] on span "Message au Propriétaire Sélection Top 2" at bounding box center [876, 431] width 160 height 8
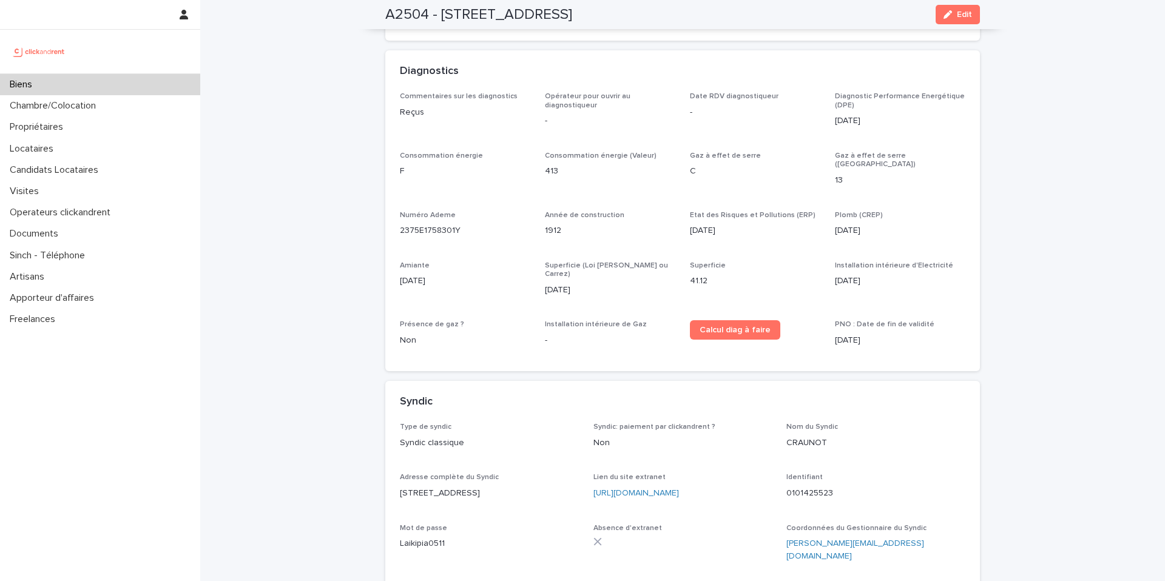
scroll to position [4311, 0]
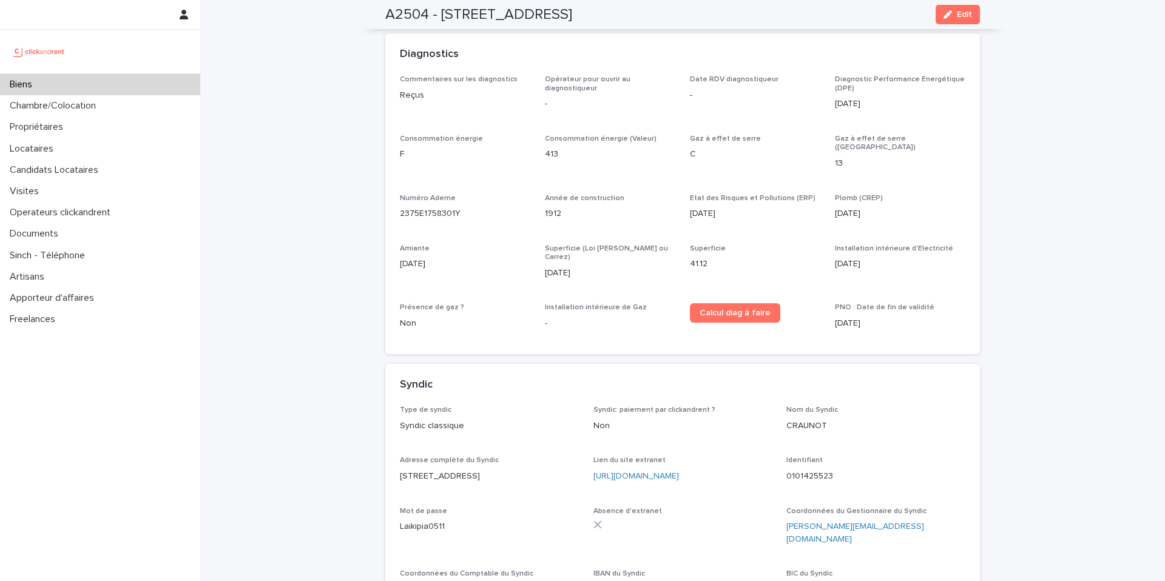
click at [27, 87] on p "Biens" at bounding box center [23, 85] width 37 height 12
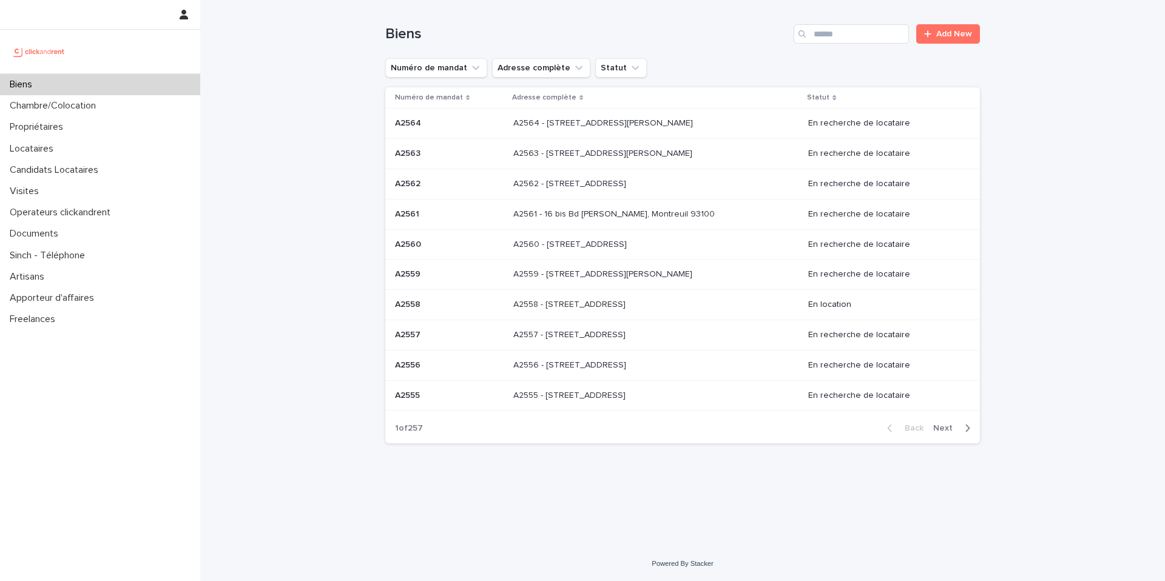
click at [813, 32] on div "Search" at bounding box center [803, 33] width 19 height 19
click at [836, 42] on input "Search" at bounding box center [851, 33] width 115 height 19
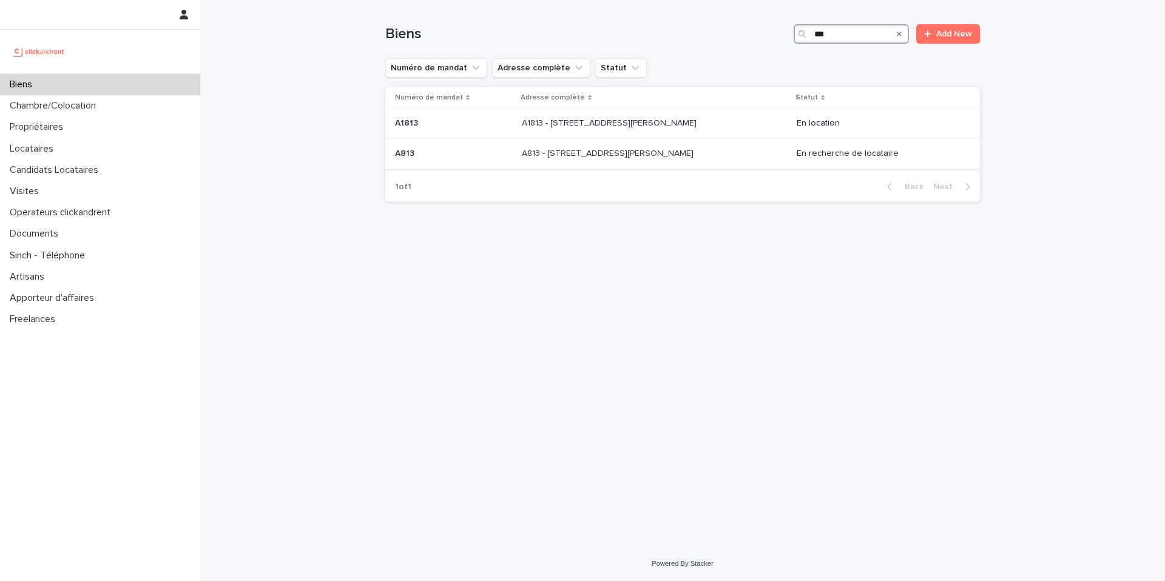
type input "***"
click at [593, 156] on p "A813 - 67 rue Barthélémy Danjou, Boulogne-Billancourt 92100" at bounding box center [609, 152] width 174 height 13
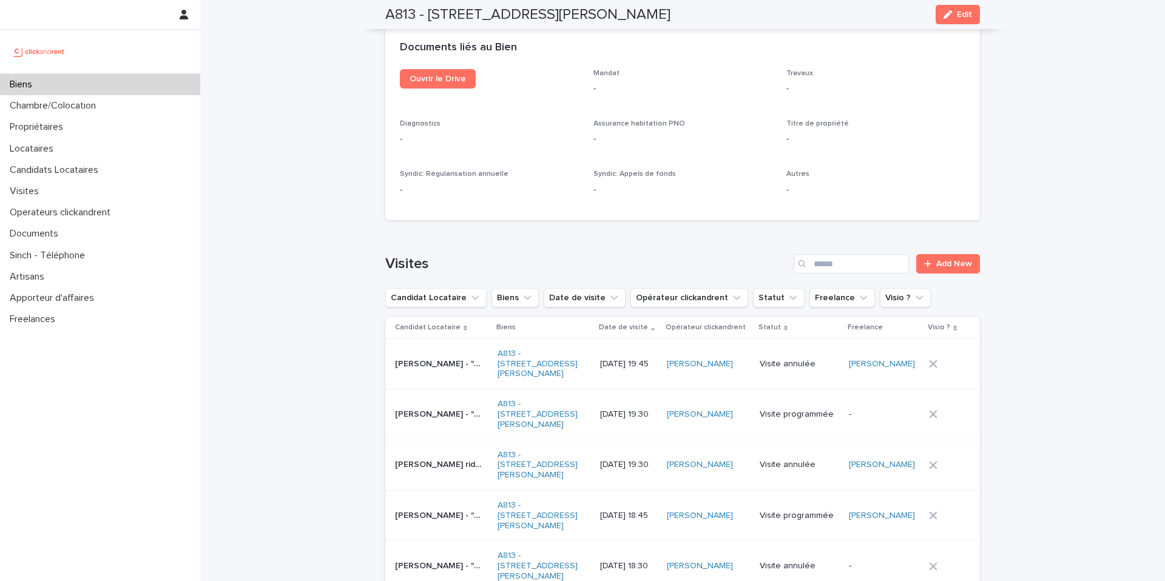
scroll to position [863, 0]
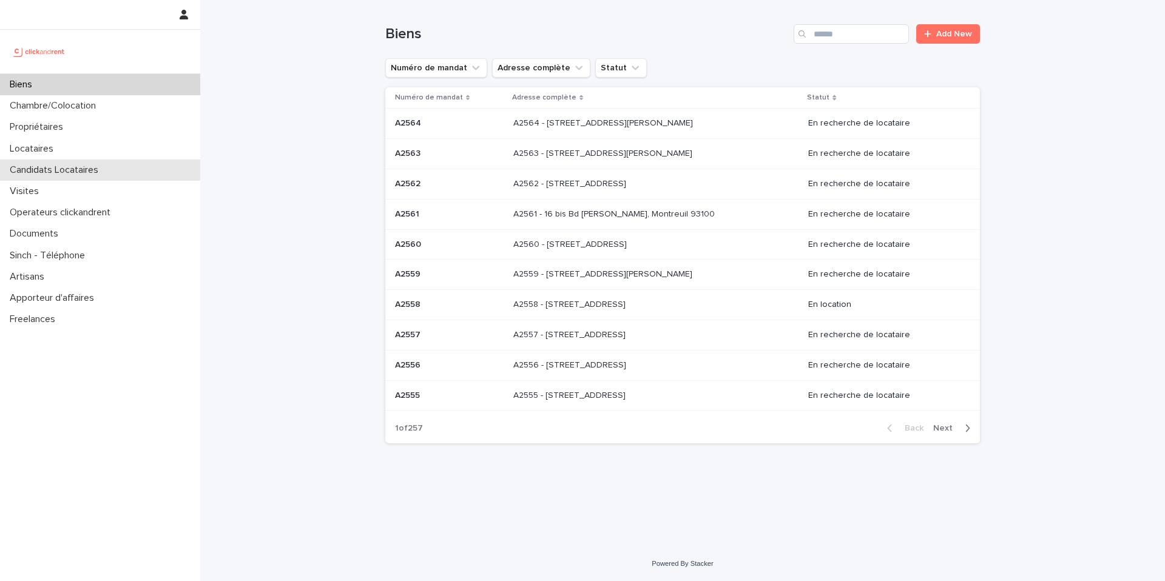
click at [56, 169] on p "Candidats Locataires" at bounding box center [56, 170] width 103 height 12
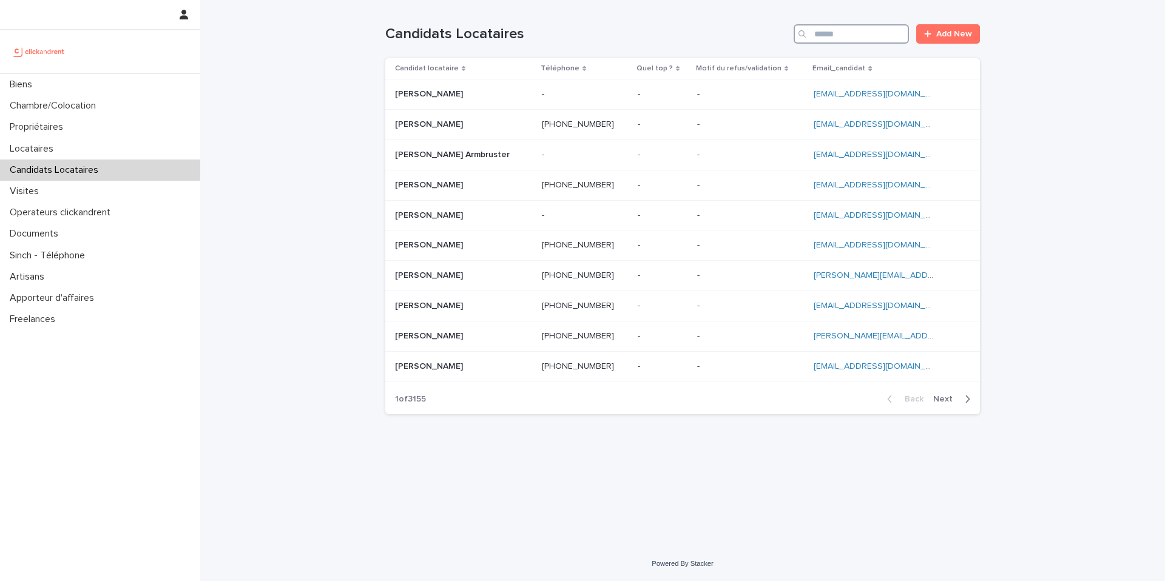
click at [840, 42] on input "Search" at bounding box center [851, 33] width 115 height 19
paste input "**********"
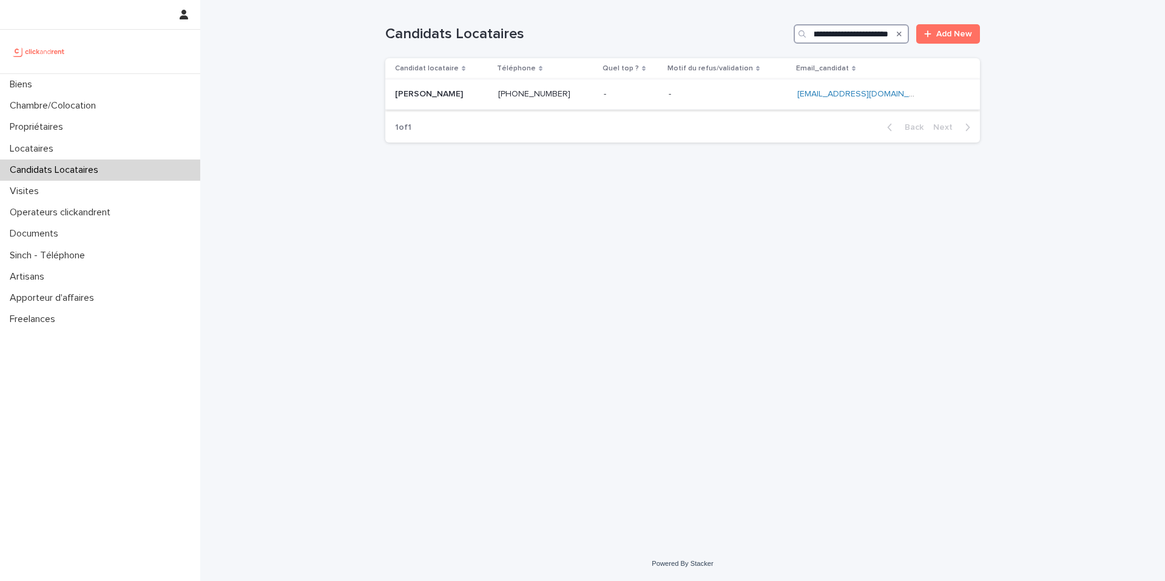
type input "**********"
click at [458, 95] on p "[PERSON_NAME]" at bounding box center [430, 93] width 70 height 13
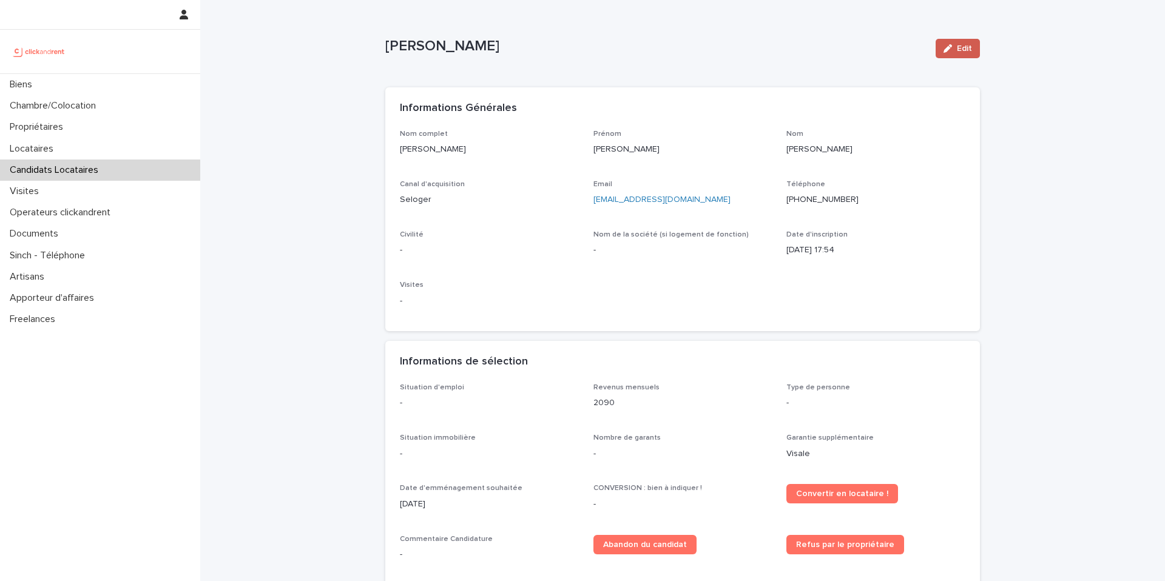
click at [948, 54] on button "Edit" at bounding box center [958, 48] width 44 height 19
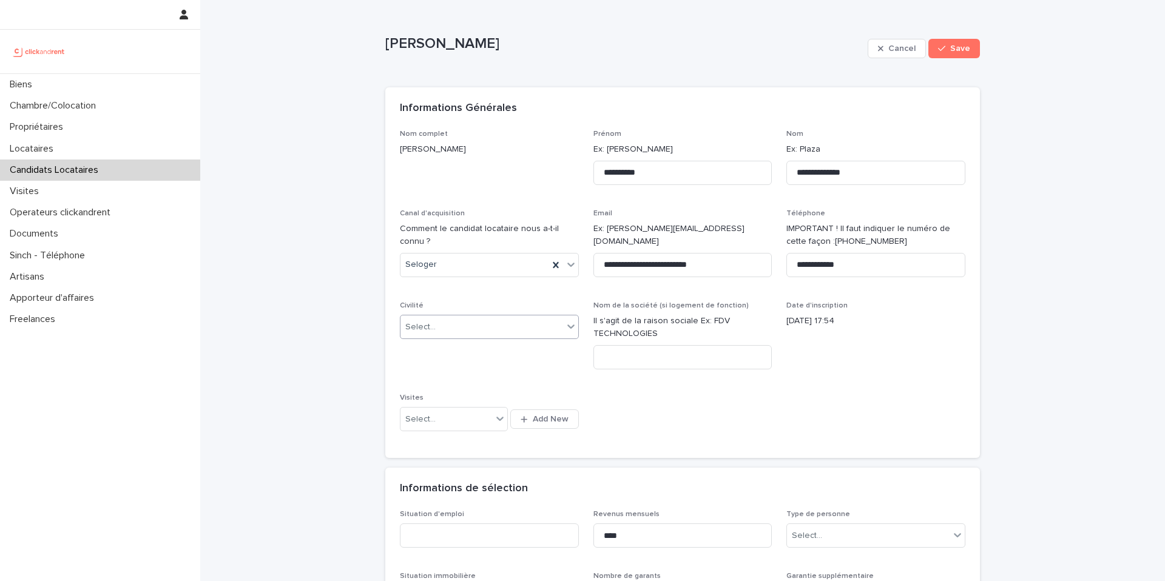
click at [470, 330] on div "Select..." at bounding box center [481, 327] width 163 height 20
drag, startPoint x: 447, startPoint y: 360, endPoint x: 443, endPoint y: 368, distance: 8.7
click at [443, 367] on div "Monsieur" at bounding box center [485, 371] width 178 height 21
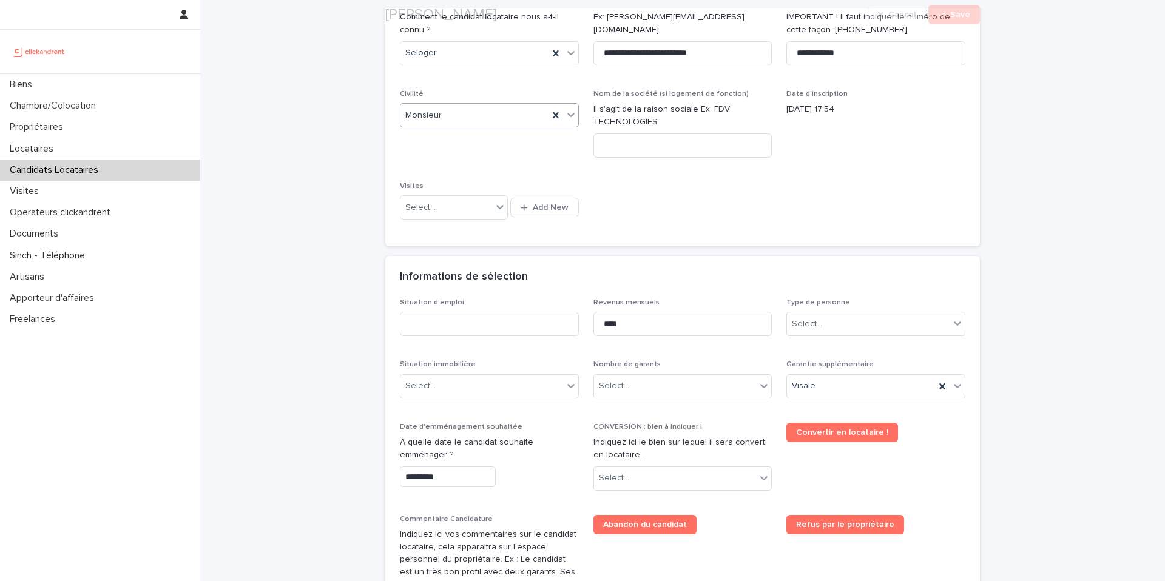
scroll to position [235, 0]
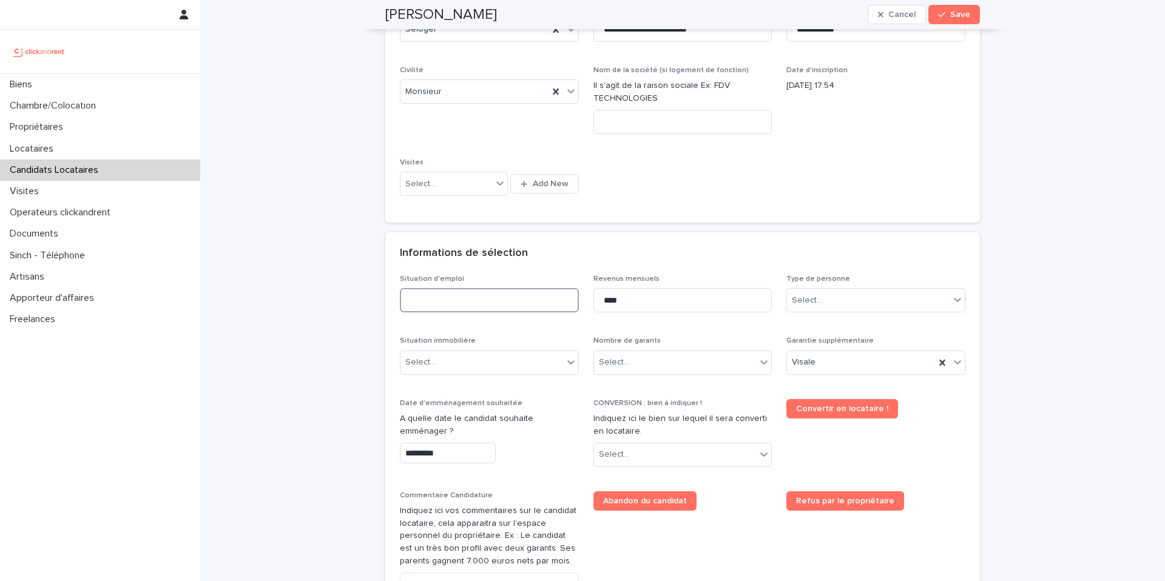
click at [477, 306] on input at bounding box center [489, 300] width 179 height 24
type input "*******"
click at [797, 300] on div "Select..." at bounding box center [807, 300] width 30 height 13
click at [800, 319] on div "Particulier" at bounding box center [872, 323] width 178 height 21
click at [484, 362] on div "Select..." at bounding box center [481, 363] width 163 height 20
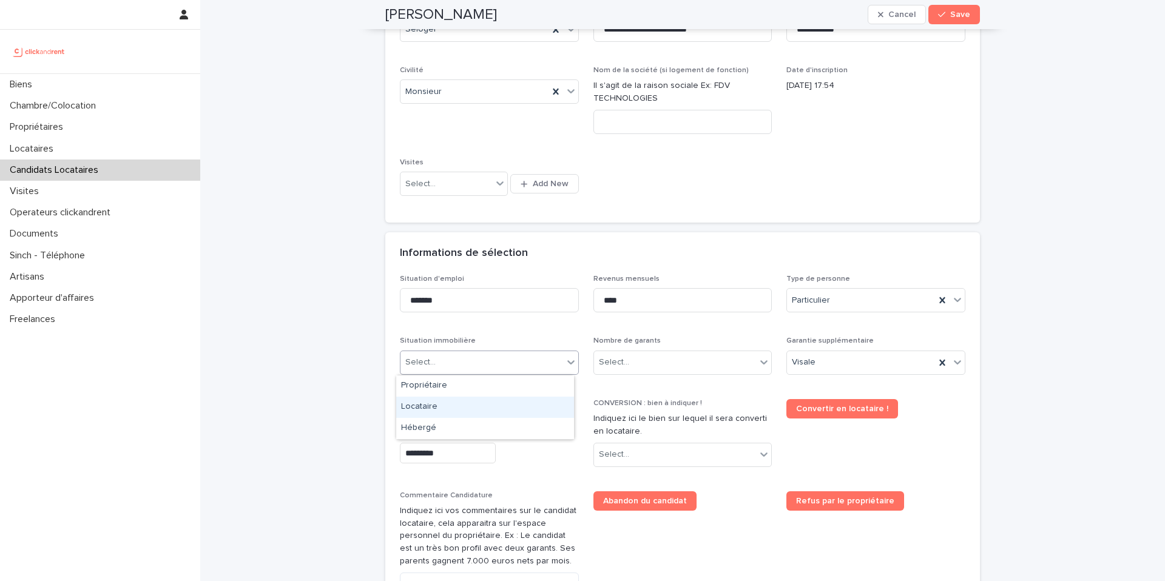
click at [438, 403] on div "Locataire" at bounding box center [485, 407] width 178 height 21
click at [636, 362] on div "Select..." at bounding box center [675, 363] width 163 height 20
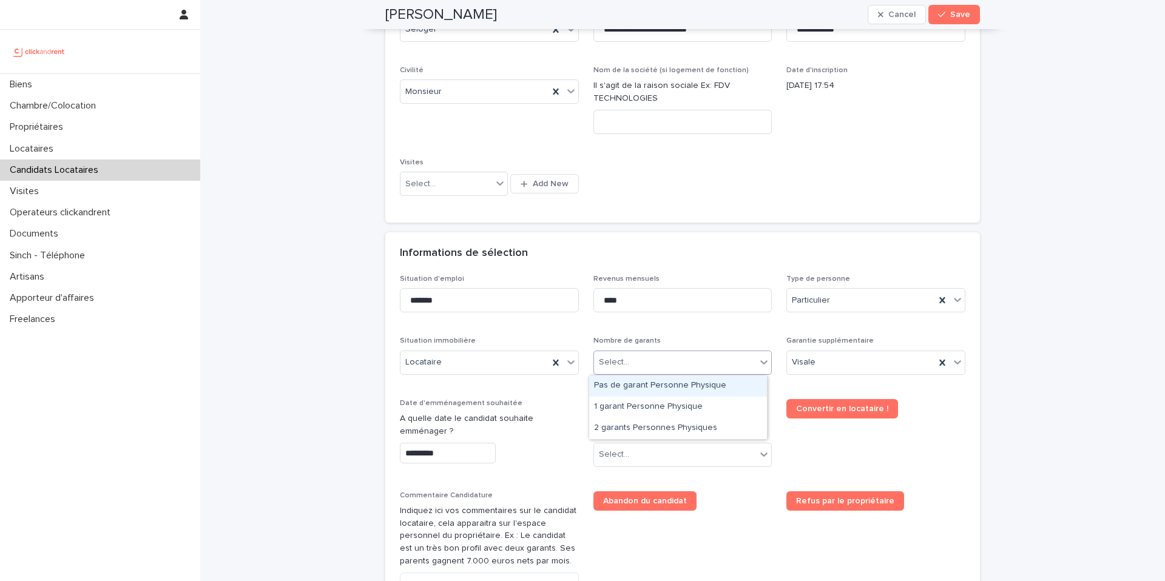
click at [630, 384] on div "Pas de garant Personne Physique" at bounding box center [678, 386] width 178 height 21
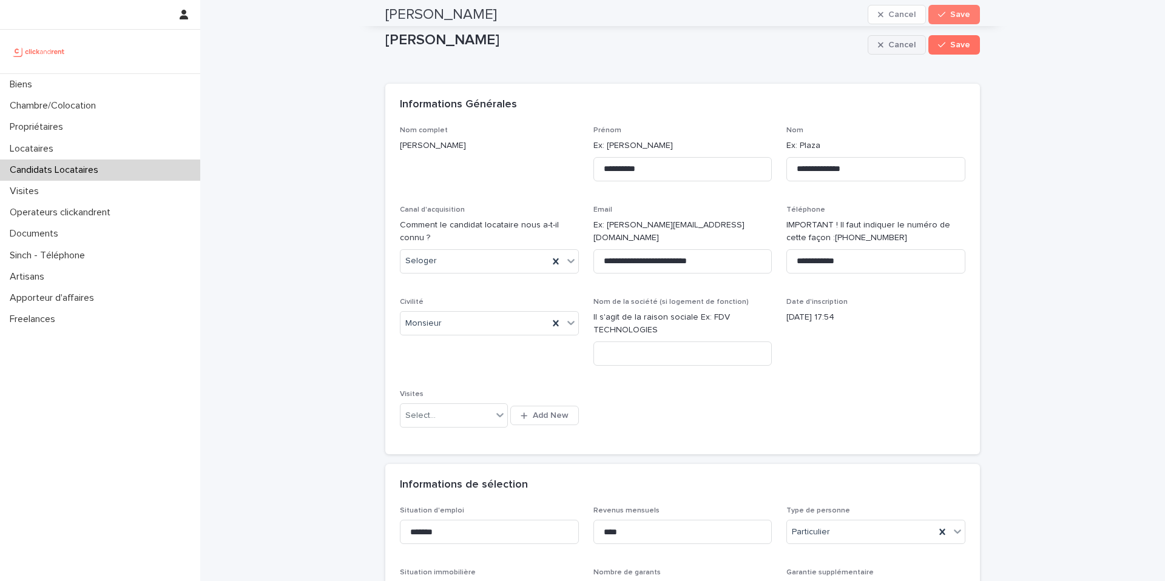
scroll to position [0, 0]
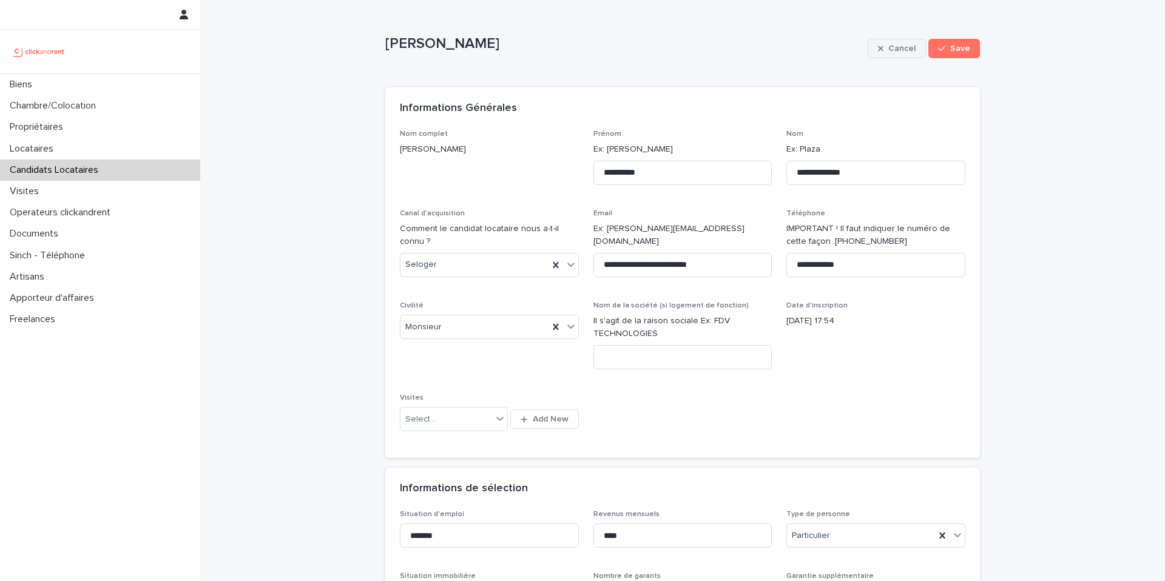
click at [892, 50] on span "Cancel" at bounding box center [901, 48] width 27 height 8
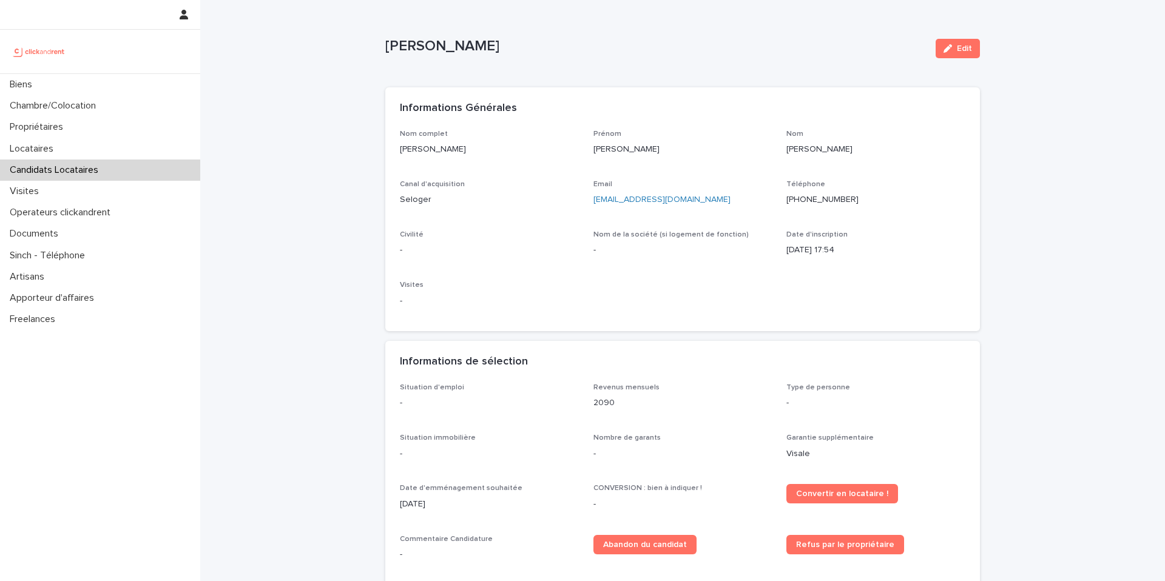
click at [62, 170] on p "Candidats Locataires" at bounding box center [56, 170] width 103 height 12
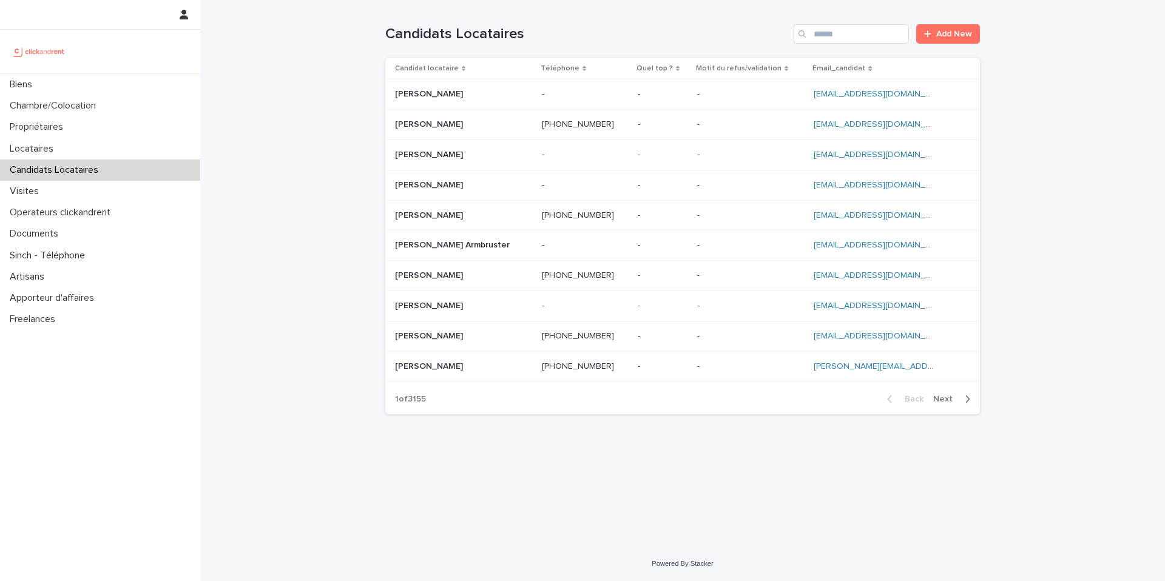
drag, startPoint x: 99, startPoint y: 175, endPoint x: 208, endPoint y: 161, distance: 110.2
click at [98, 175] on p "Candidats Locataires" at bounding box center [56, 170] width 103 height 12
click at [827, 39] on input "Search" at bounding box center [851, 33] width 115 height 19
paste input "**********"
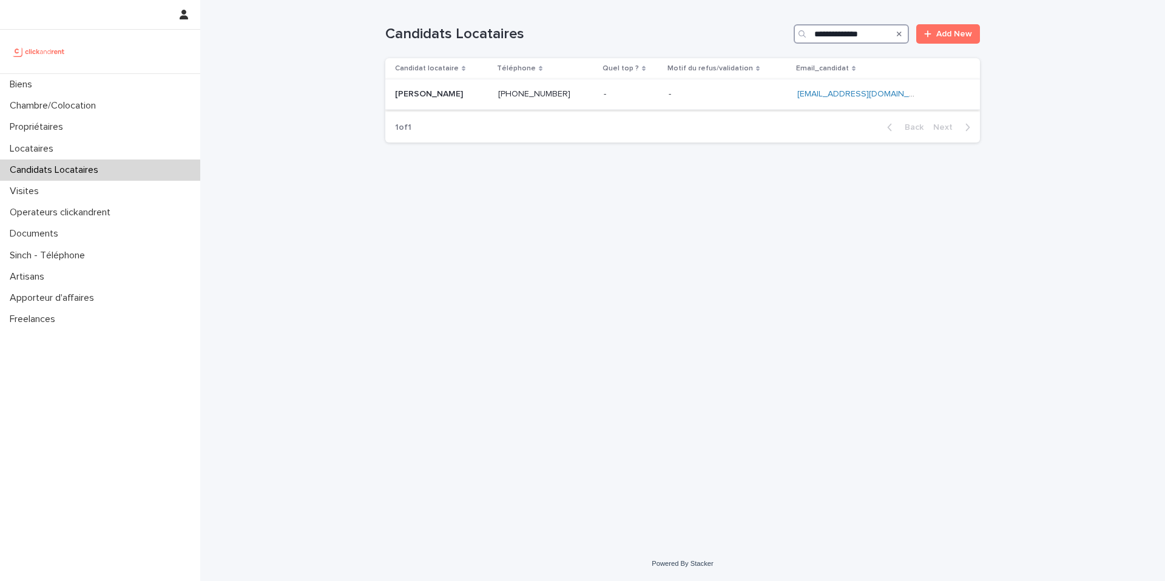
type input "**********"
click at [437, 92] on p "Luca Busciglio" at bounding box center [430, 93] width 70 height 13
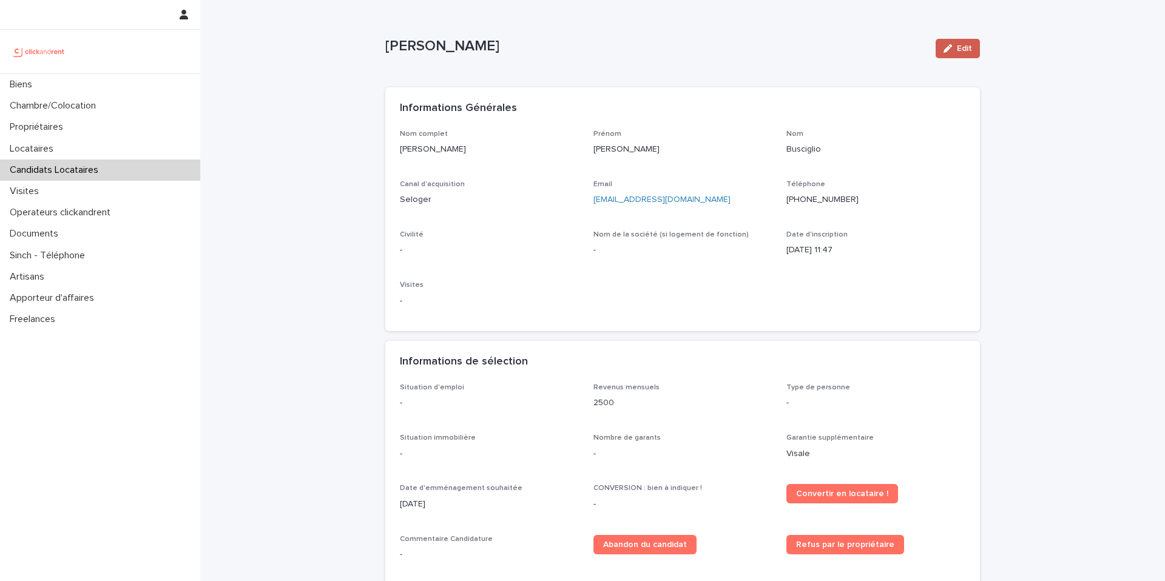
click at [956, 40] on button "Edit" at bounding box center [958, 48] width 44 height 19
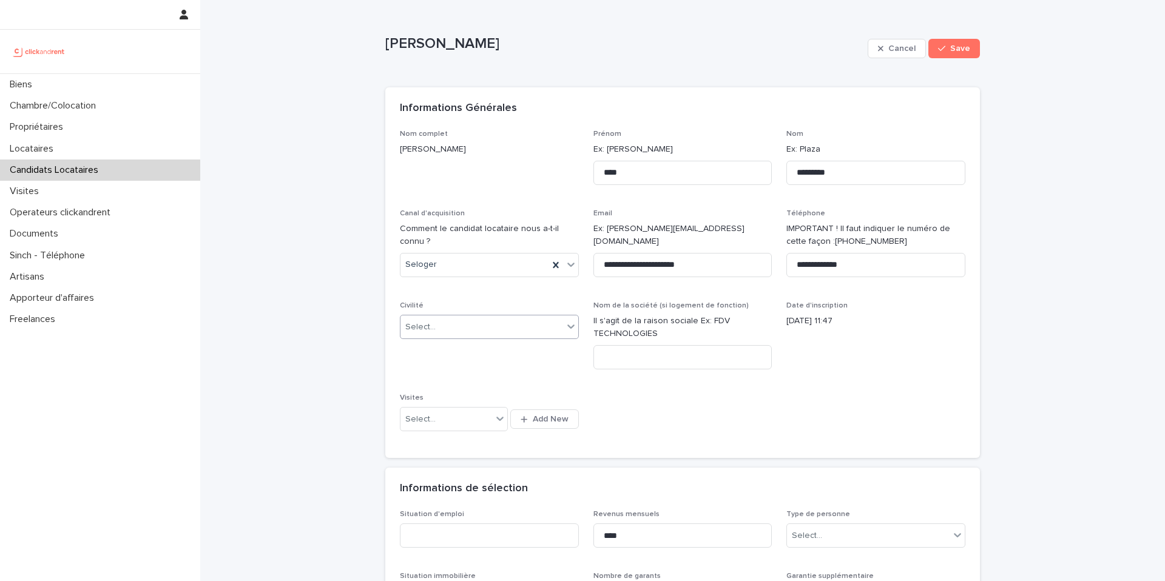
click at [490, 332] on div "Select..." at bounding box center [481, 327] width 163 height 20
click at [439, 371] on div "Monsieur" at bounding box center [485, 371] width 178 height 21
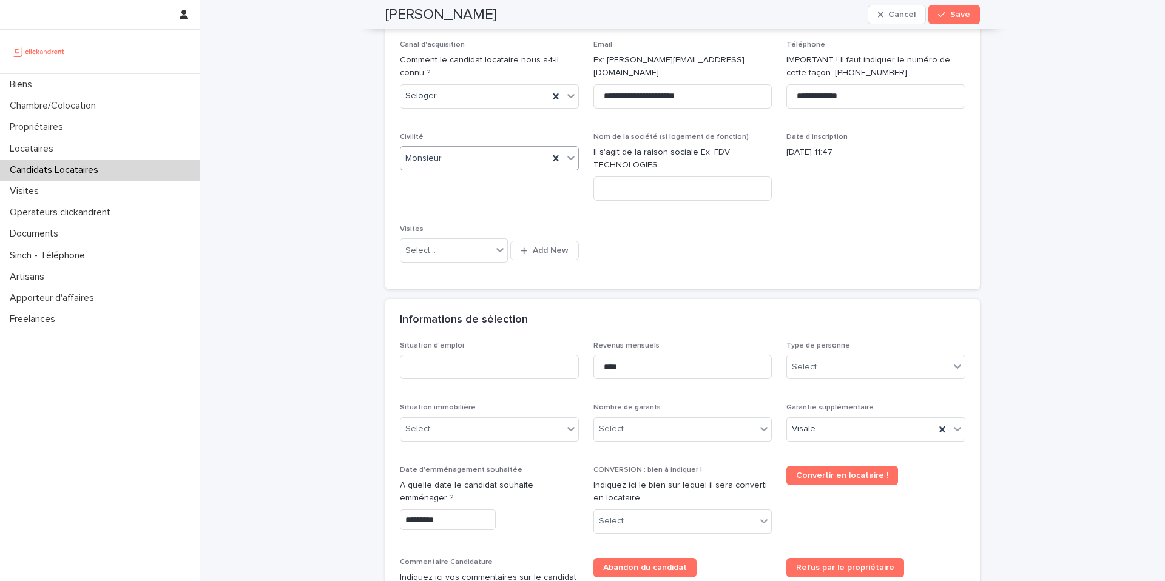
scroll to position [184, 0]
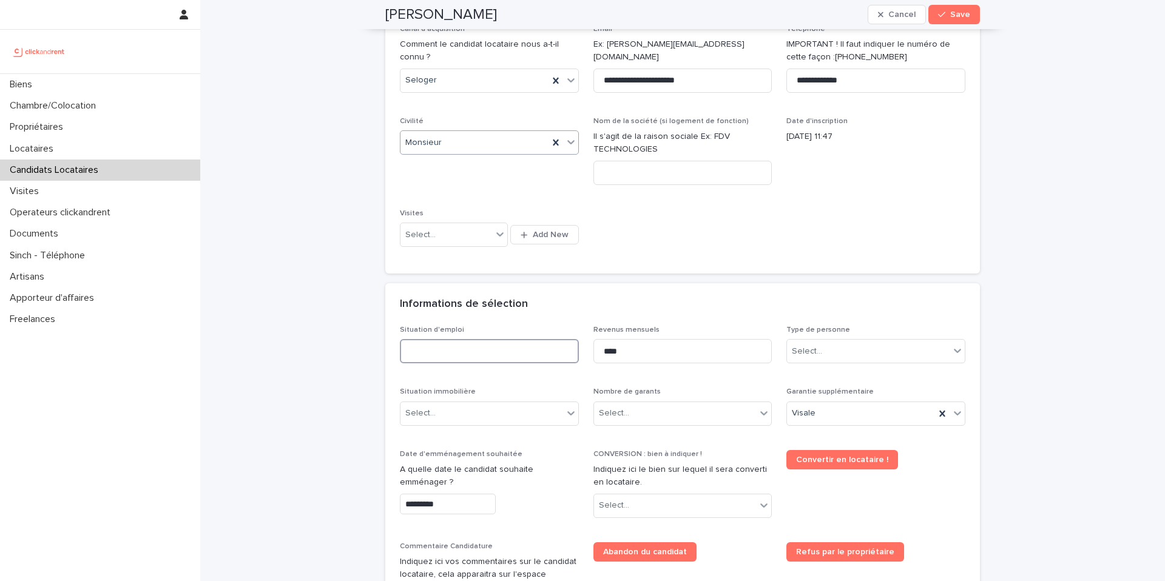
click at [521, 360] on input at bounding box center [489, 351] width 179 height 24
type input "*******"
click at [827, 357] on div "Select..." at bounding box center [868, 352] width 163 height 20
click at [818, 371] on div "Particulier" at bounding box center [872, 374] width 178 height 21
click at [498, 421] on div "Select..." at bounding box center [481, 413] width 163 height 20
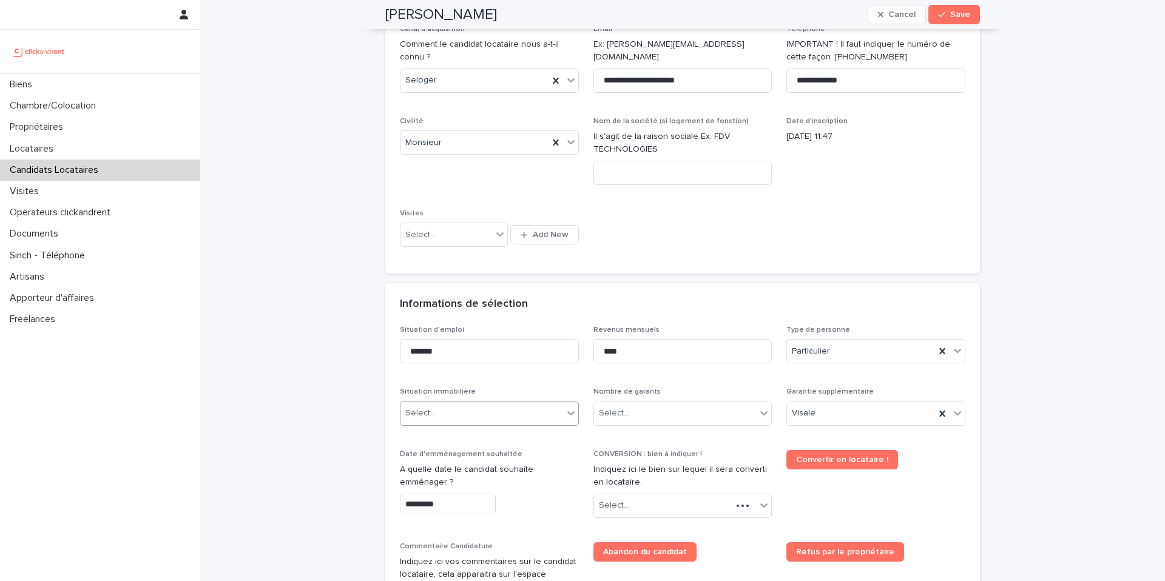
click at [470, 409] on div "Select..." at bounding box center [481, 413] width 163 height 20
click at [416, 462] on div "Locataire" at bounding box center [485, 458] width 178 height 21
click at [616, 415] on div "Select..." at bounding box center [614, 413] width 30 height 13
click at [623, 436] on div "Pas de garant Personne Physique" at bounding box center [678, 437] width 178 height 21
click at [939, 411] on icon at bounding box center [941, 413] width 5 height 6
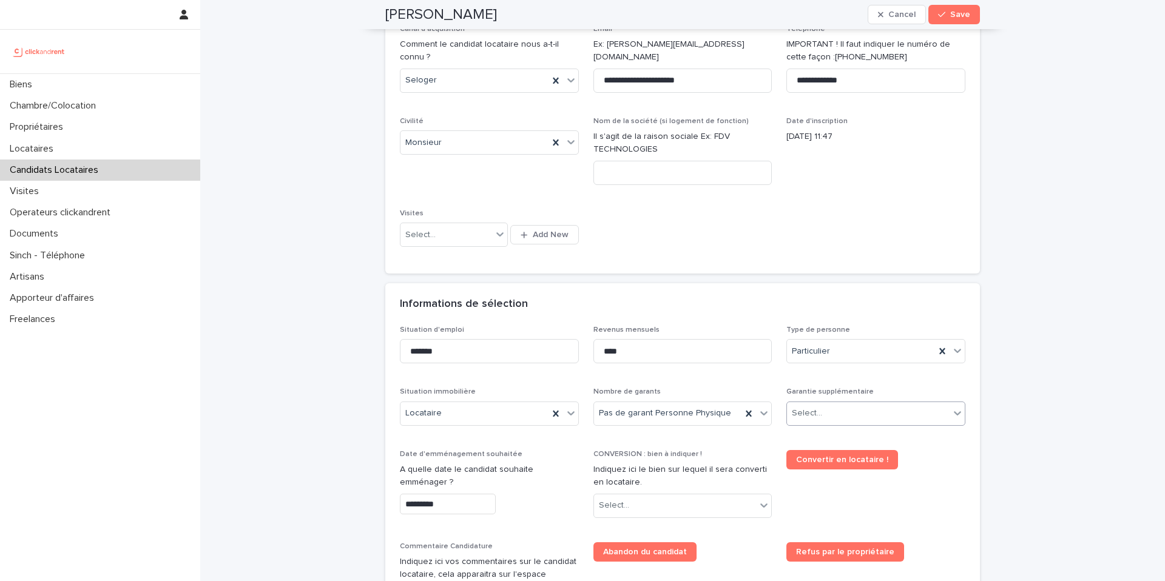
click at [951, 416] on icon at bounding box center [957, 413] width 12 height 12
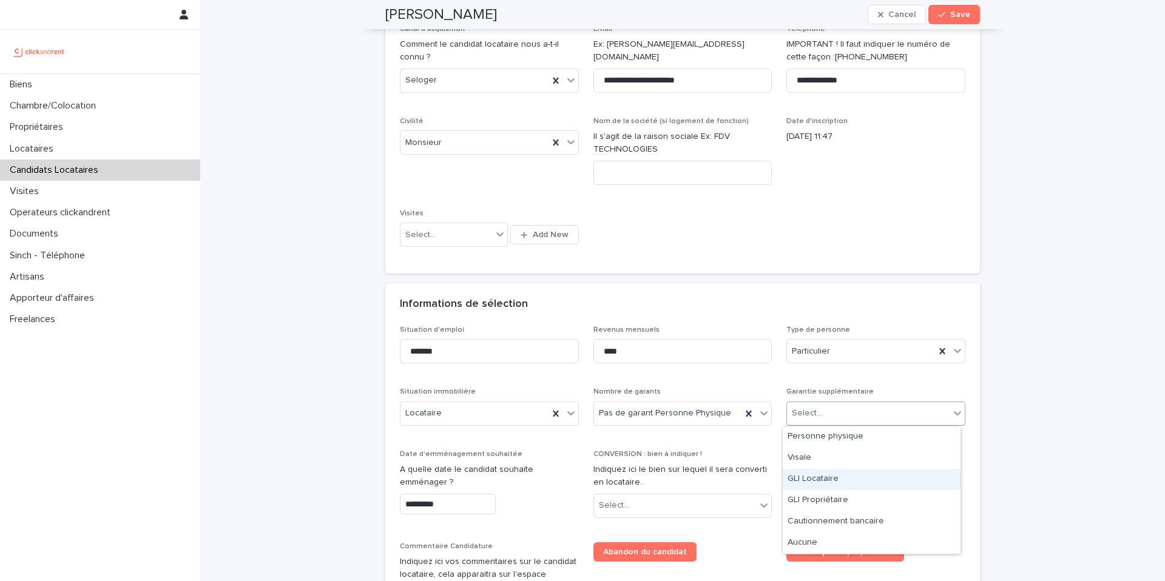
click at [824, 484] on div "GLI Locataire" at bounding box center [872, 479] width 178 height 21
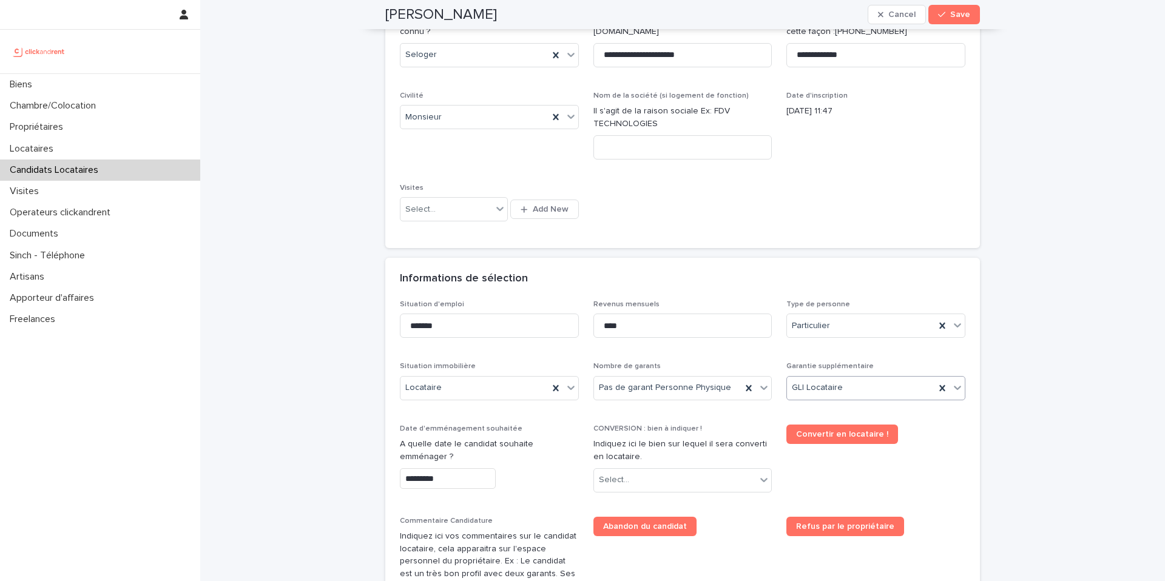
scroll to position [211, 0]
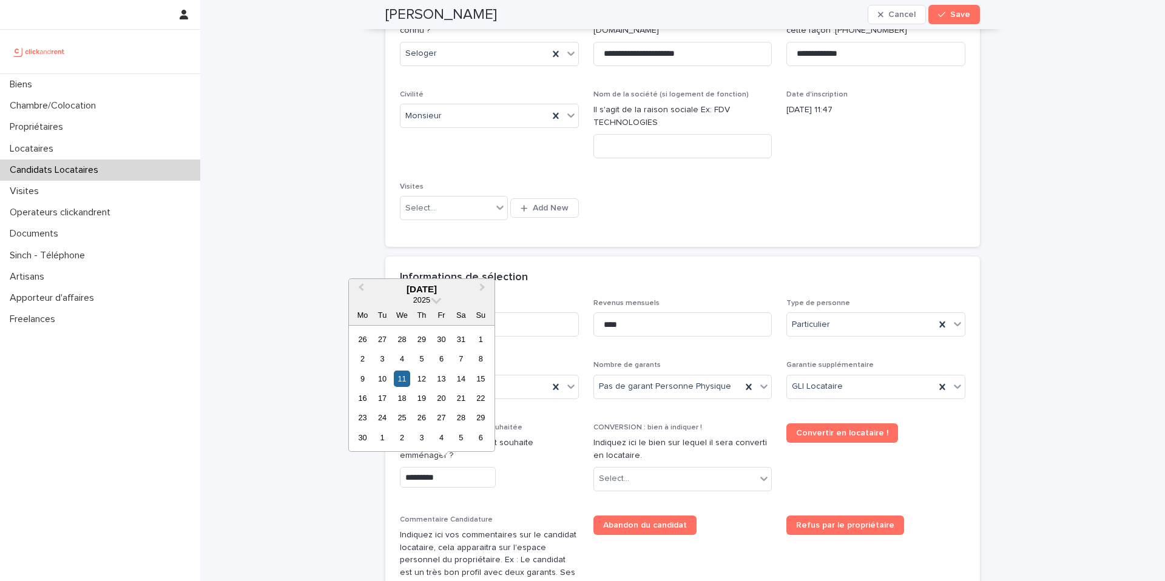
click at [444, 478] on input "*********" at bounding box center [448, 477] width 96 height 21
click at [481, 291] on button "Next Month" at bounding box center [483, 289] width 19 height 19
click at [382, 377] on div "16" at bounding box center [382, 379] width 16 height 16
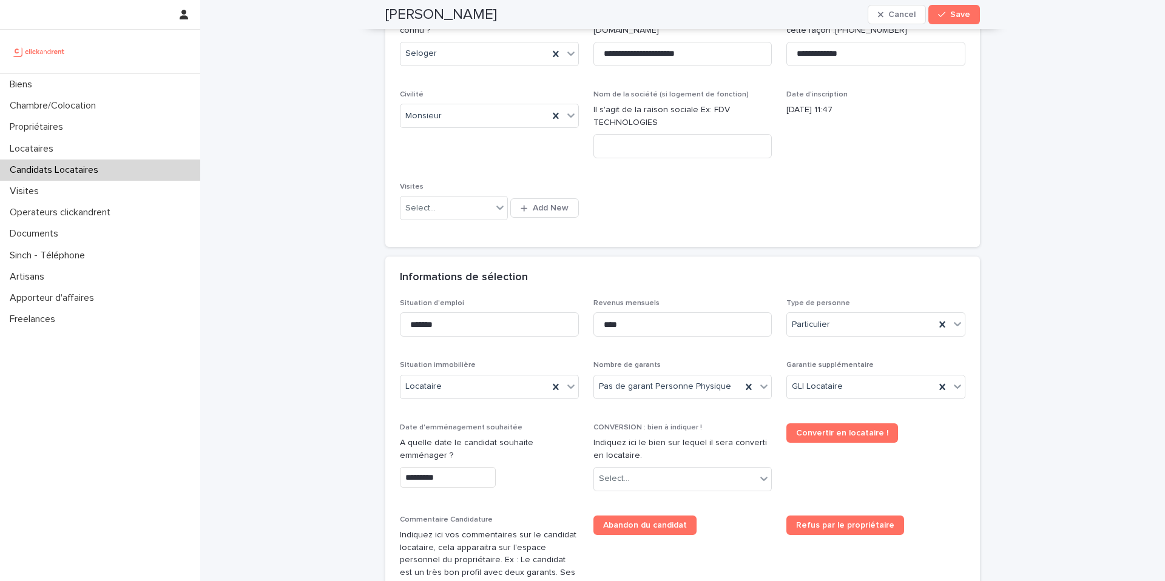
type input "*********"
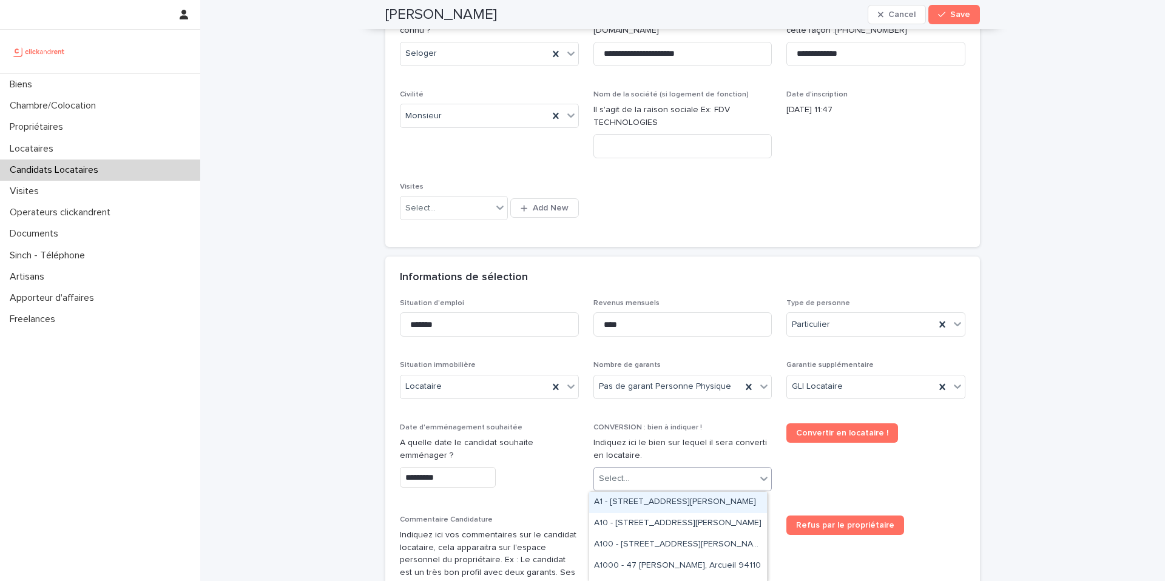
click at [658, 482] on div "Select..." at bounding box center [675, 479] width 163 height 20
type input "****"
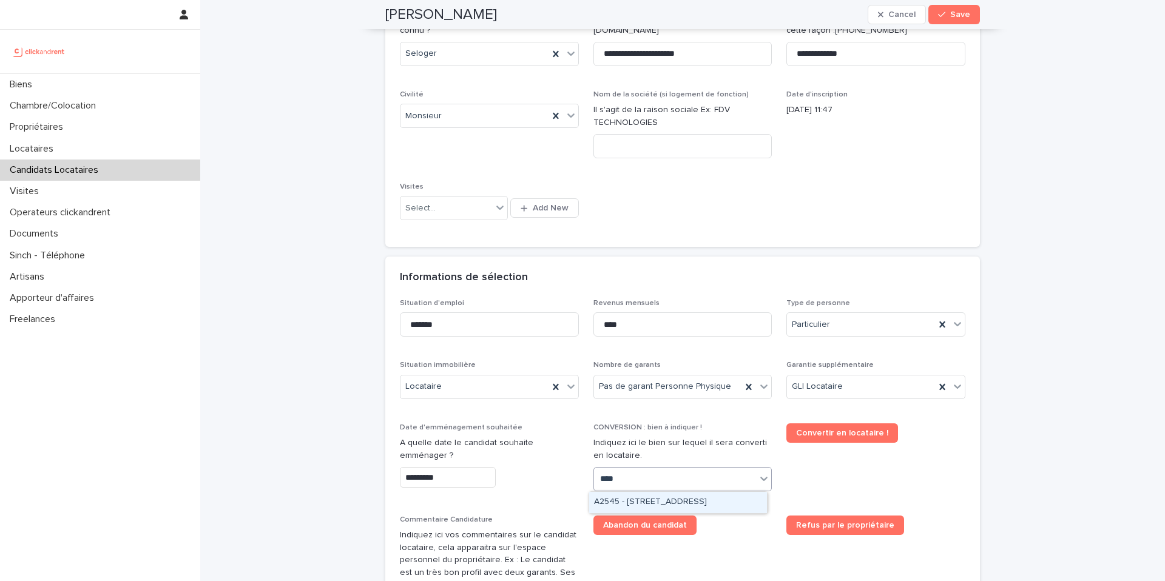
click at [683, 503] on div "A2545 - [STREET_ADDRESS]" at bounding box center [678, 502] width 178 height 21
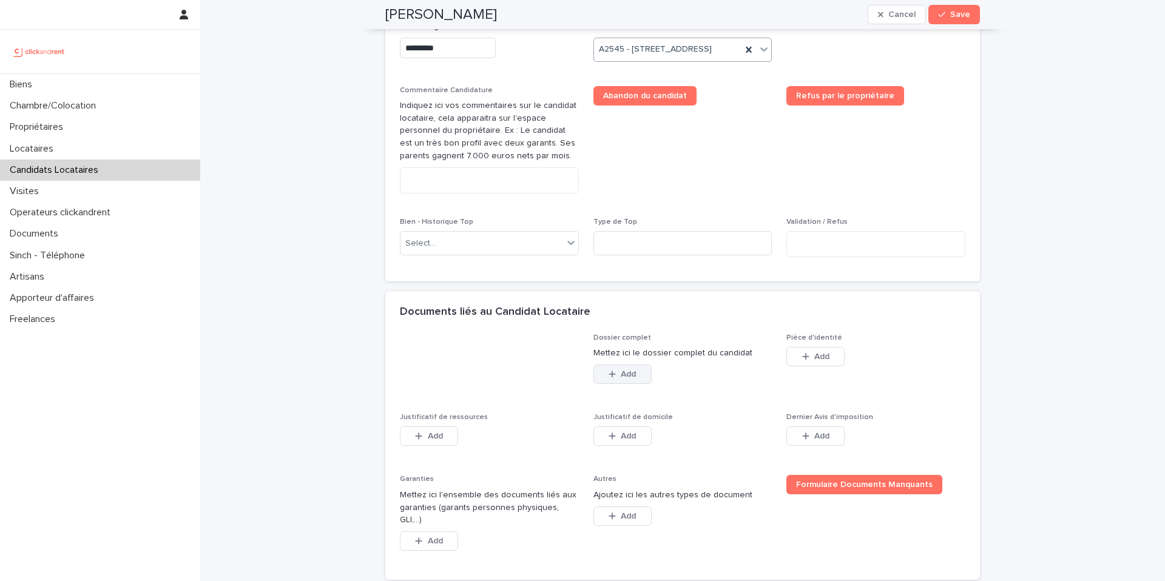
scroll to position [643, 0]
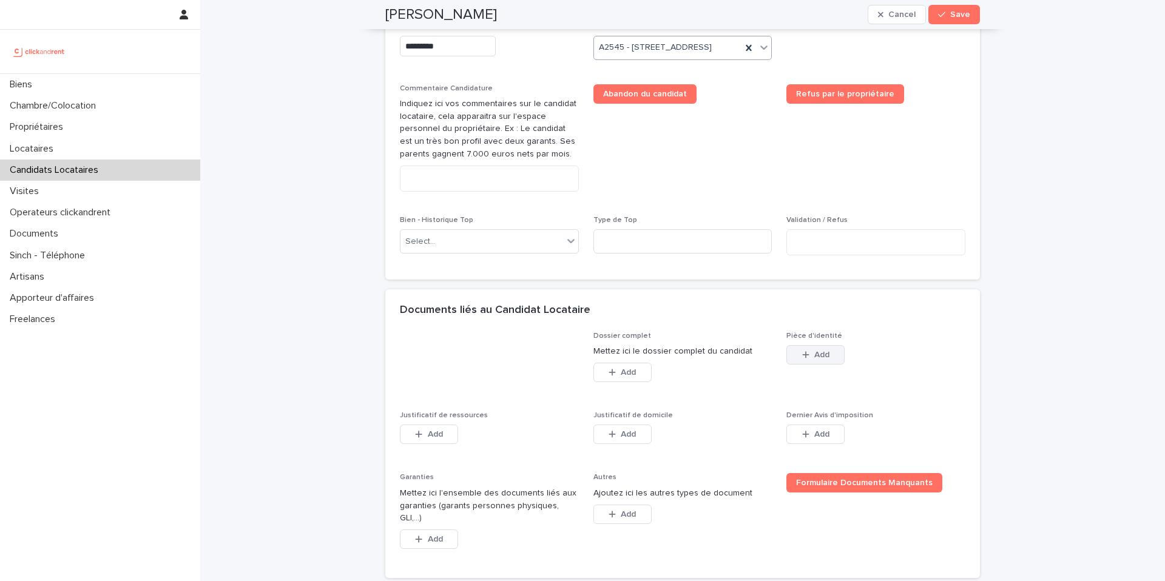
click at [820, 359] on span "Add" at bounding box center [821, 355] width 15 height 8
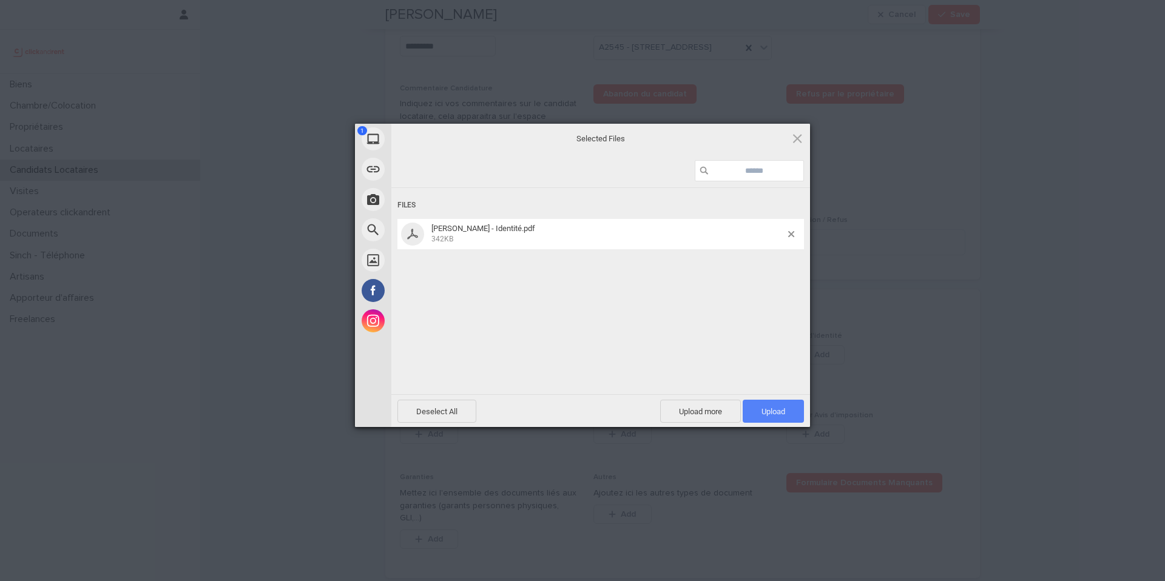
click at [772, 415] on span "Upload 1" at bounding box center [773, 411] width 24 height 9
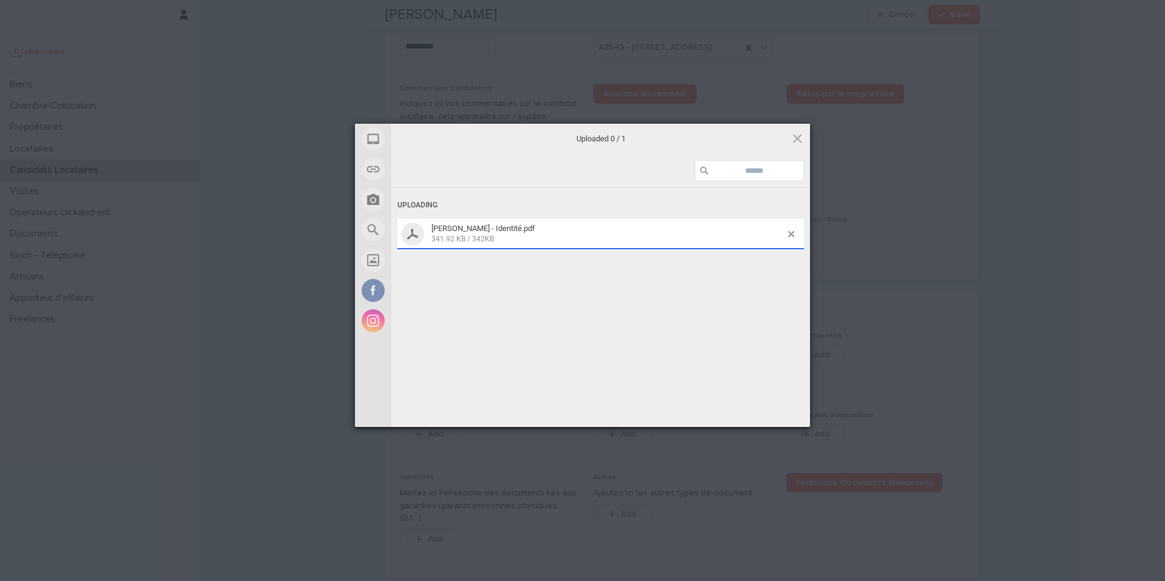
scroll to position [655, 0]
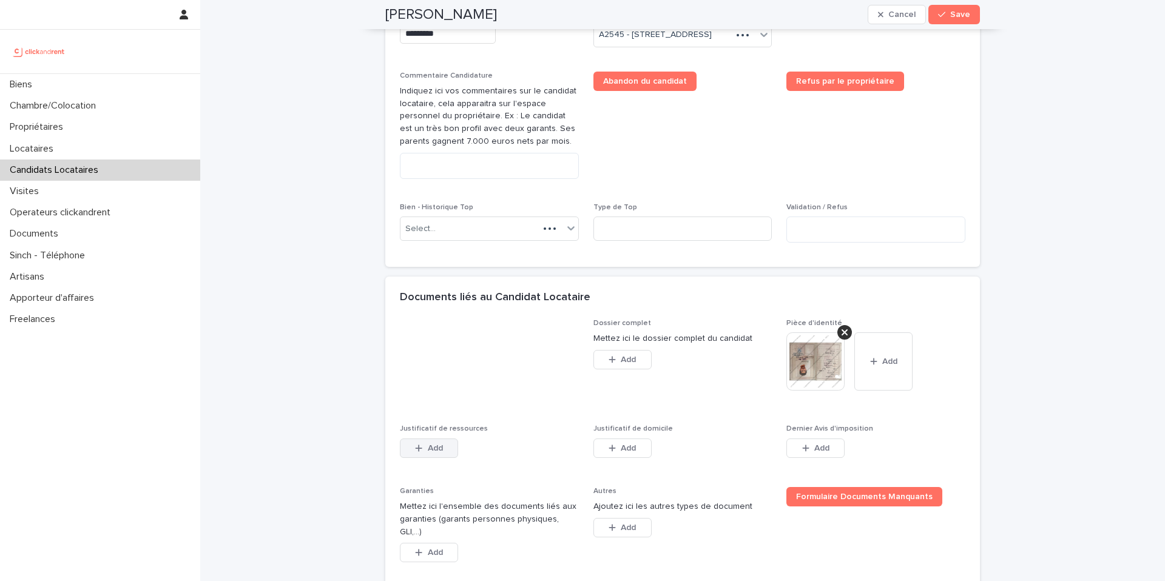
click at [428, 453] on span "Add" at bounding box center [435, 448] width 15 height 8
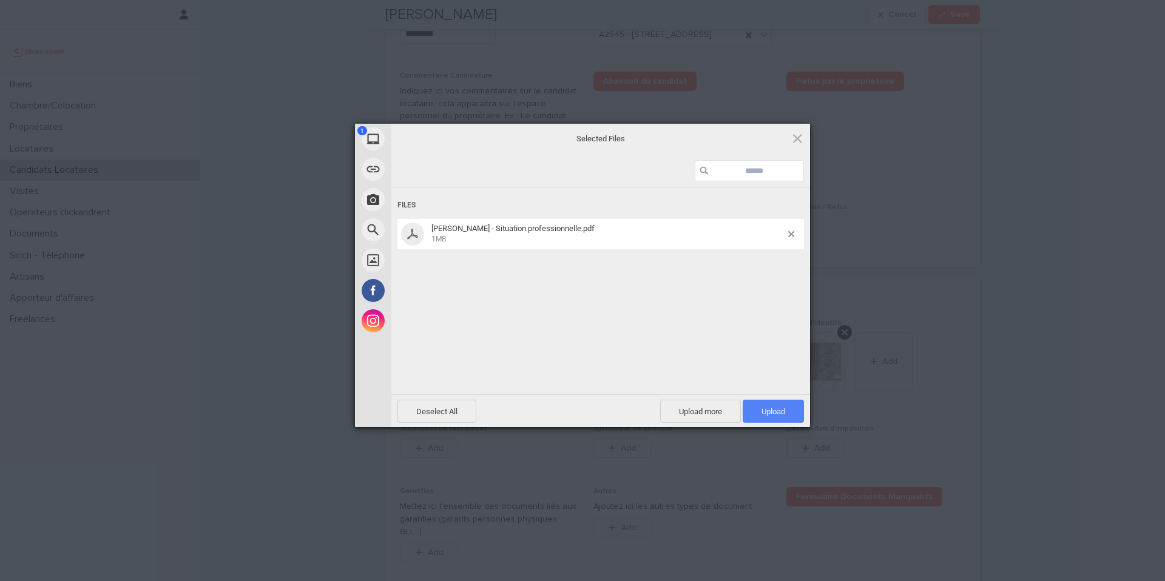
click at [771, 410] on span "Upload 1" at bounding box center [773, 411] width 24 height 9
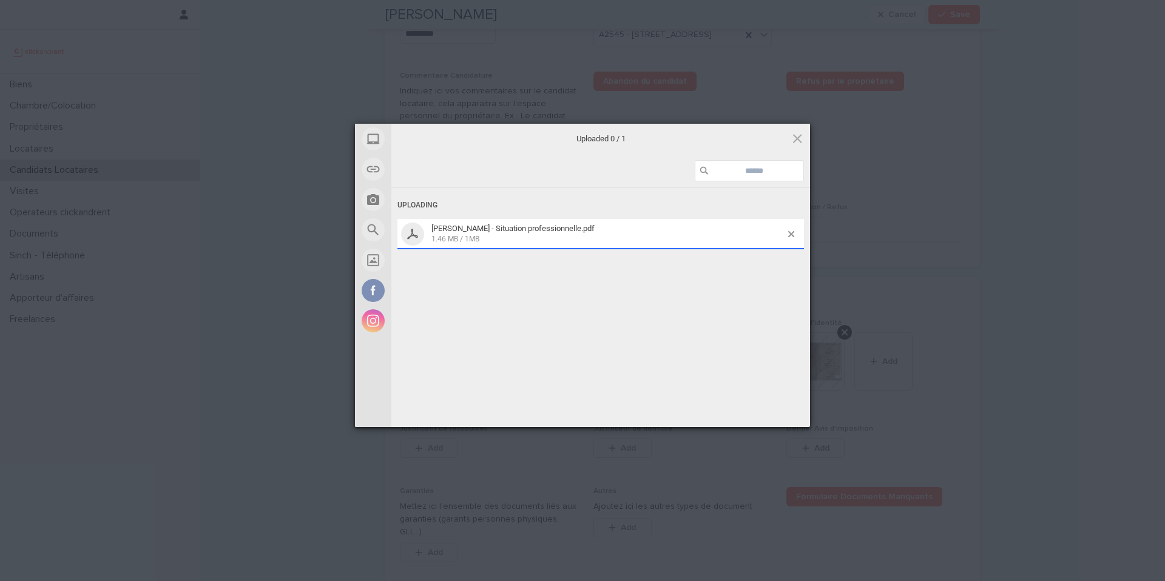
scroll to position [677, 0]
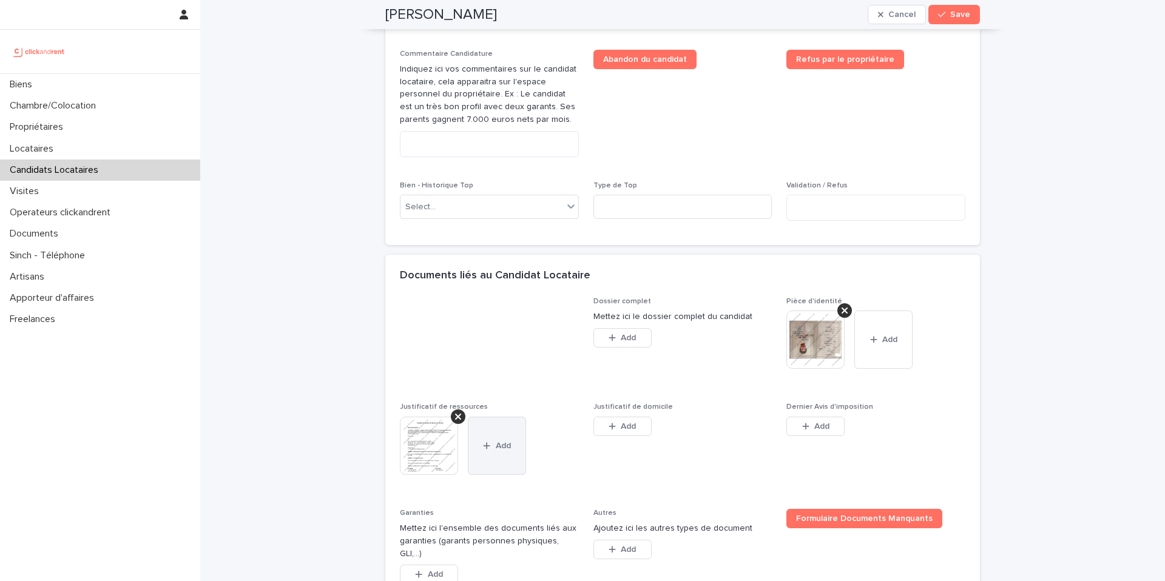
click at [496, 450] on span "Add" at bounding box center [503, 446] width 15 height 8
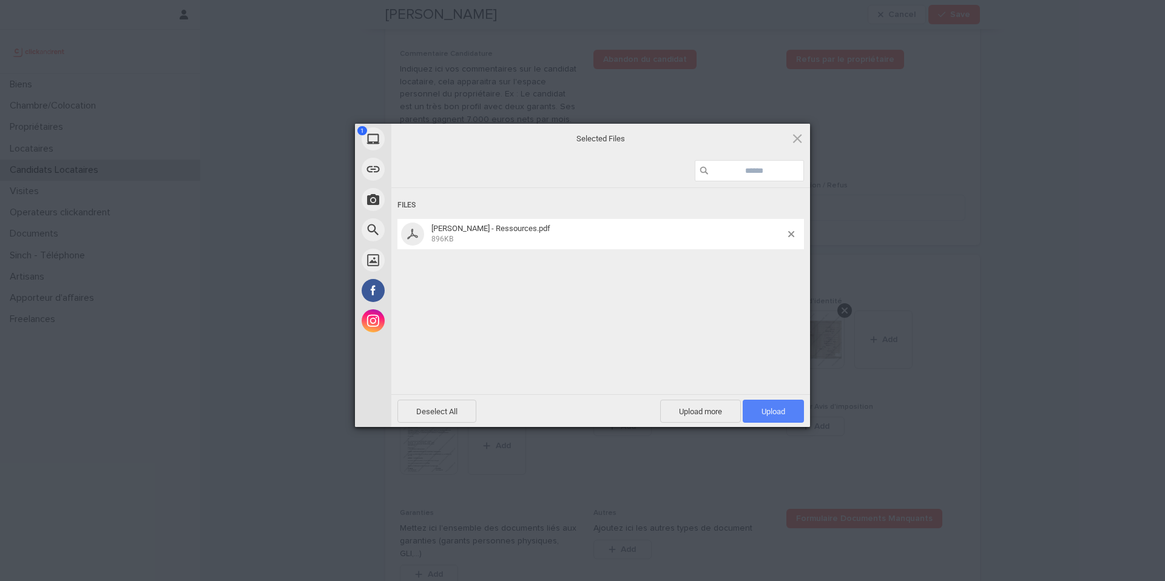
click at [766, 410] on span "Upload 1" at bounding box center [773, 411] width 24 height 9
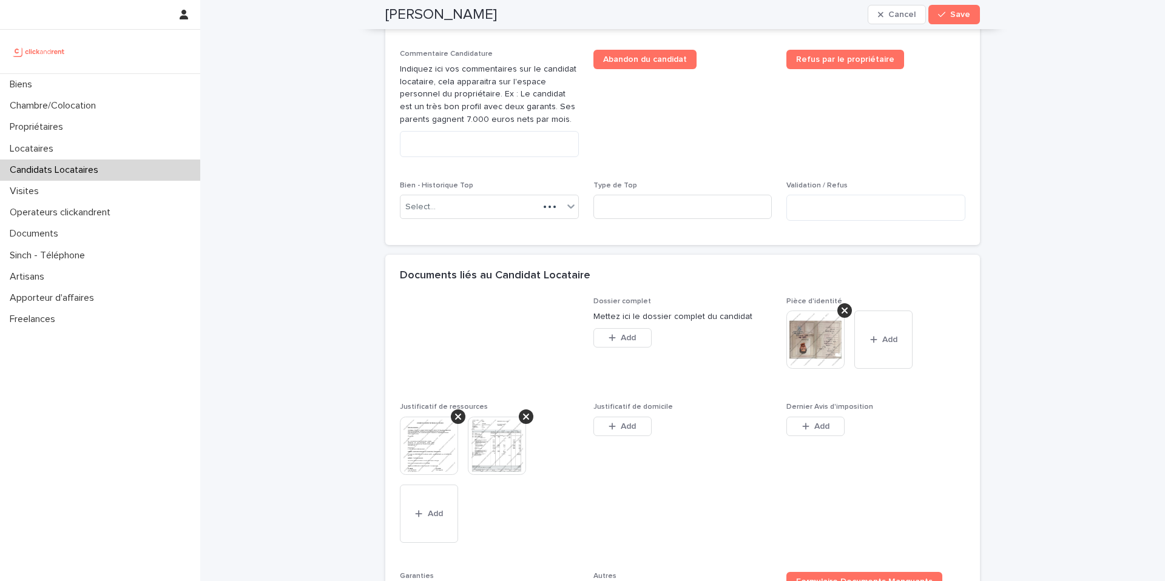
scroll to position [709, 0]
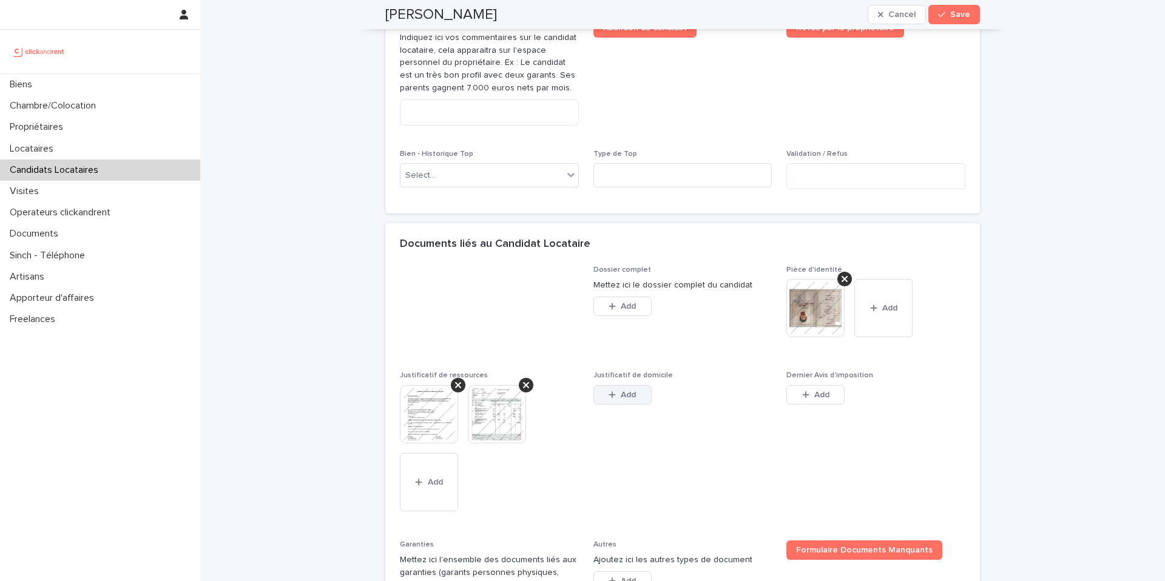
click at [624, 399] on span "Add" at bounding box center [628, 395] width 15 height 8
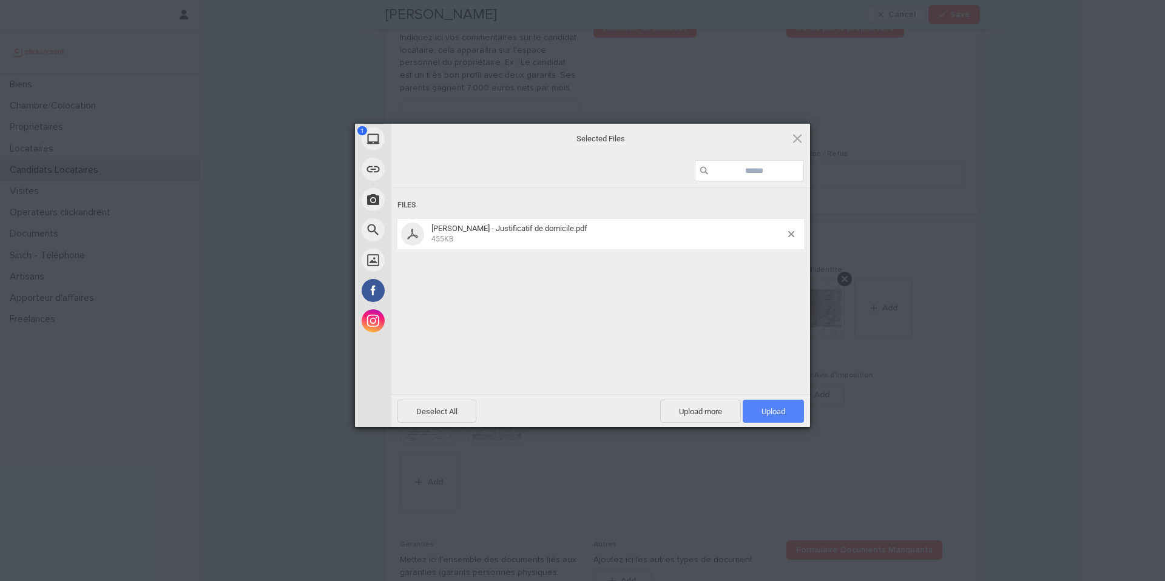
click at [764, 411] on span "Upload 1" at bounding box center [773, 411] width 24 height 9
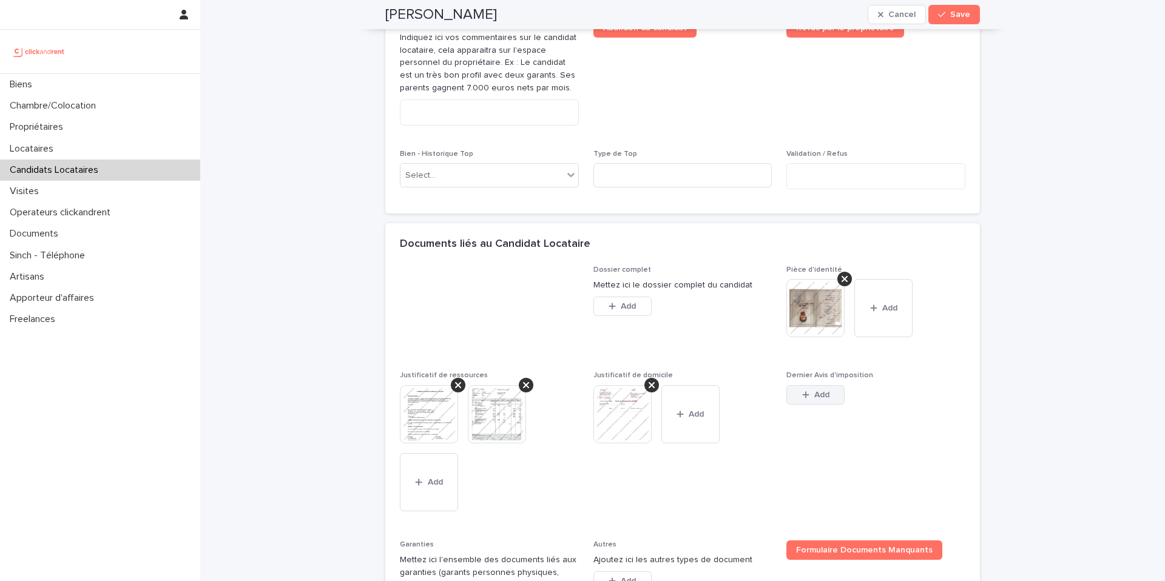
click at [817, 399] on span "Add" at bounding box center [821, 395] width 15 height 8
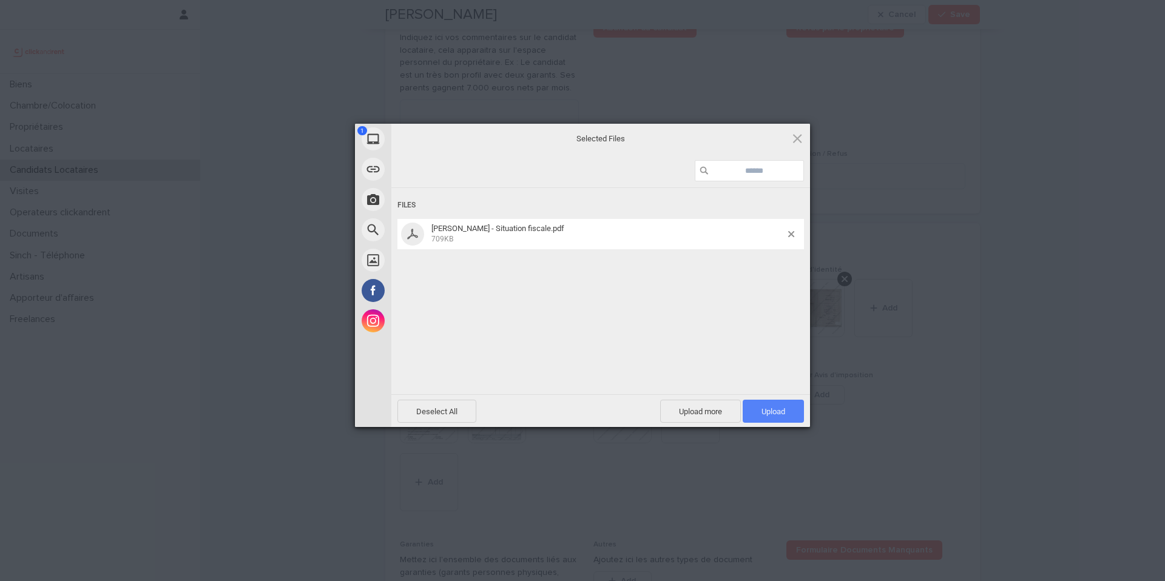
click at [764, 414] on span "Upload 1" at bounding box center [773, 411] width 24 height 9
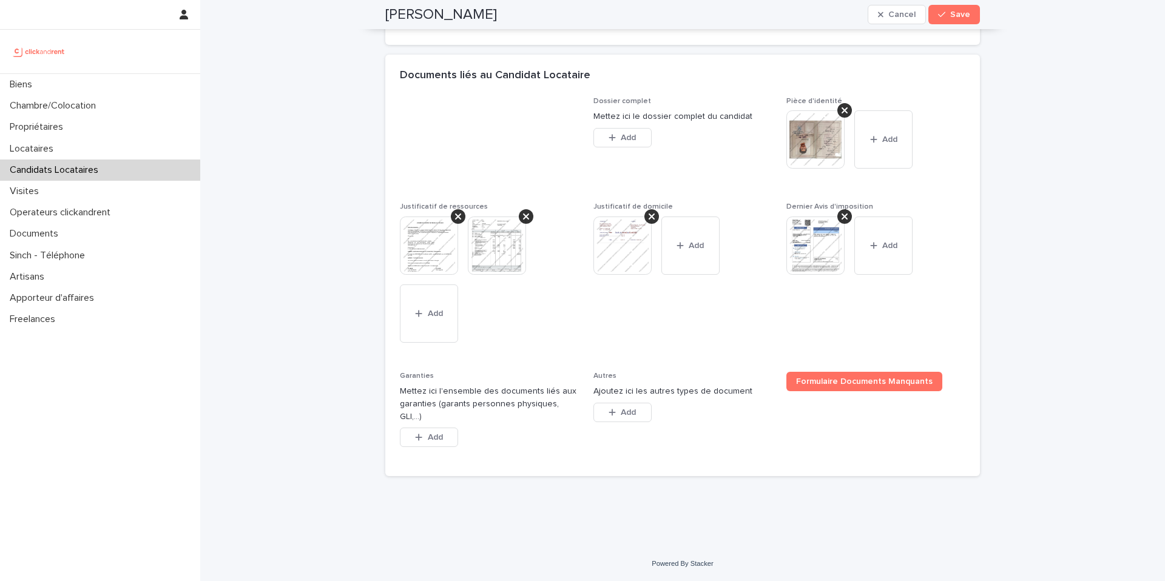
scroll to position [887, 0]
click at [420, 441] on div "button" at bounding box center [421, 437] width 12 height 8
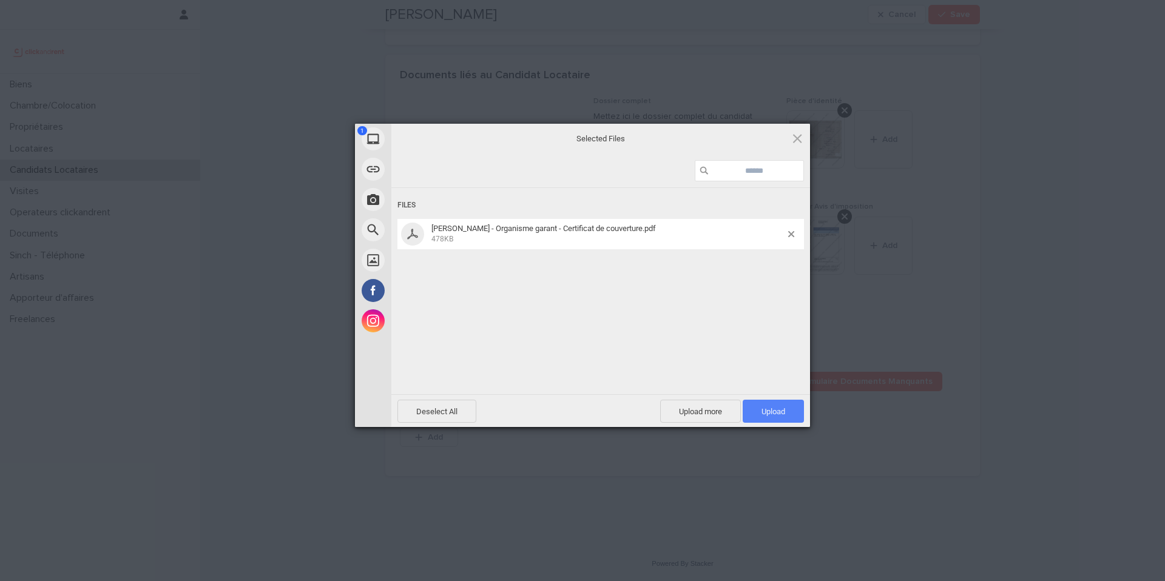
click at [778, 416] on span "Upload 1" at bounding box center [773, 411] width 61 height 23
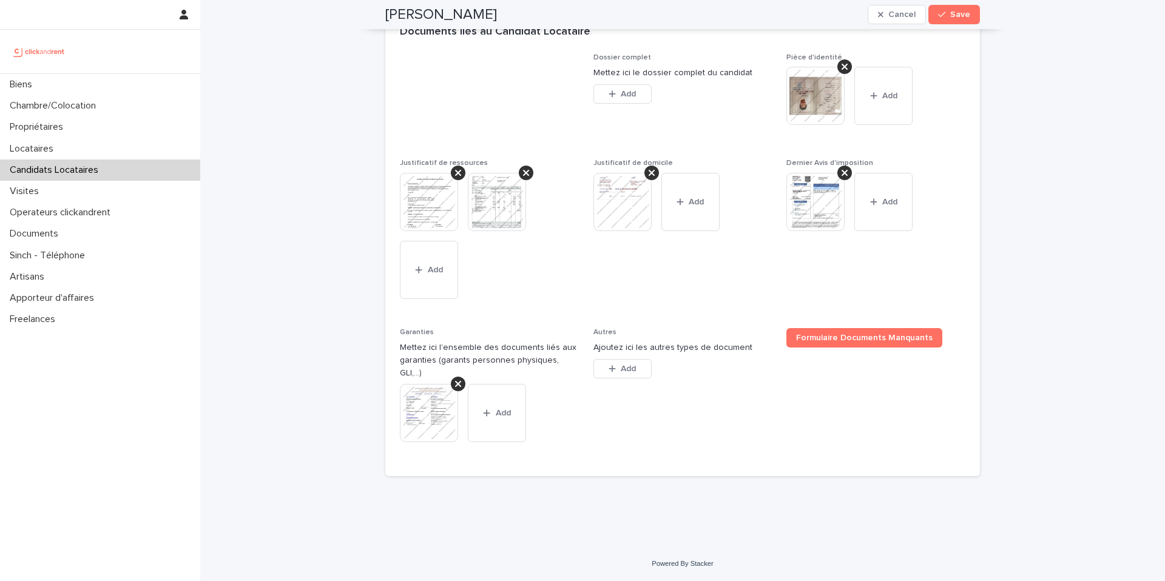
scroll to position [931, 0]
drag, startPoint x: 590, startPoint y: 440, endPoint x: 473, endPoint y: 331, distance: 160.5
click at [429, 321] on div "Dossier complet Mettez ici le dossier complet du candidat This file cannot be o…" at bounding box center [682, 257] width 565 height 409
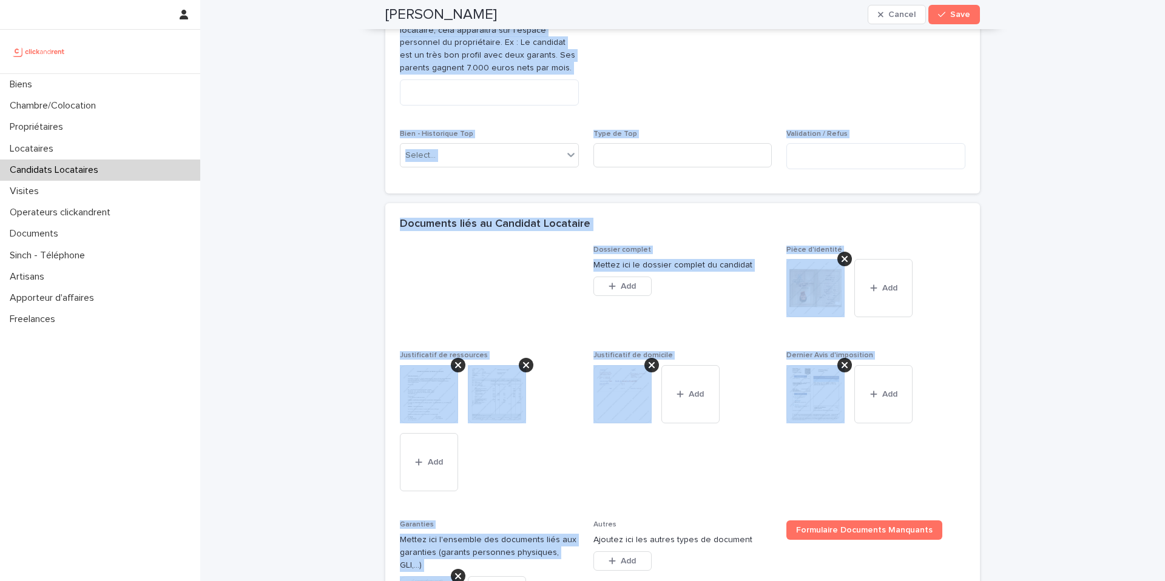
scroll to position [0, 0]
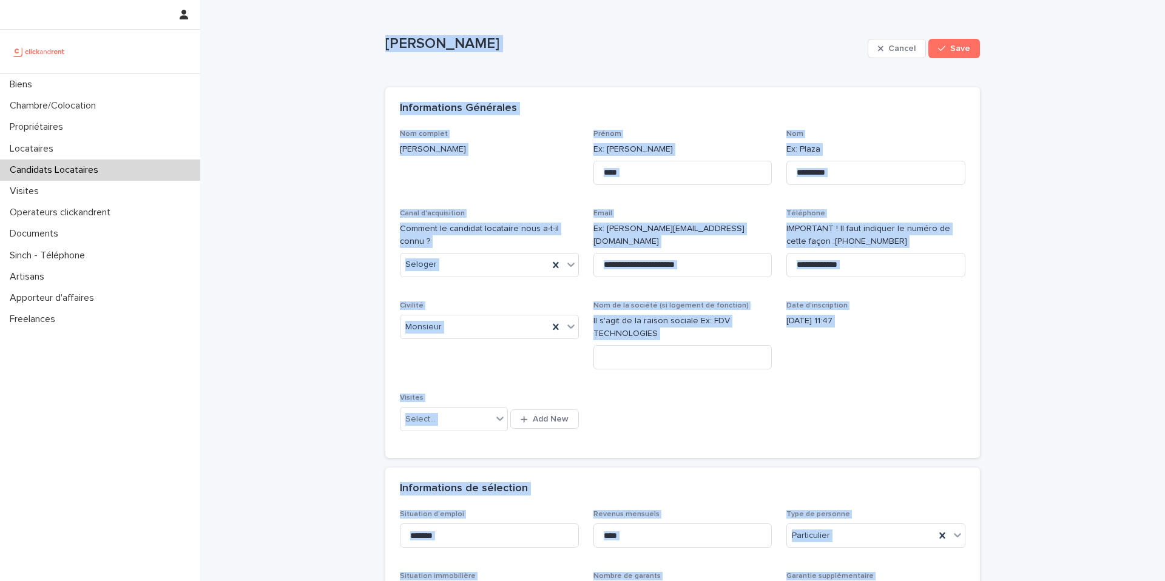
drag, startPoint x: 550, startPoint y: 412, endPoint x: 399, endPoint y: -39, distance: 475.6
click at [399, 0] on html "**********" at bounding box center [582, 290] width 1165 height 581
copy div "Luca Busciglio Cancel Save Sorry, there was an error saving your record. Please…"
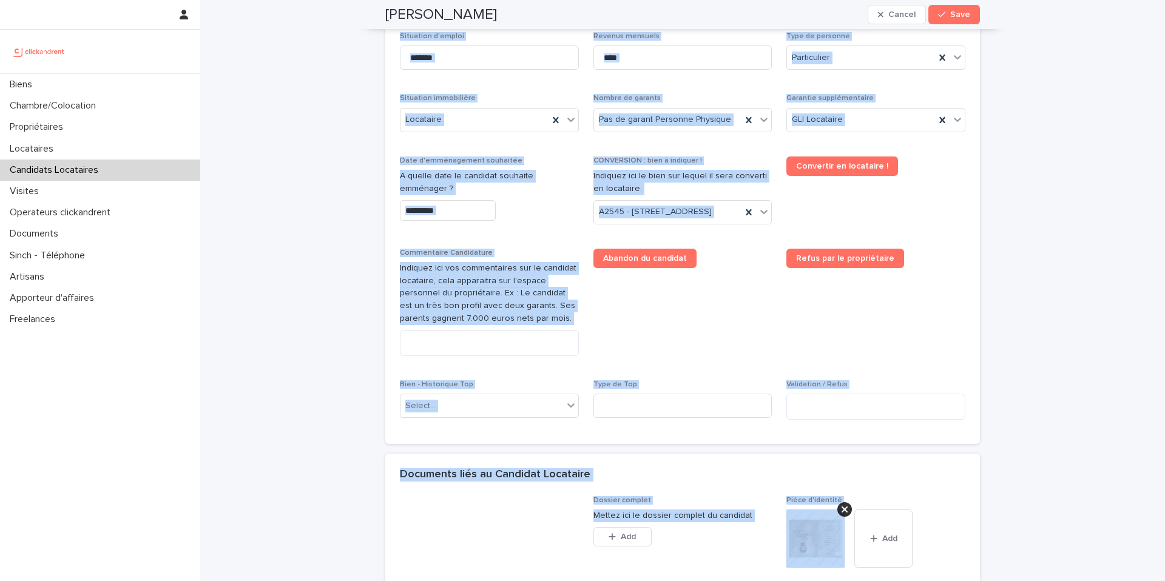
scroll to position [488, 0]
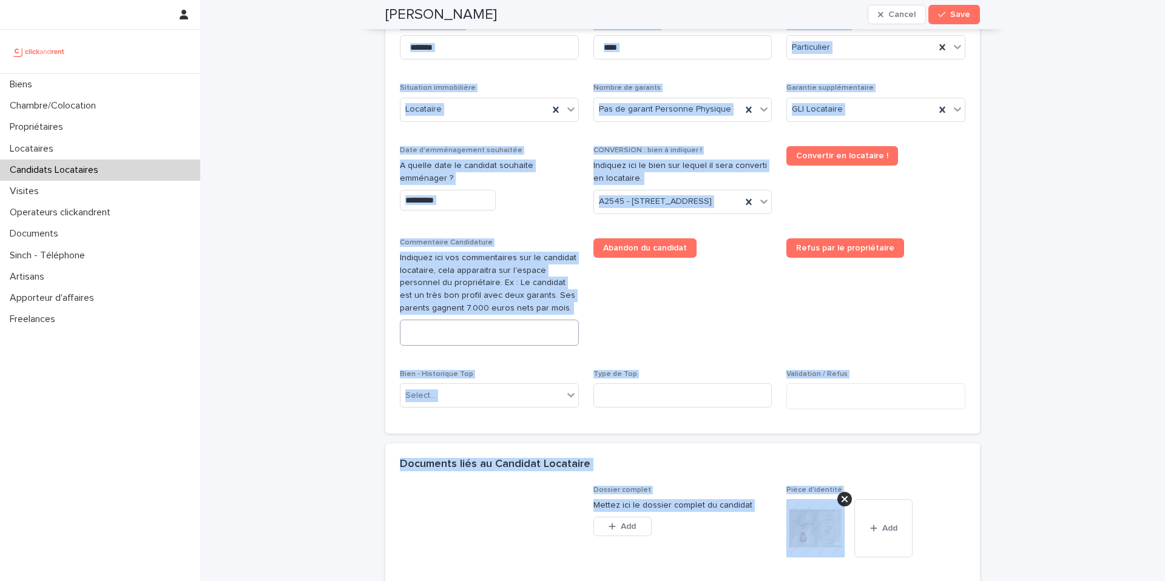
click at [510, 346] on textarea at bounding box center [489, 333] width 179 height 26
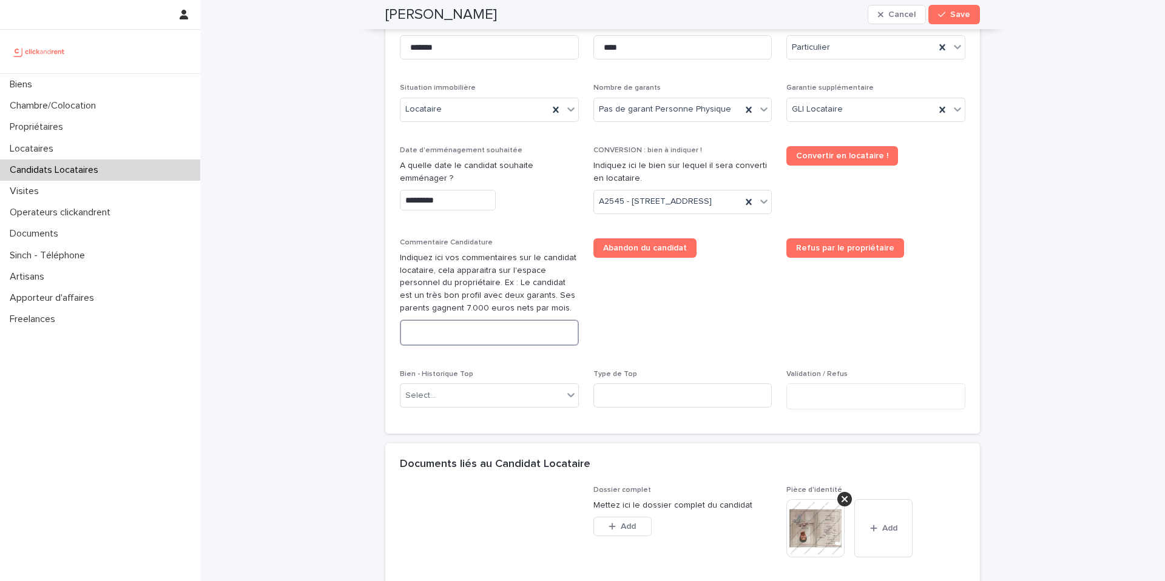
paste textarea "**********"
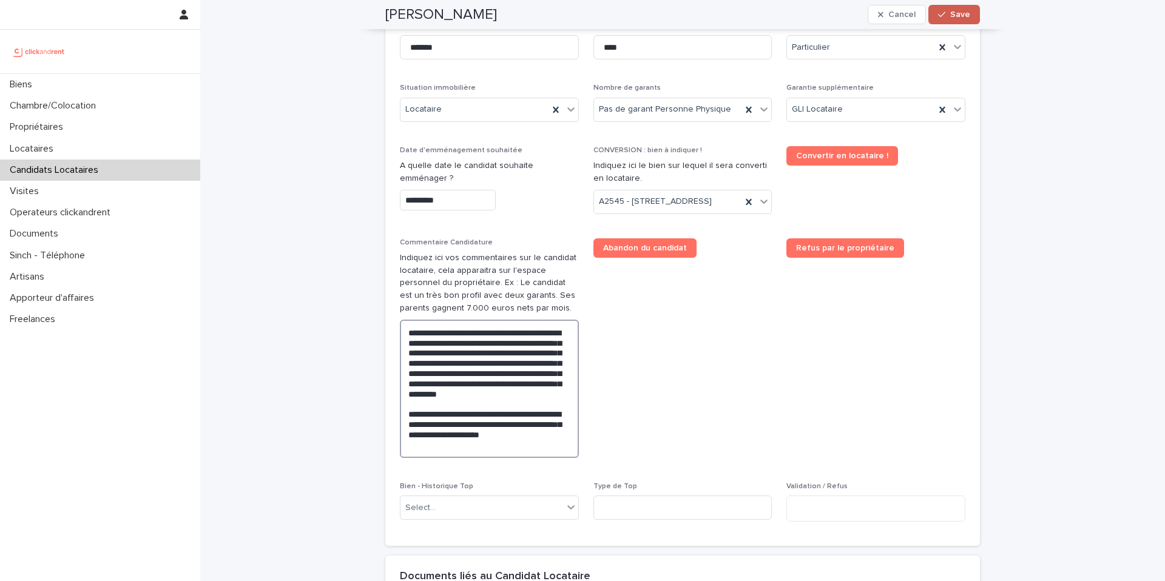
type textarea "**********"
click at [938, 13] on icon "button" at bounding box center [941, 14] width 7 height 8
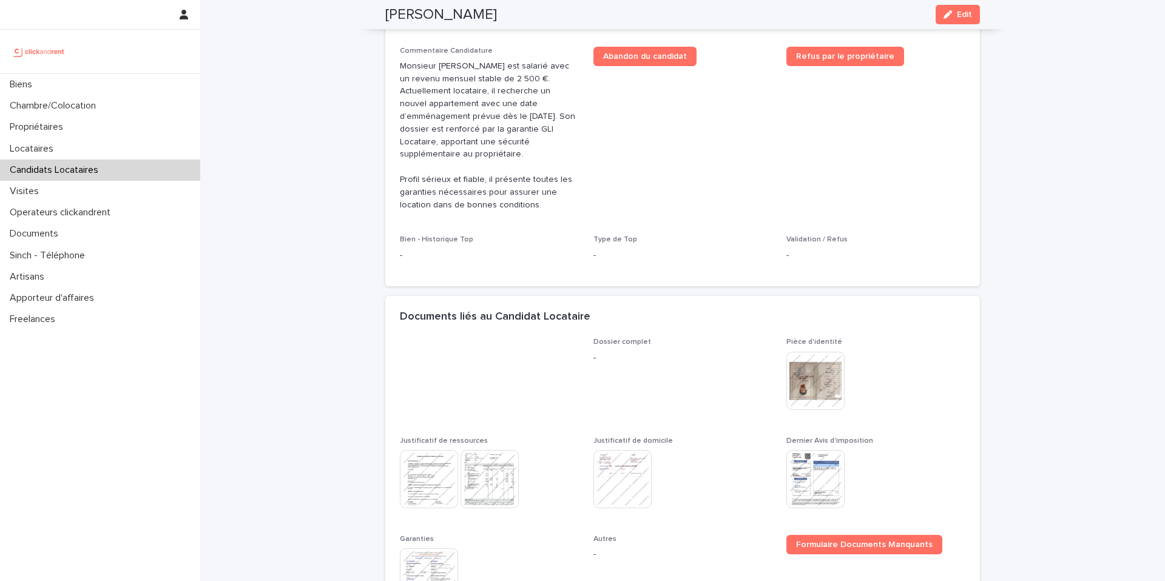
scroll to position [289, 0]
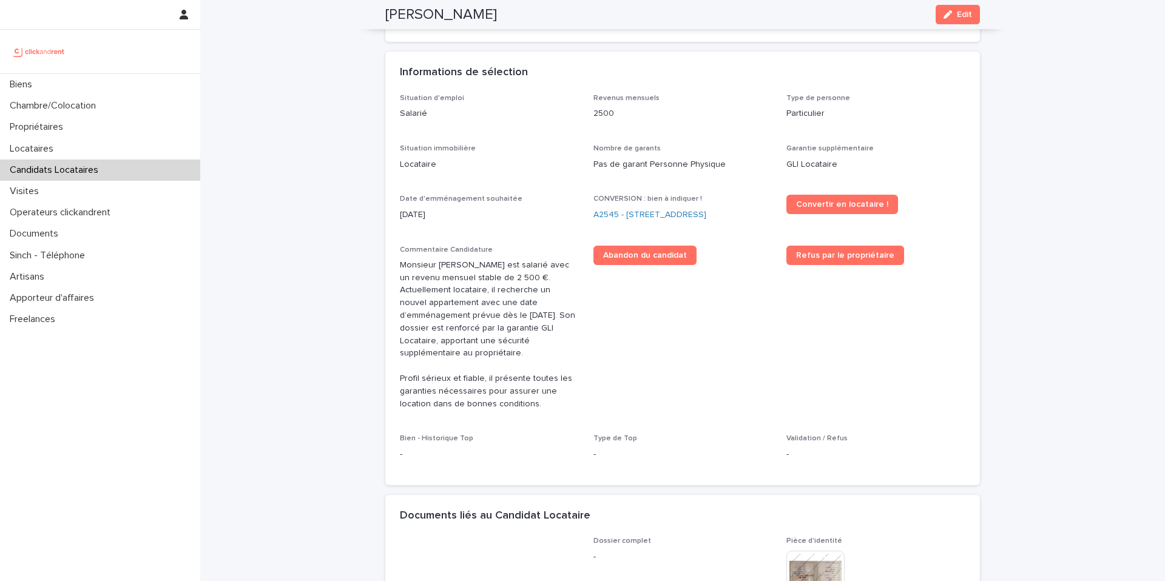
drag, startPoint x: 471, startPoint y: 19, endPoint x: 377, endPoint y: 15, distance: 94.7
click at [377, 15] on div "Luca Busciglio Edit" at bounding box center [682, 14] width 653 height 29
copy h2 "Luca Busciglio"
click at [653, 216] on link "A2545 - [STREET_ADDRESS]" at bounding box center [649, 215] width 113 height 13
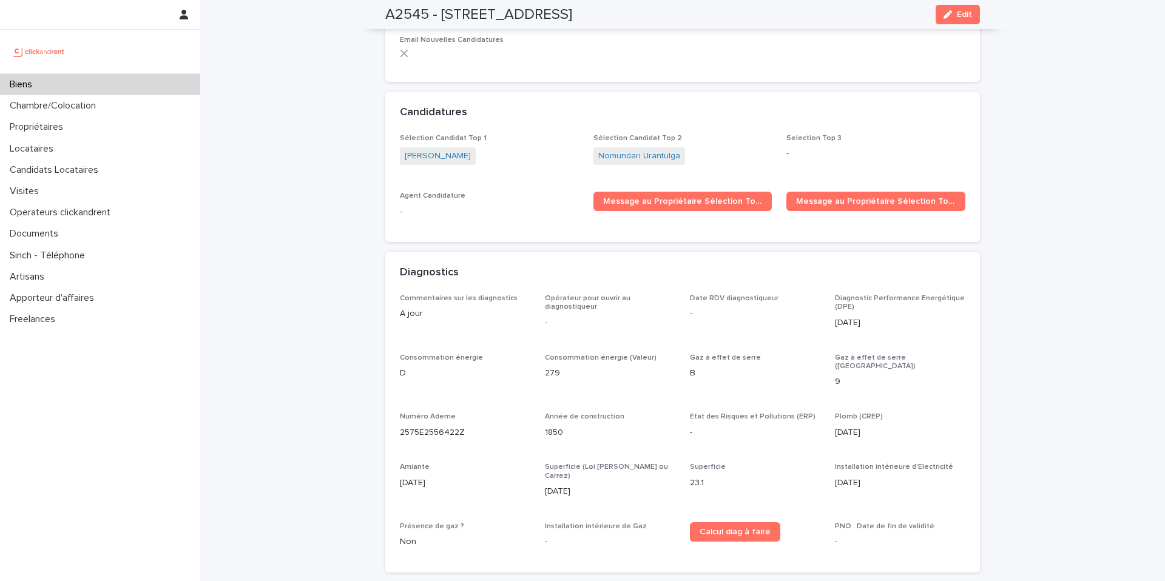
scroll to position [3370, 0]
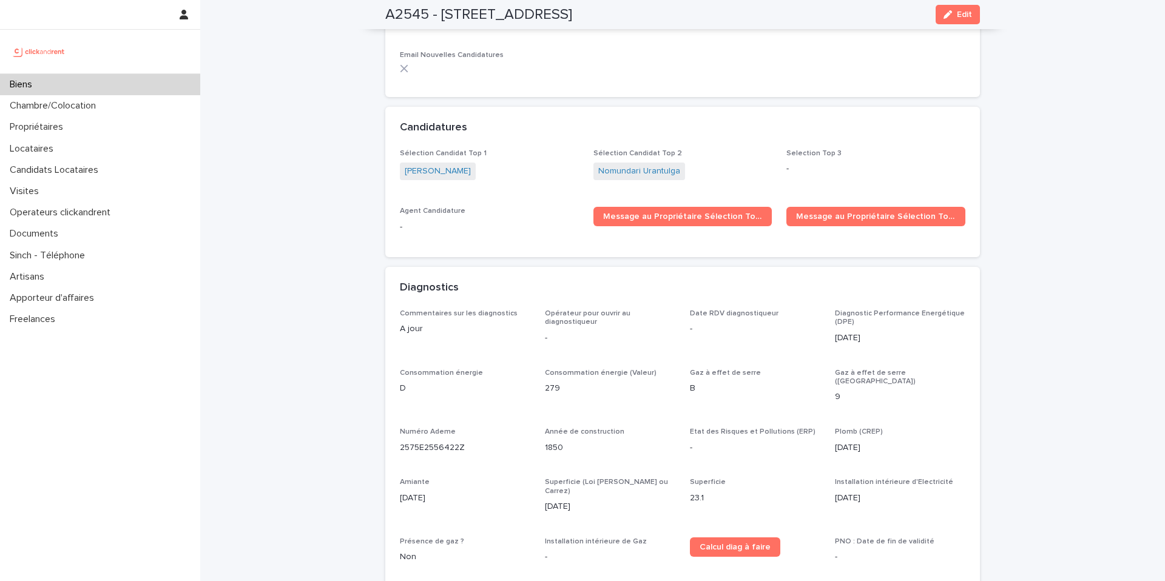
click at [792, 163] on p "-" at bounding box center [875, 169] width 179 height 13
click at [791, 163] on p "-" at bounding box center [875, 169] width 179 height 13
click at [805, 163] on p "-" at bounding box center [875, 169] width 179 height 13
click at [948, 18] on div "button" at bounding box center [949, 14] width 13 height 8
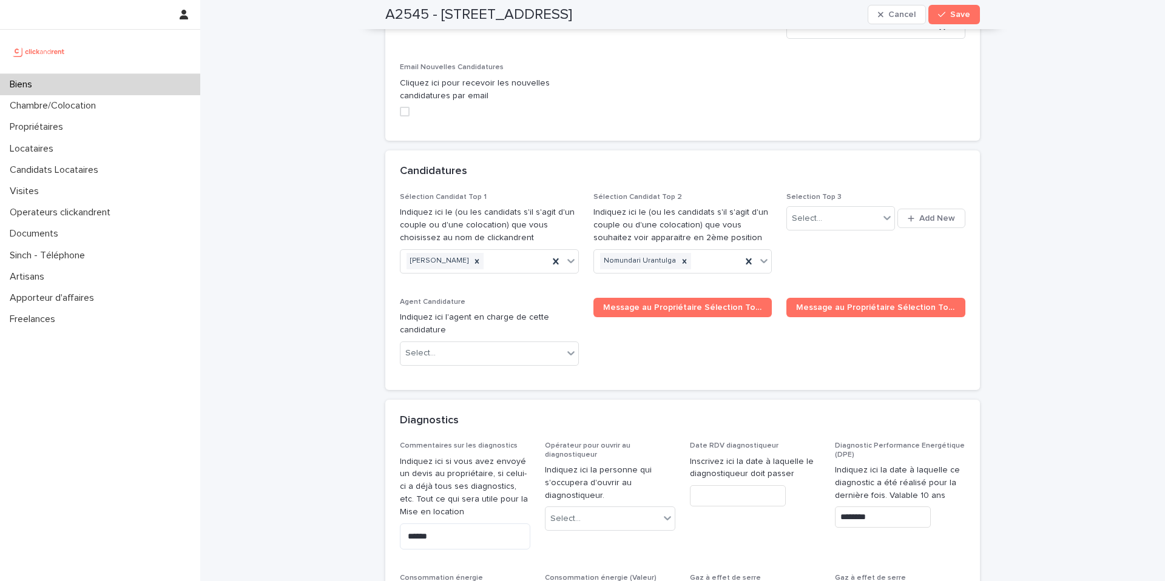
scroll to position [5498, 0]
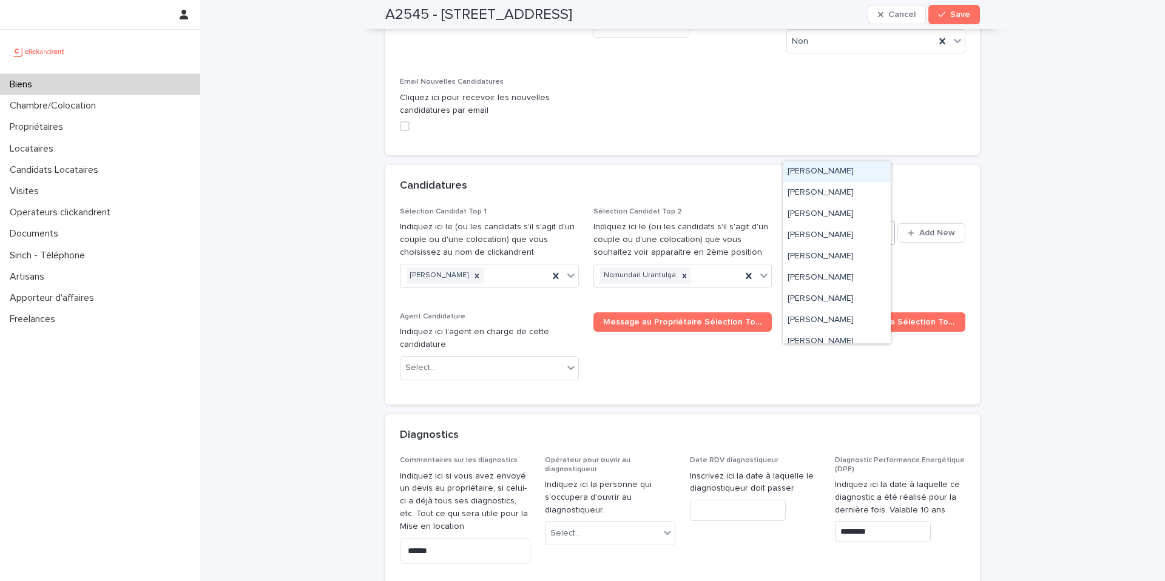
click at [832, 223] on div "Select..." at bounding box center [833, 233] width 92 height 20
paste input "**********"
type input "**********"
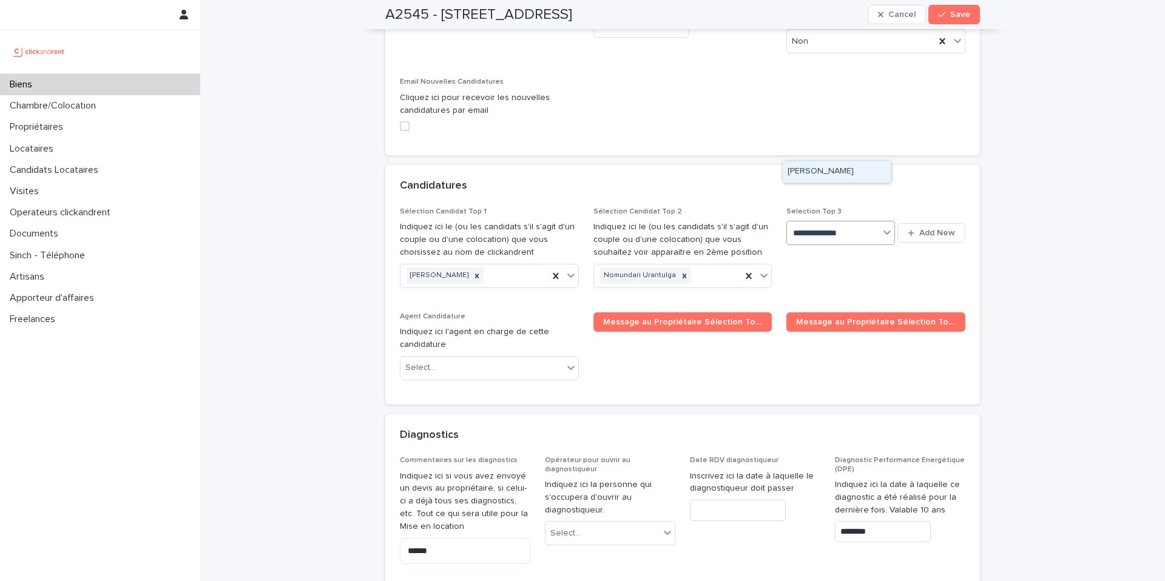
click at [822, 172] on div "Luca Busciglio" at bounding box center [837, 171] width 108 height 21
click at [957, 11] on span "Save" at bounding box center [960, 14] width 20 height 8
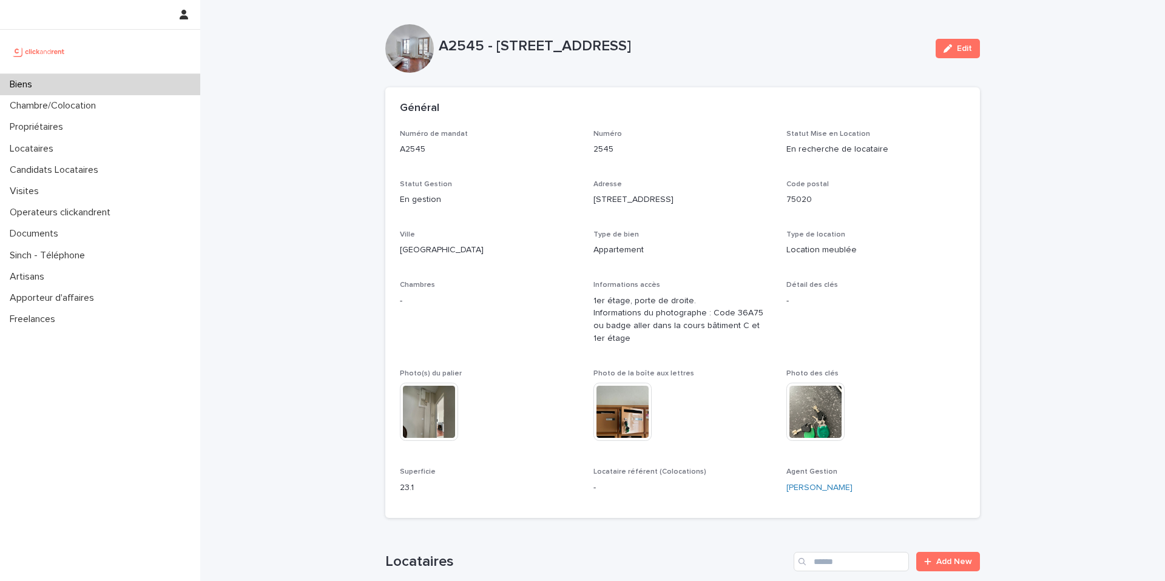
scroll to position [258, 0]
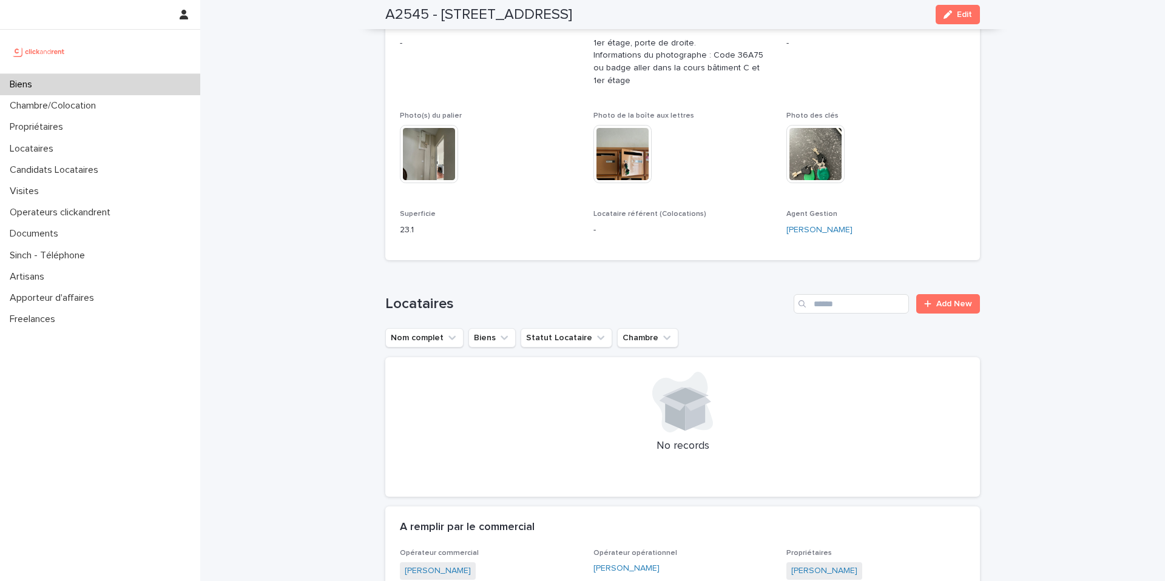
click at [37, 84] on p "Biens" at bounding box center [23, 85] width 37 height 12
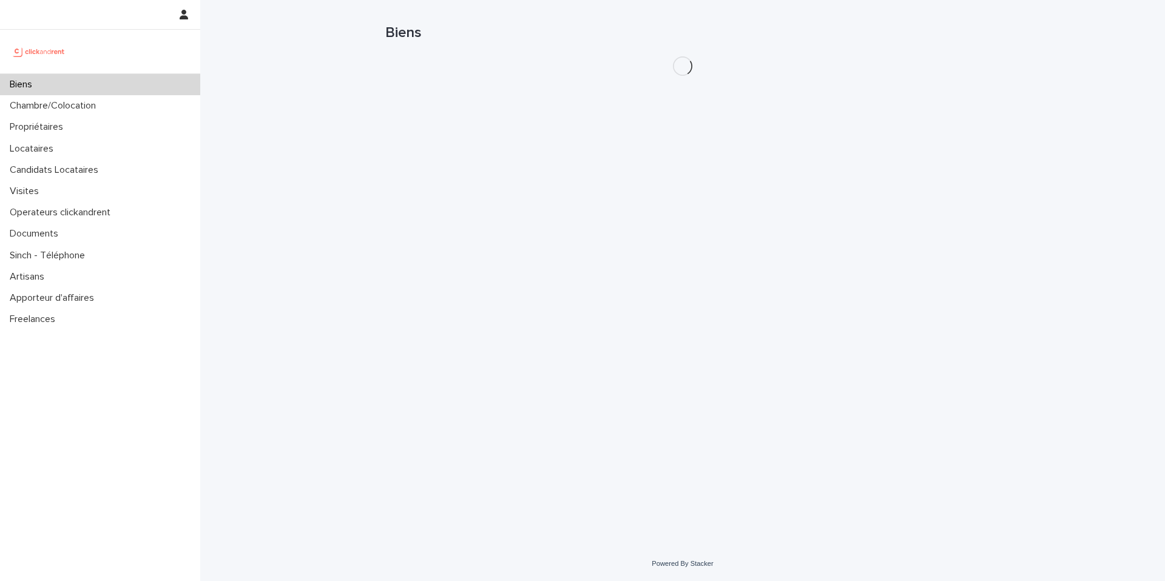
click at [37, 84] on p "Biens" at bounding box center [23, 85] width 37 height 12
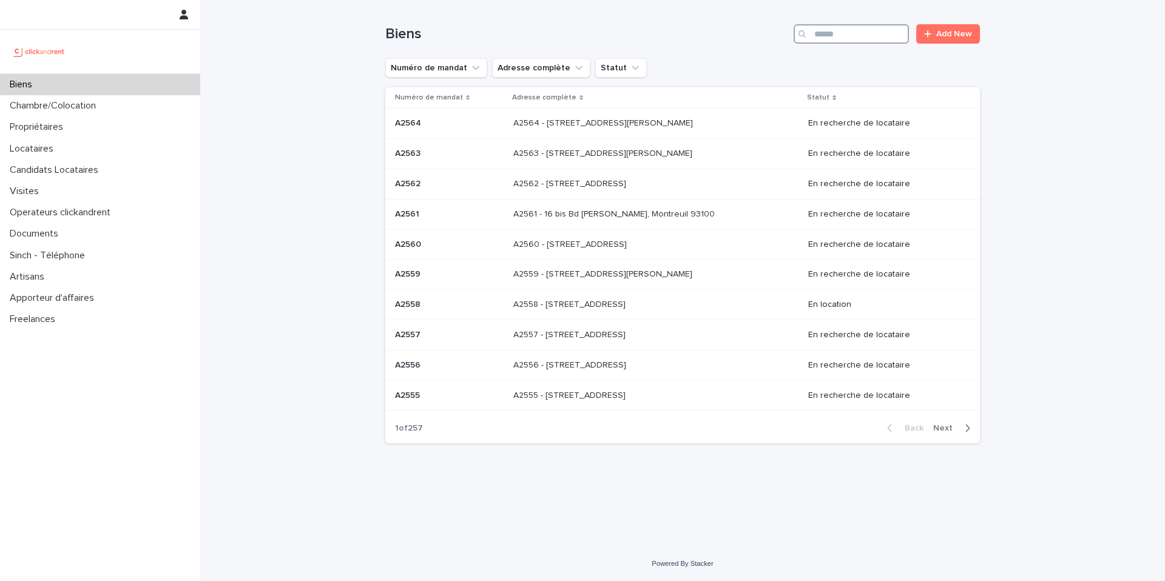
click at [820, 38] on input "Search" at bounding box center [851, 33] width 115 height 19
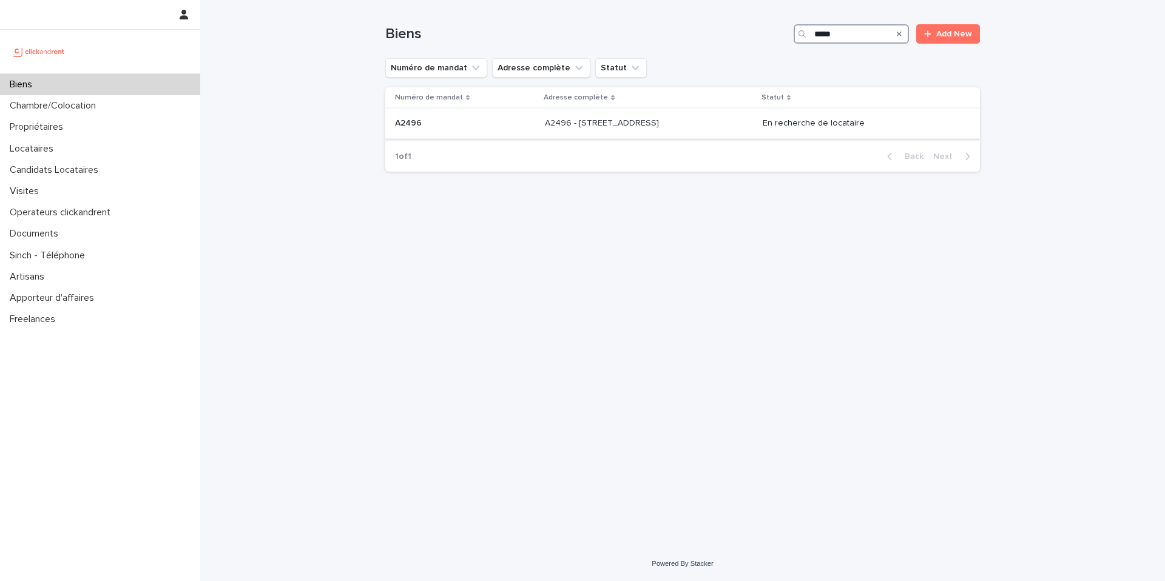
type input "*****"
click at [635, 118] on p "A2496 - 85 rue de l'Ourcq, Paris 75019" at bounding box center [603, 122] width 116 height 13
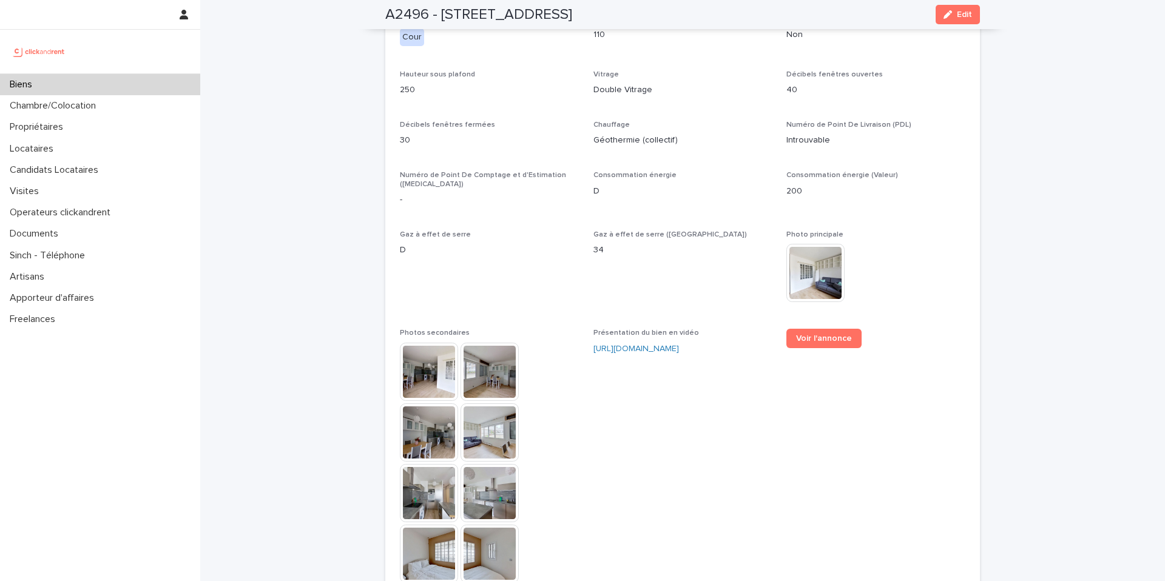
scroll to position [3407, 0]
